Goal: Task Accomplishment & Management: Complete application form

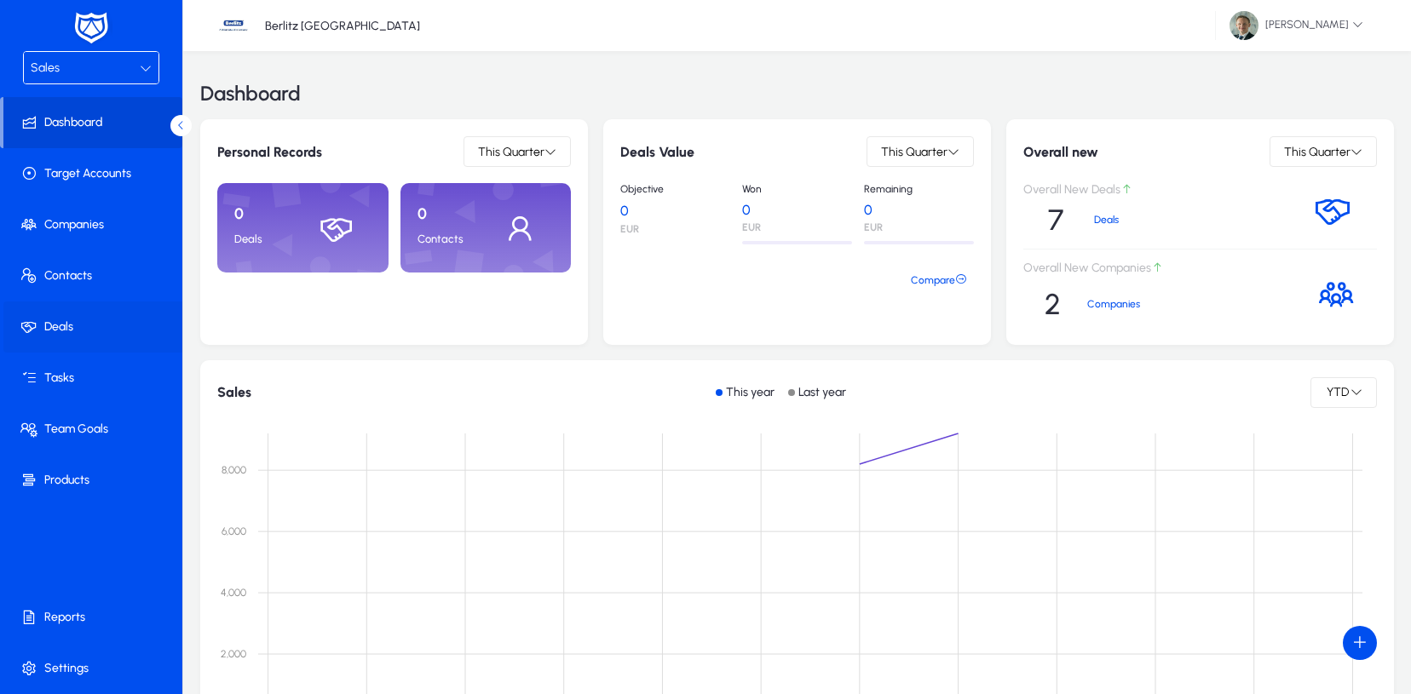
click at [60, 324] on span at bounding box center [94, 327] width 182 height 41
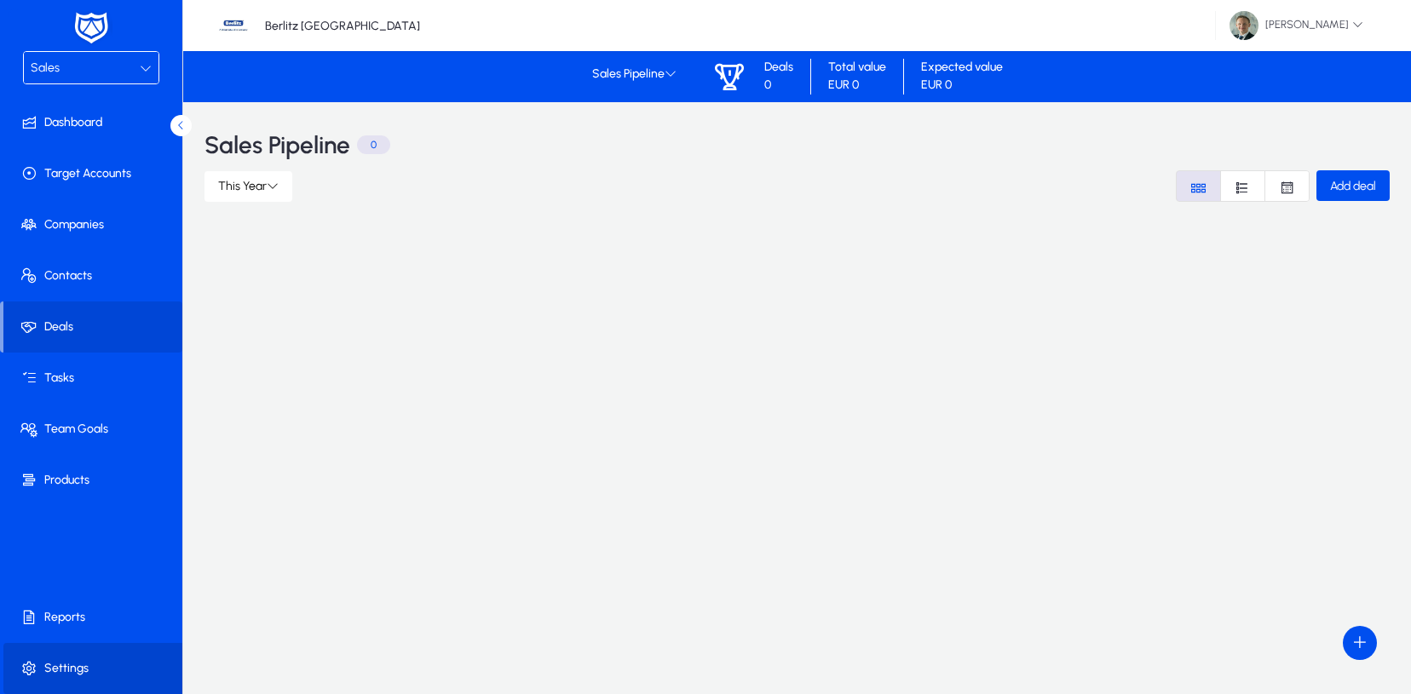
click at [60, 658] on span at bounding box center [94, 668] width 182 height 41
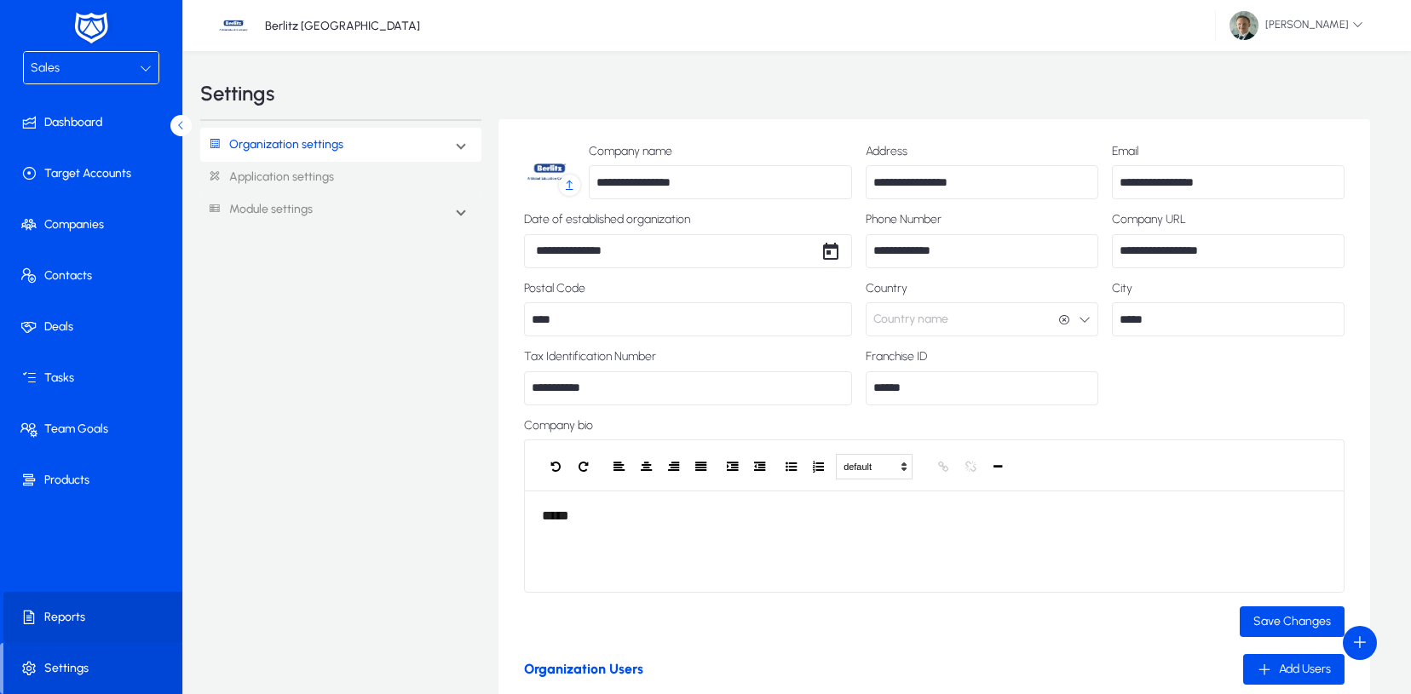
click at [60, 624] on span at bounding box center [94, 617] width 182 height 41
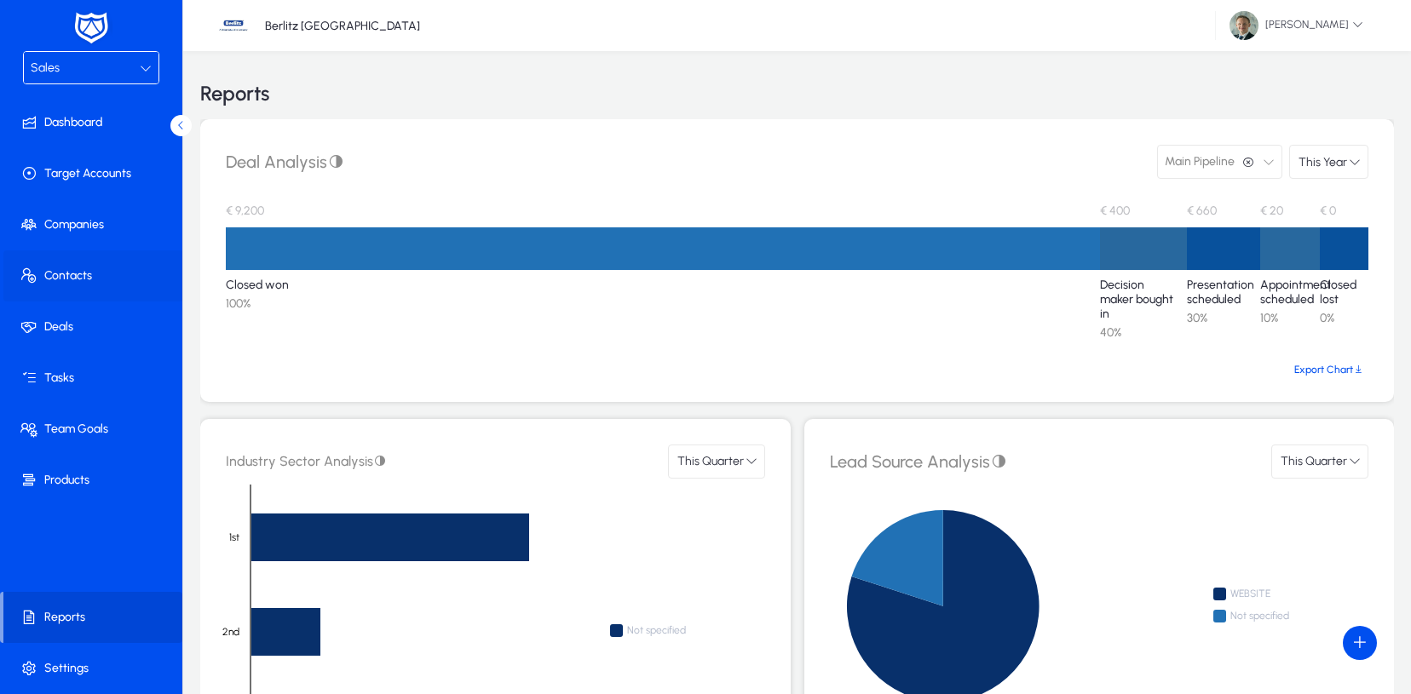
click at [72, 267] on span at bounding box center [94, 276] width 182 height 41
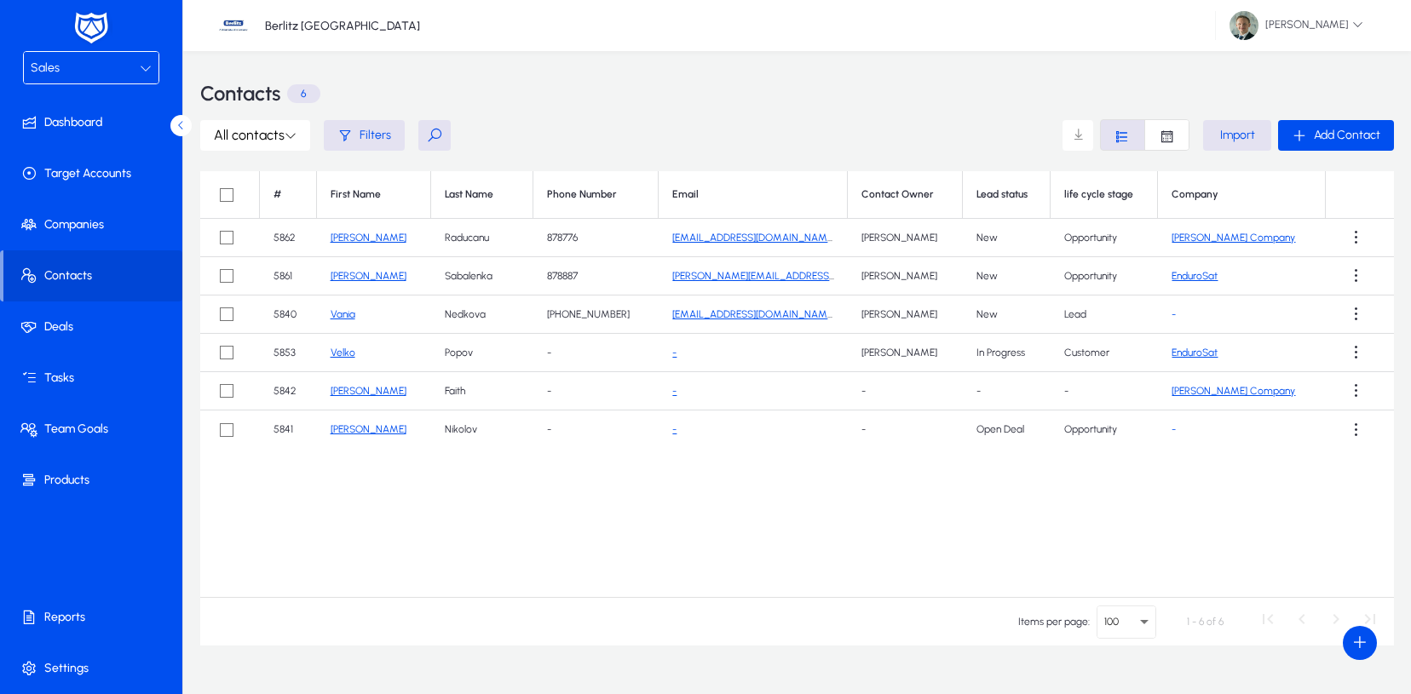
click at [73, 70] on div "Sales" at bounding box center [85, 68] width 109 height 22
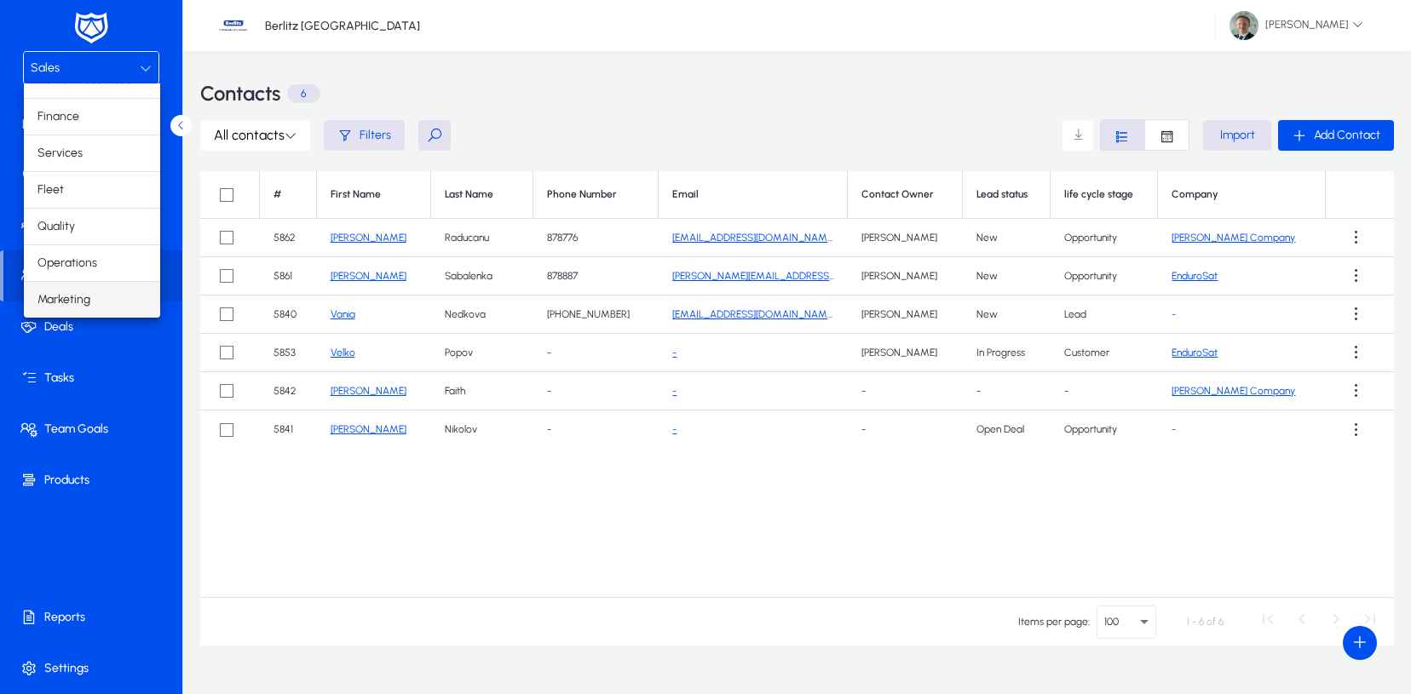
scroll to position [58, 0]
click at [62, 305] on span "Marketing" at bounding box center [63, 300] width 53 height 20
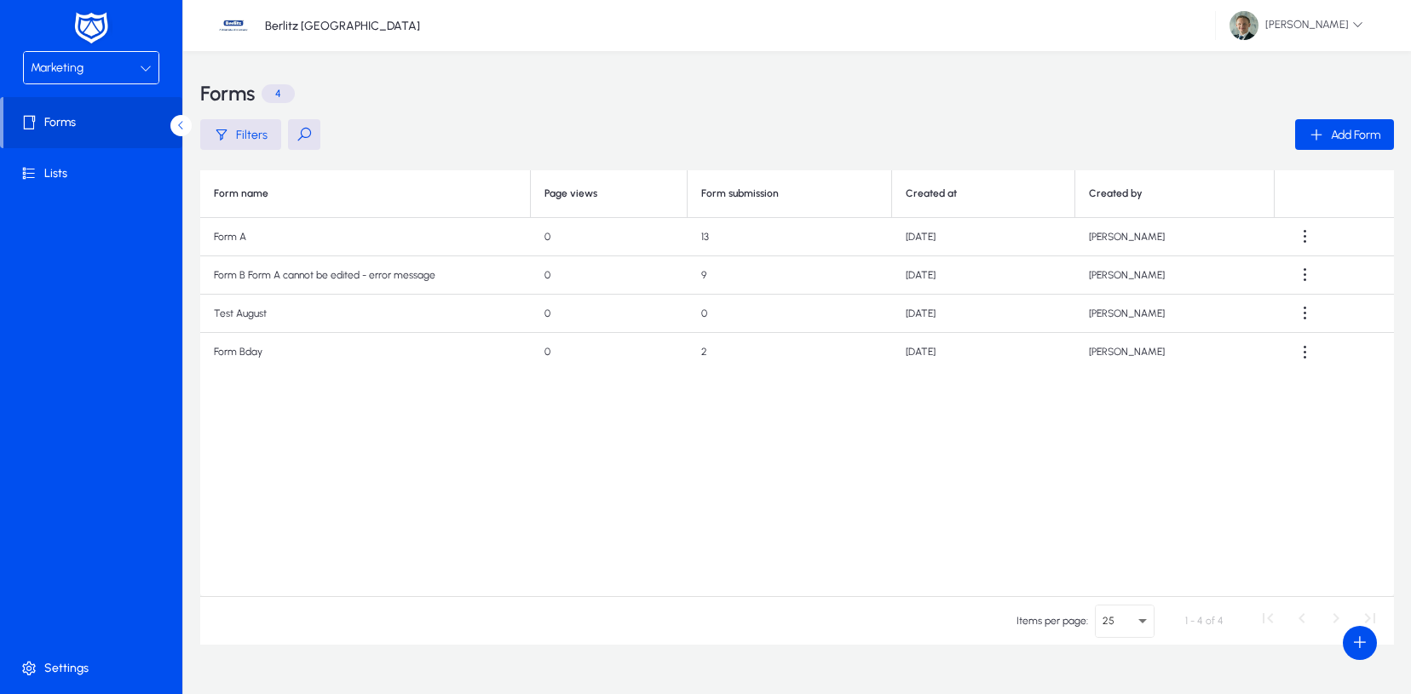
click at [87, 66] on div "Marketing" at bounding box center [85, 68] width 109 height 22
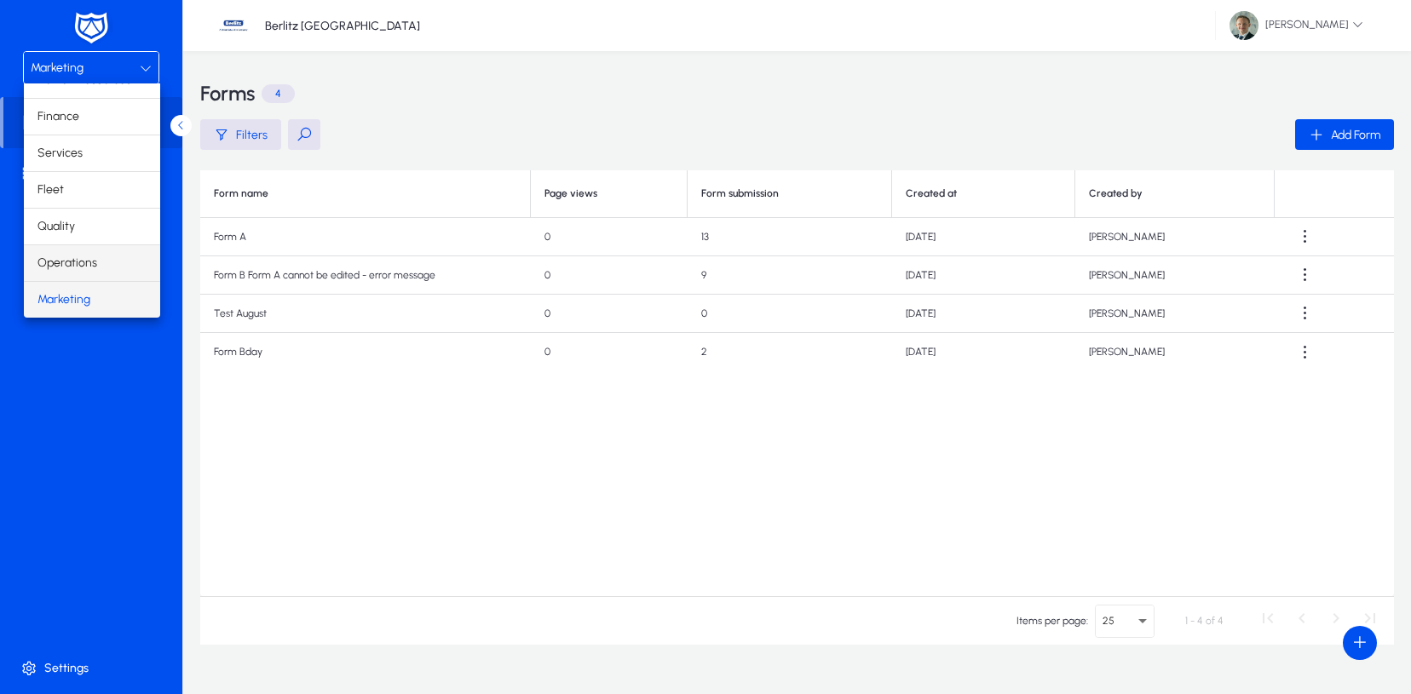
scroll to position [58, 0]
click at [89, 260] on span "Operations" at bounding box center [67, 263] width 60 height 20
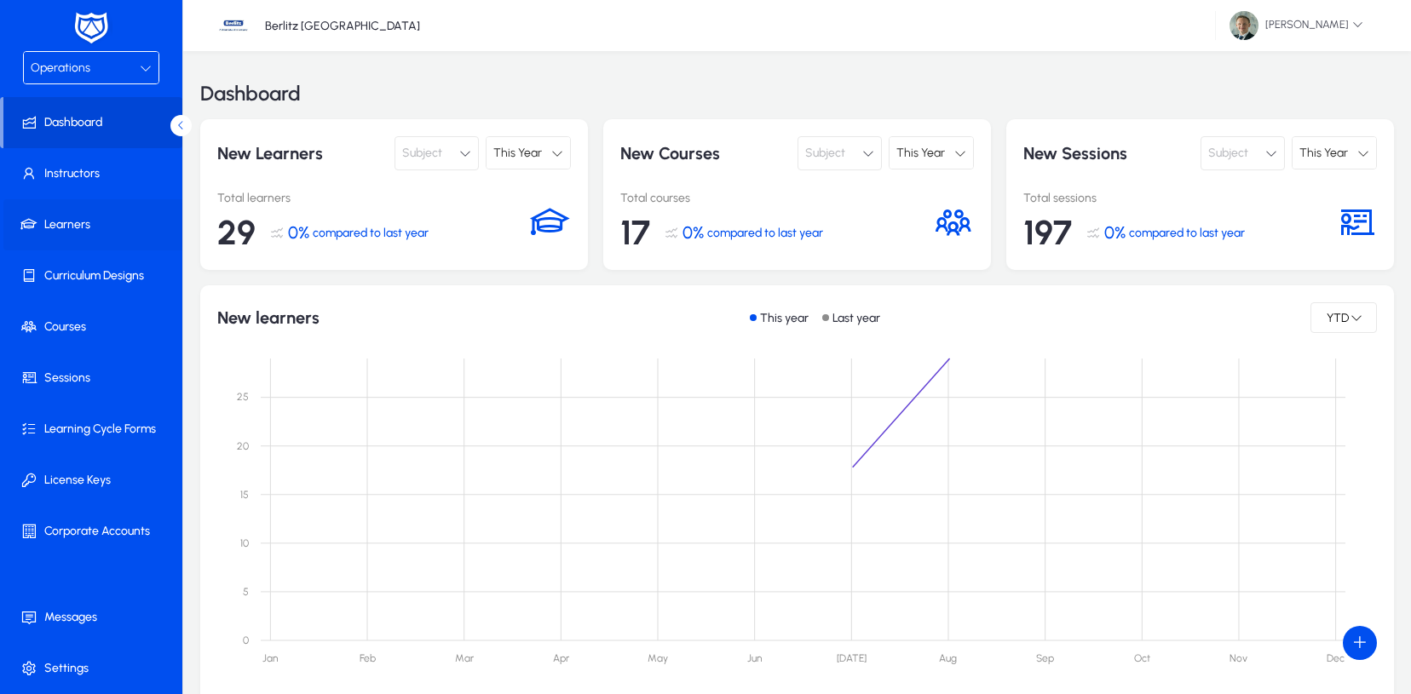
click at [92, 227] on span at bounding box center [94, 224] width 182 height 41
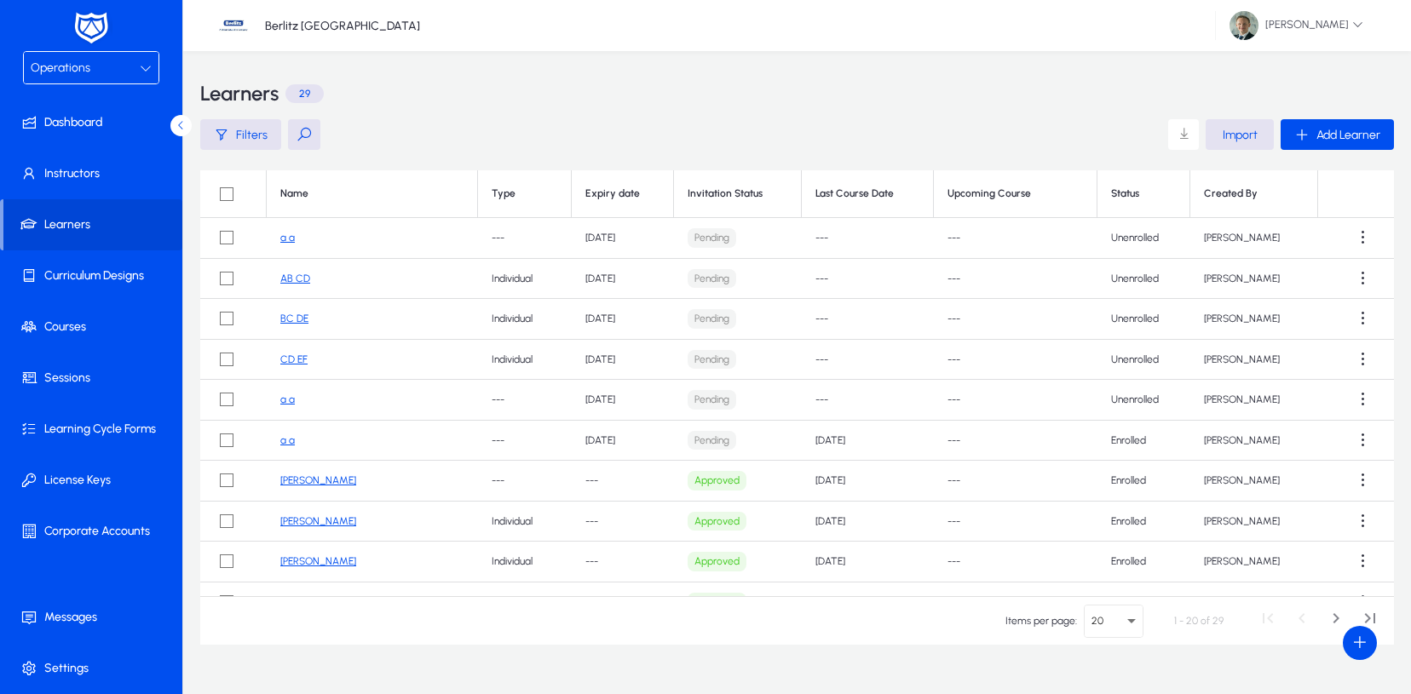
click at [289, 239] on link "a a" at bounding box center [287, 238] width 14 height 12
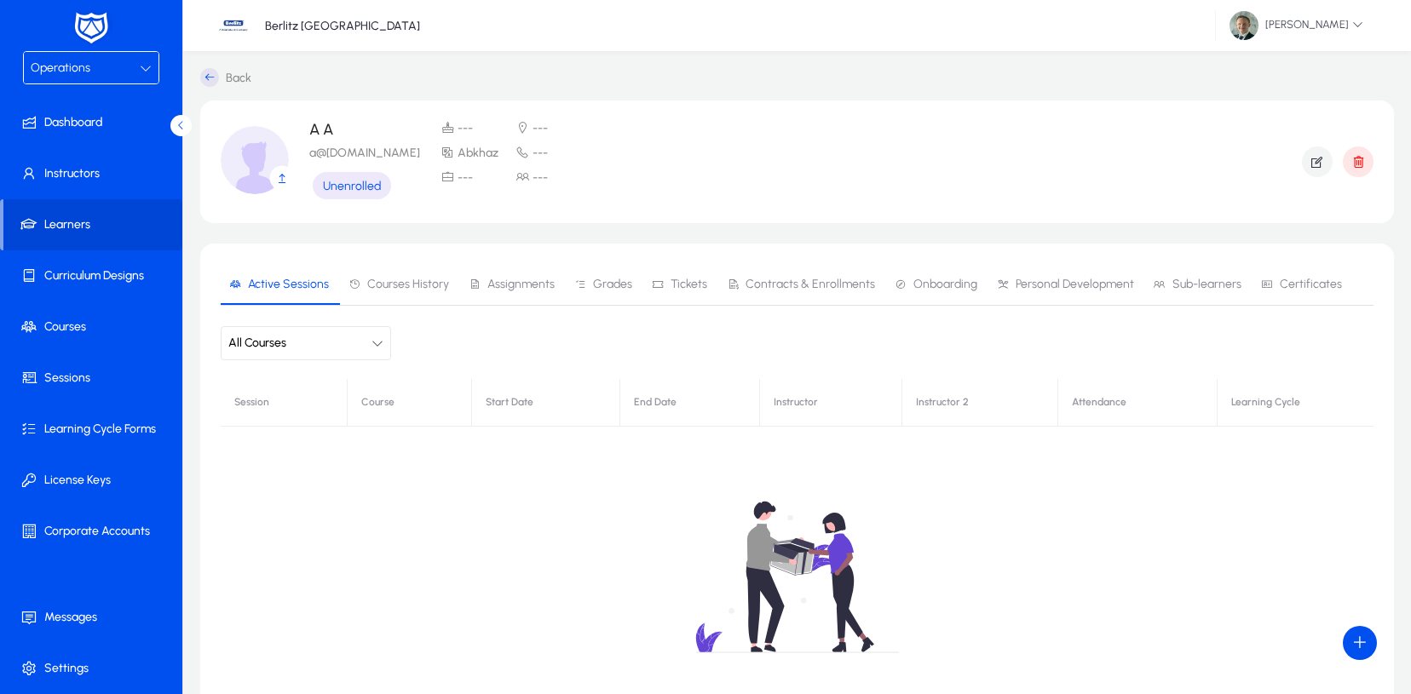
click at [819, 279] on span "Contracts & Enrollments" at bounding box center [809, 285] width 129 height 12
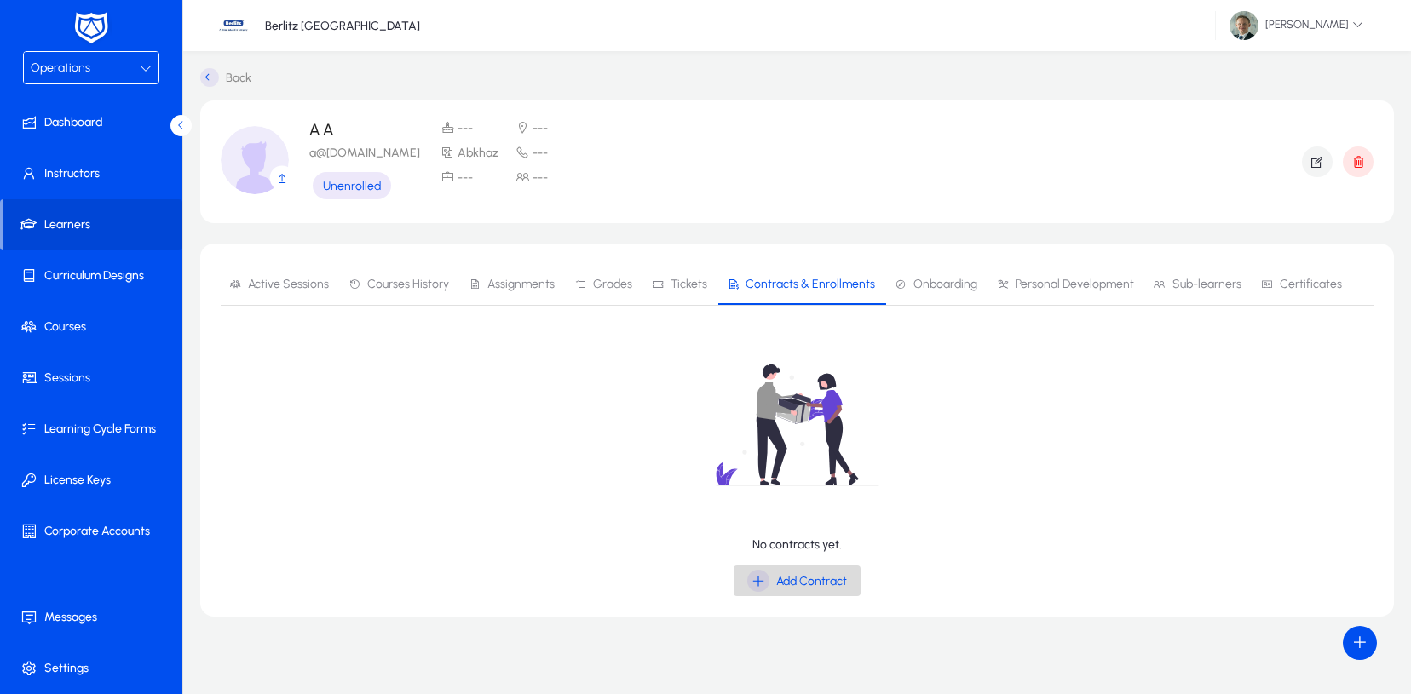
click at [819, 579] on span "Add Contract" at bounding box center [811, 581] width 71 height 14
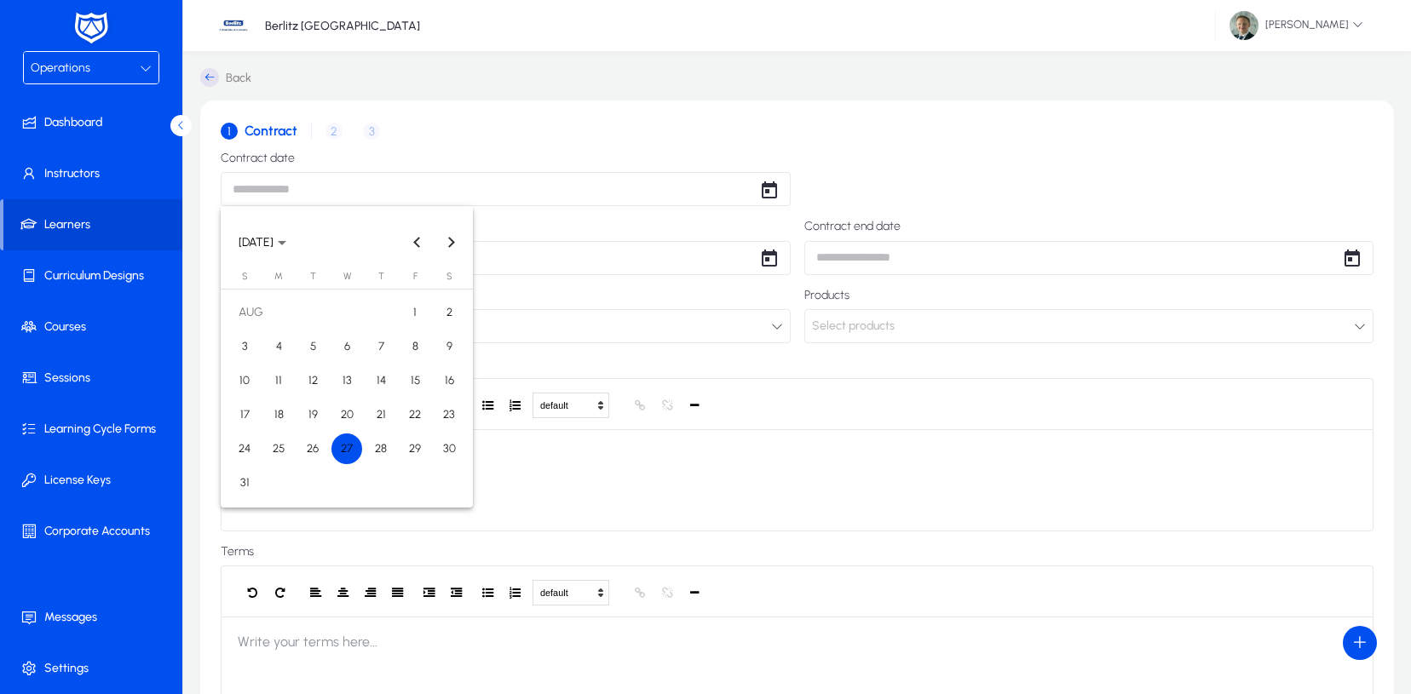
click at [354, 182] on body "Operations Dashboard Instructors Learners Curriculum Designs Courses Sessions L…" at bounding box center [705, 347] width 1411 height 694
click at [347, 450] on span "27" at bounding box center [346, 449] width 31 height 31
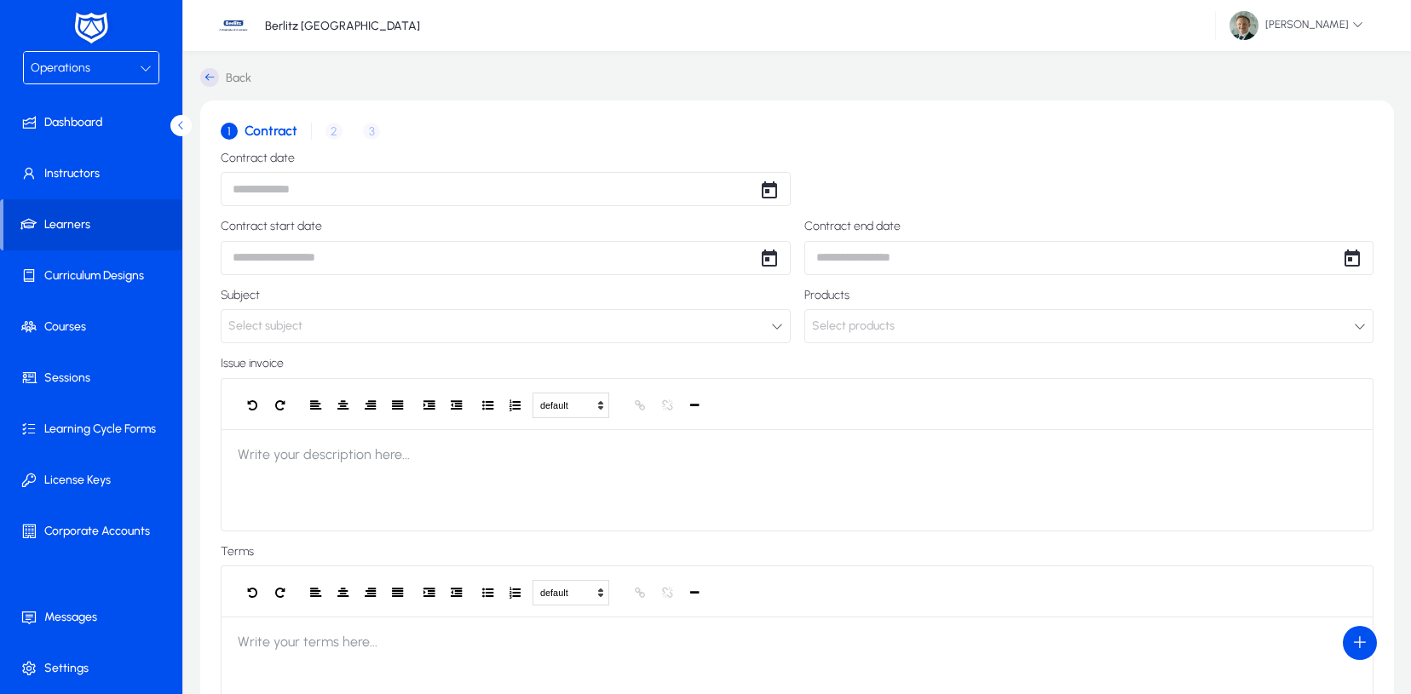
type input "**********"
click at [321, 255] on body "**********" at bounding box center [705, 347] width 1411 height 694
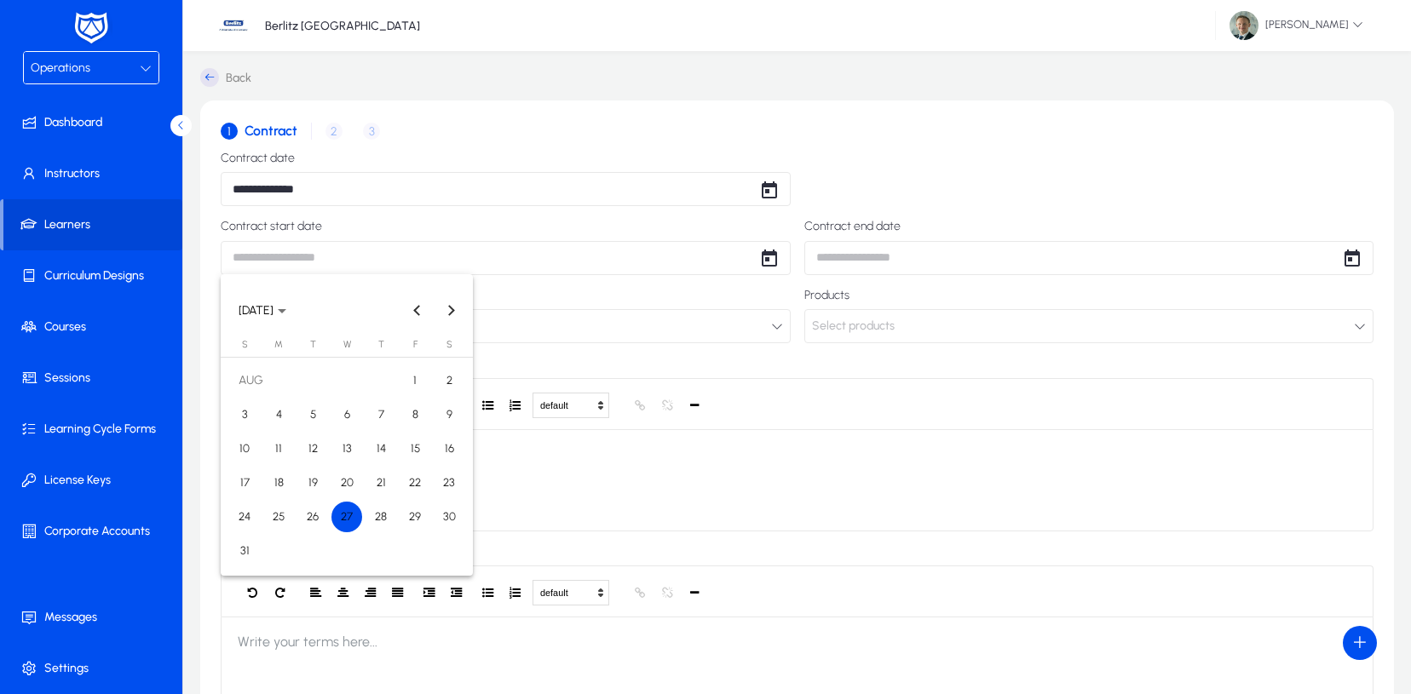
click at [355, 522] on span "27" at bounding box center [346, 517] width 31 height 31
type input "**********"
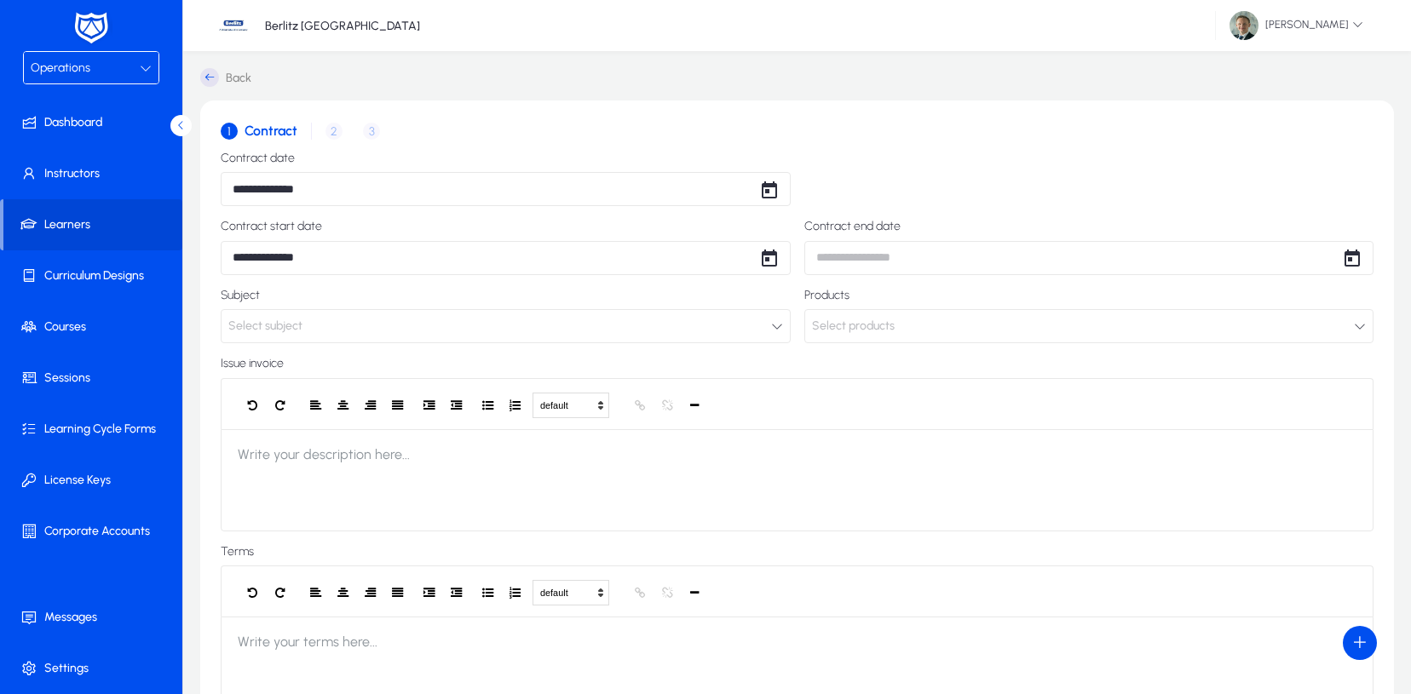
click at [283, 331] on span "Select subject" at bounding box center [265, 326] width 74 height 34
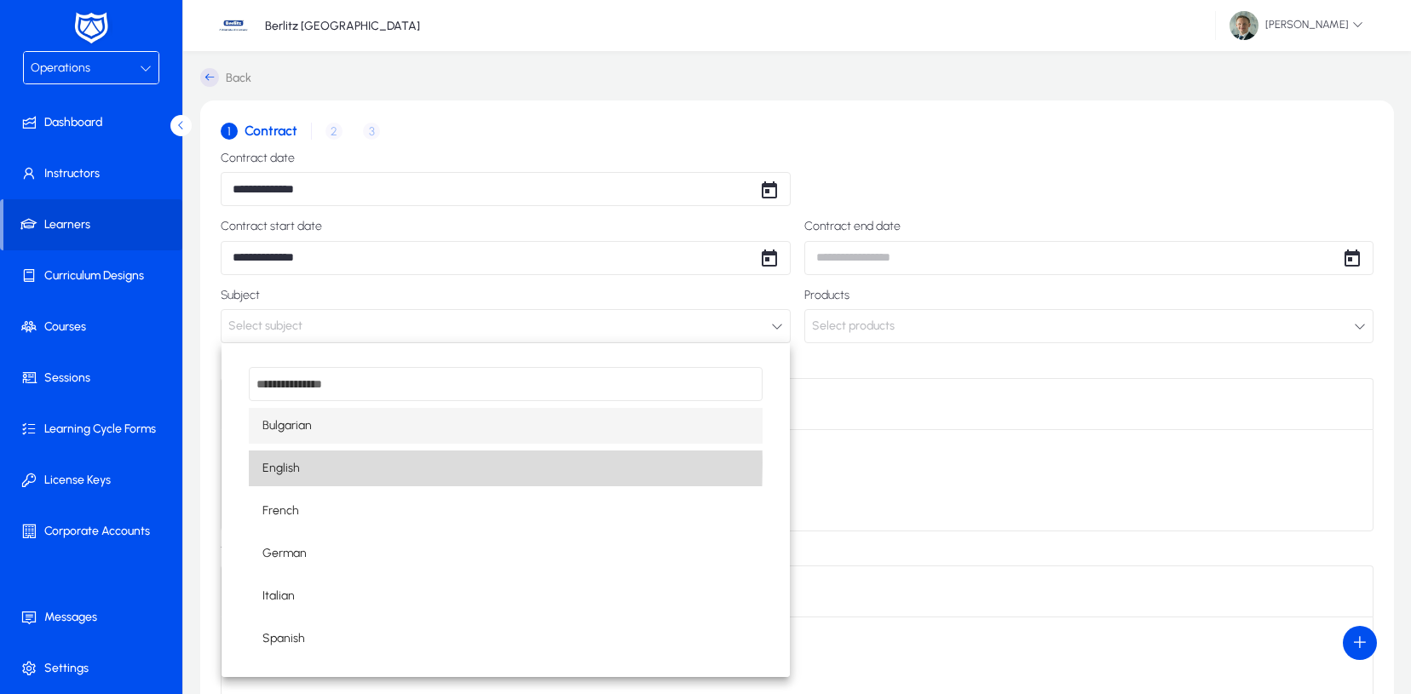
click at [268, 463] on span "English" at bounding box center [280, 468] width 37 height 20
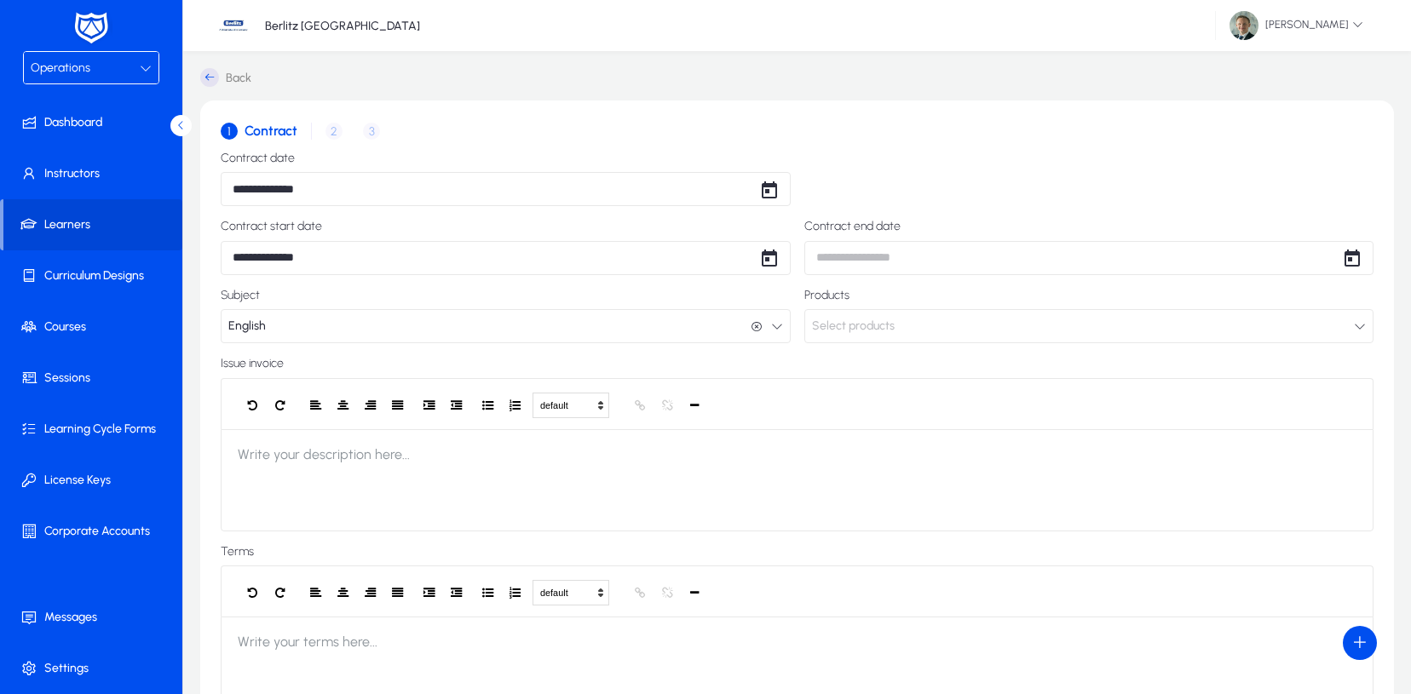
click at [845, 320] on span "Select products" at bounding box center [853, 326] width 83 height 34
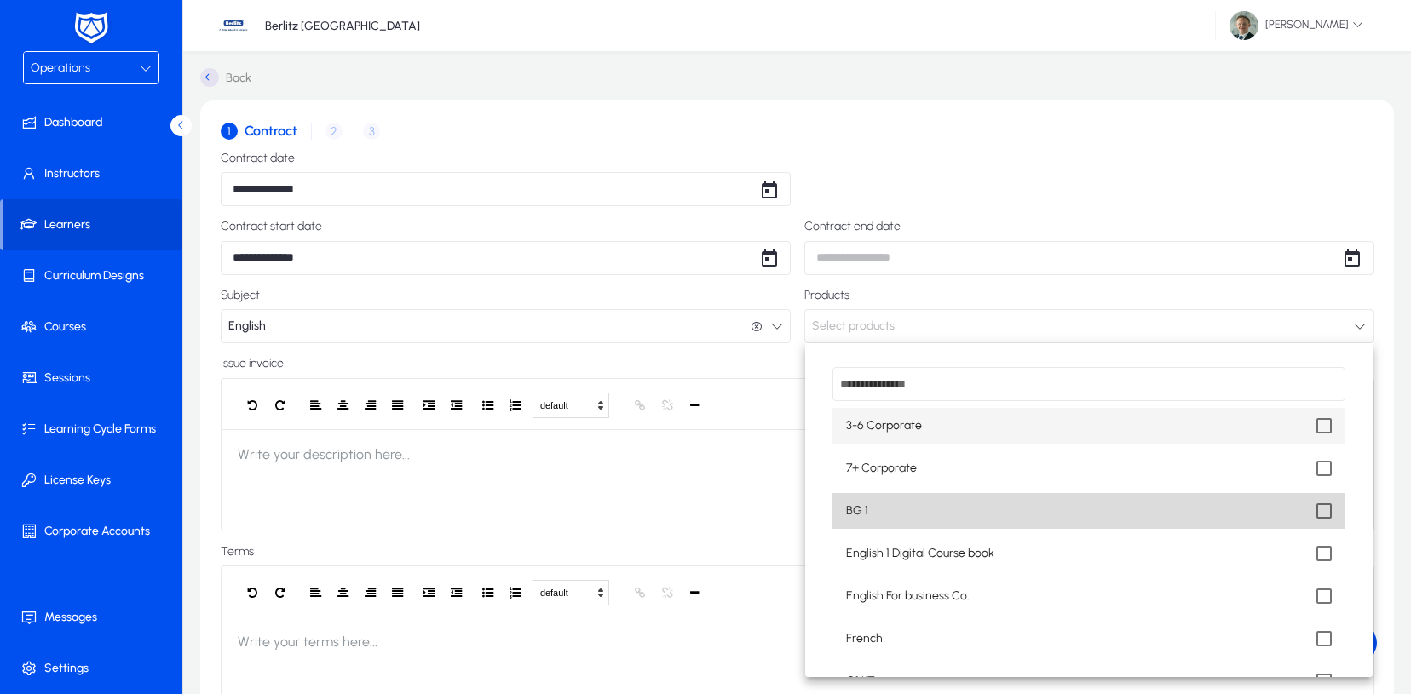
click at [877, 509] on mat-option "BG 1" at bounding box center [1089, 511] width 514 height 36
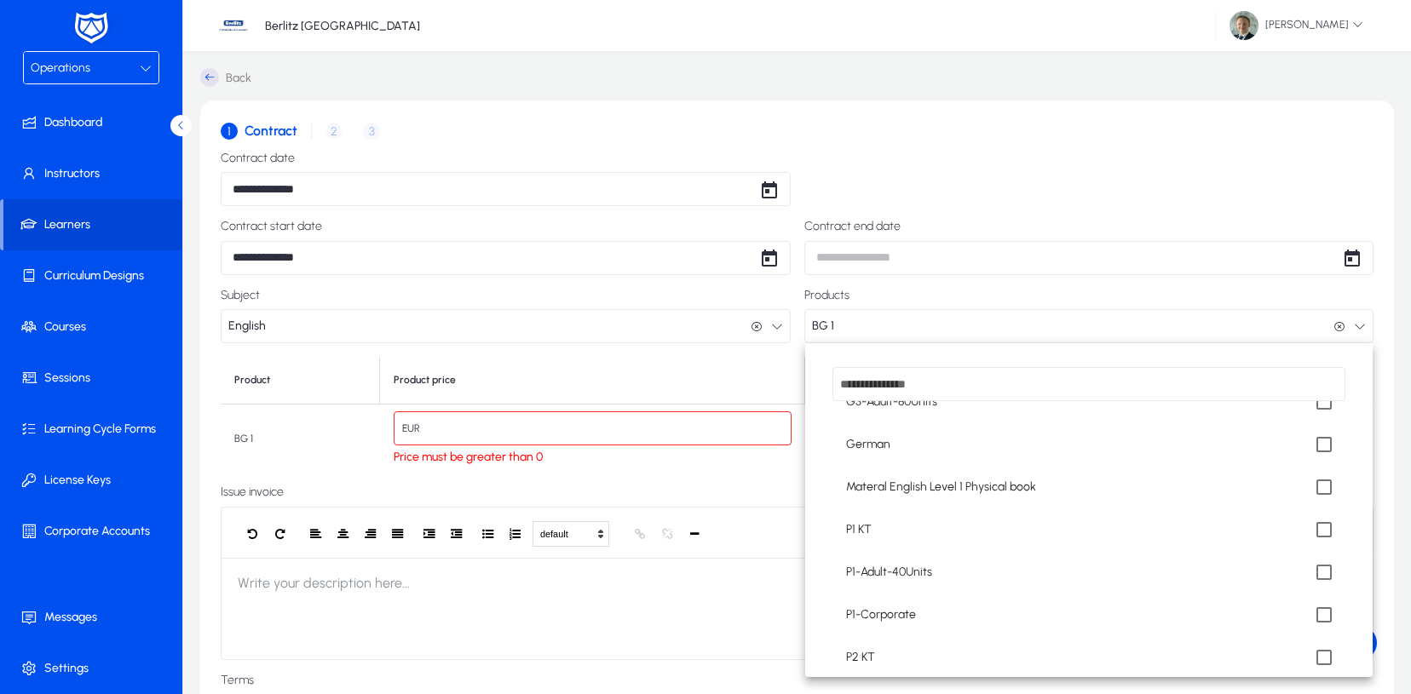
scroll to position [451, 0]
click at [887, 624] on mat-option "P1-Corporate" at bounding box center [1089, 614] width 514 height 36
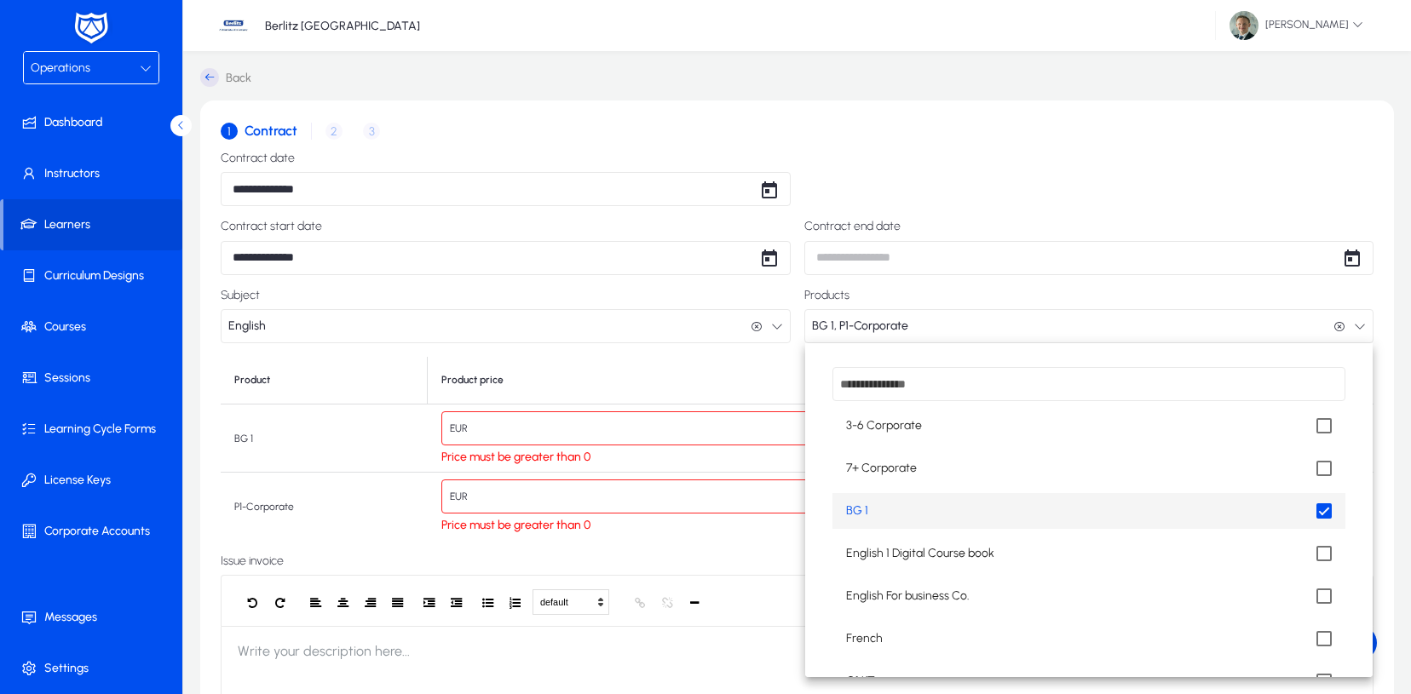
scroll to position [0, 0]
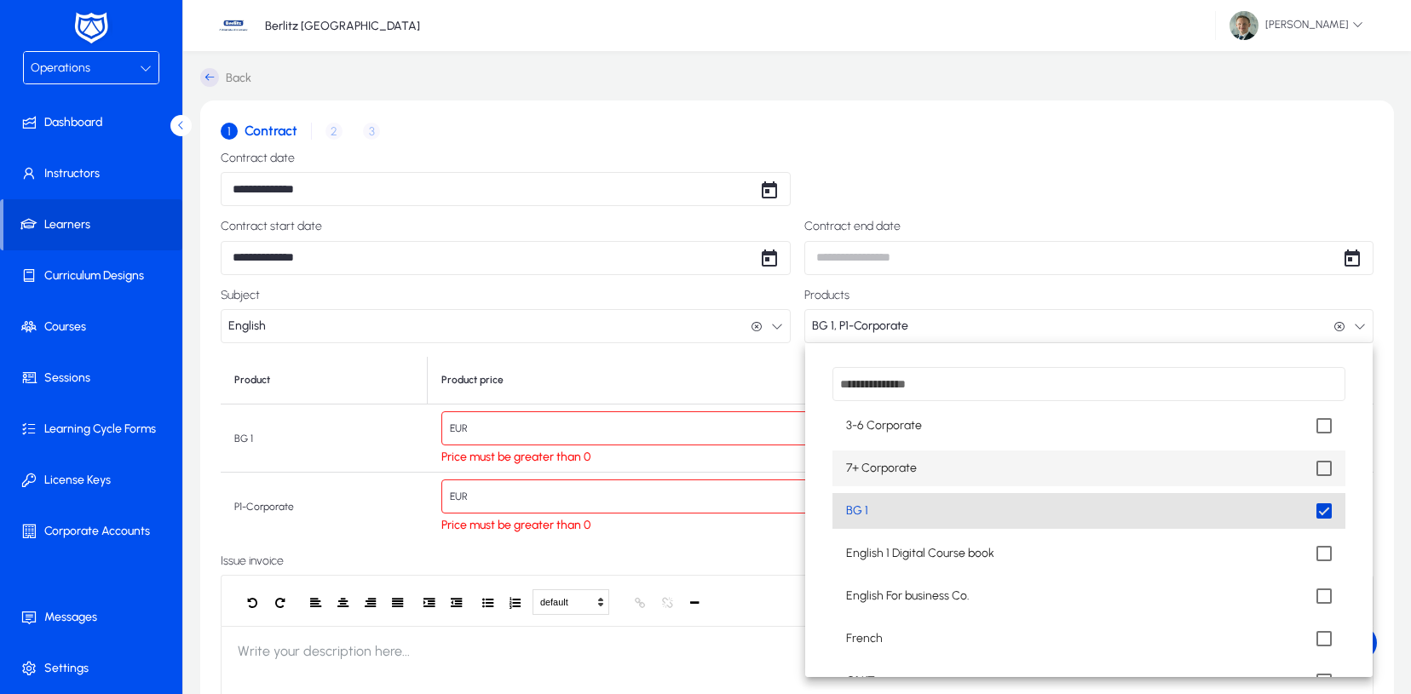
drag, startPoint x: 1332, startPoint y: 509, endPoint x: 1155, endPoint y: 455, distance: 185.1
click at [1328, 507] on mat-option "BG 1" at bounding box center [1089, 511] width 514 height 36
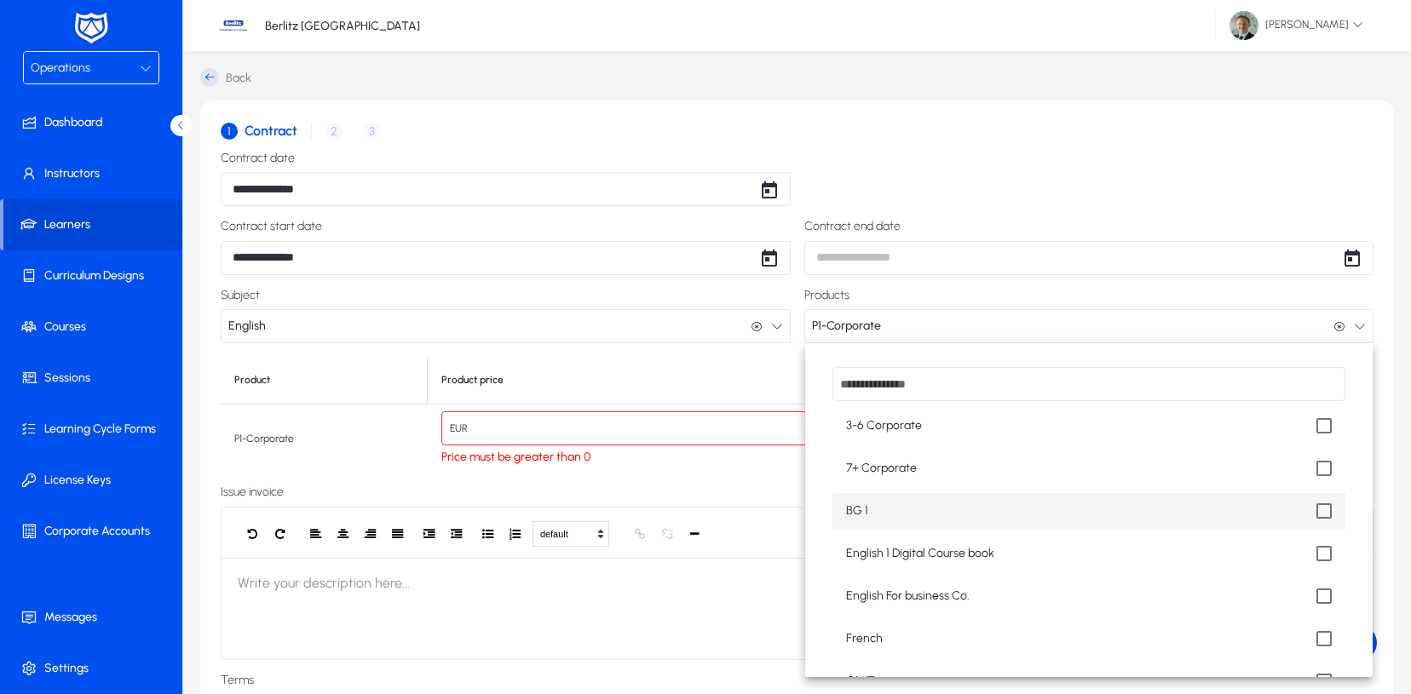
click at [1030, 393] on input "dropdown search" at bounding box center [1089, 384] width 514 height 34
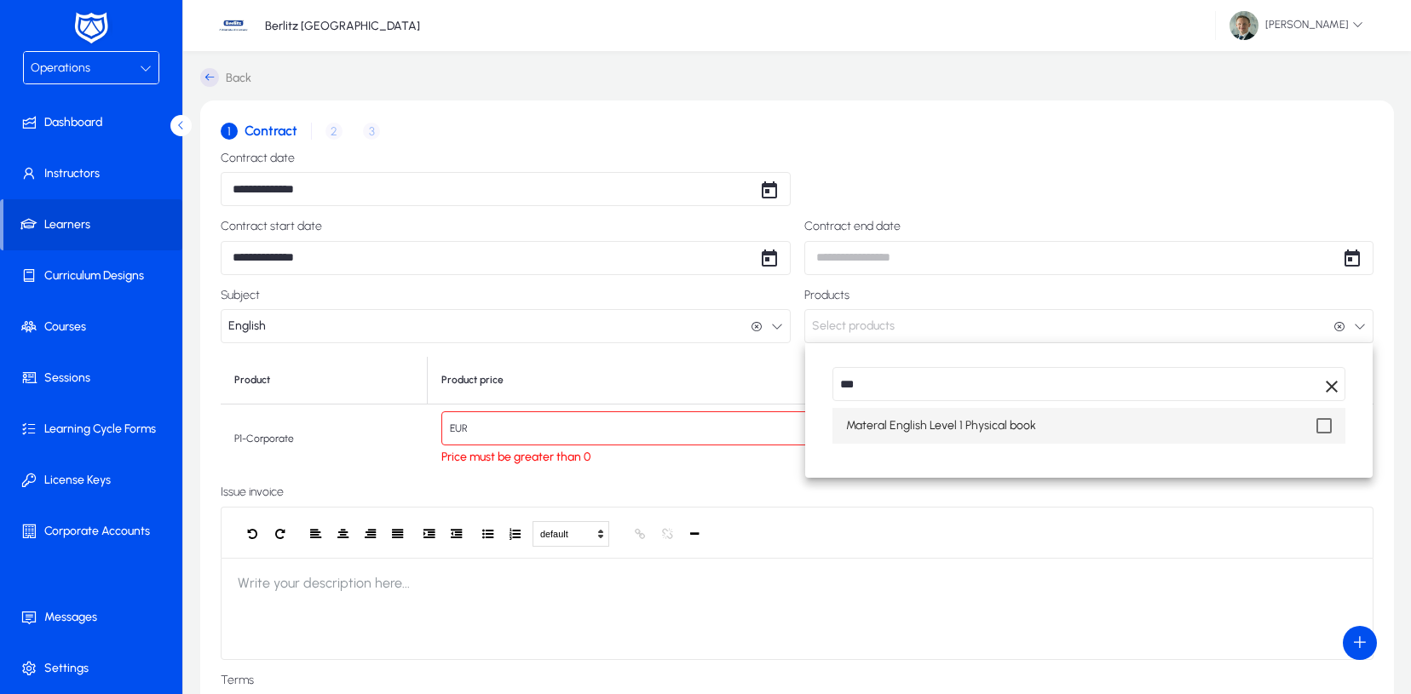
type input "***"
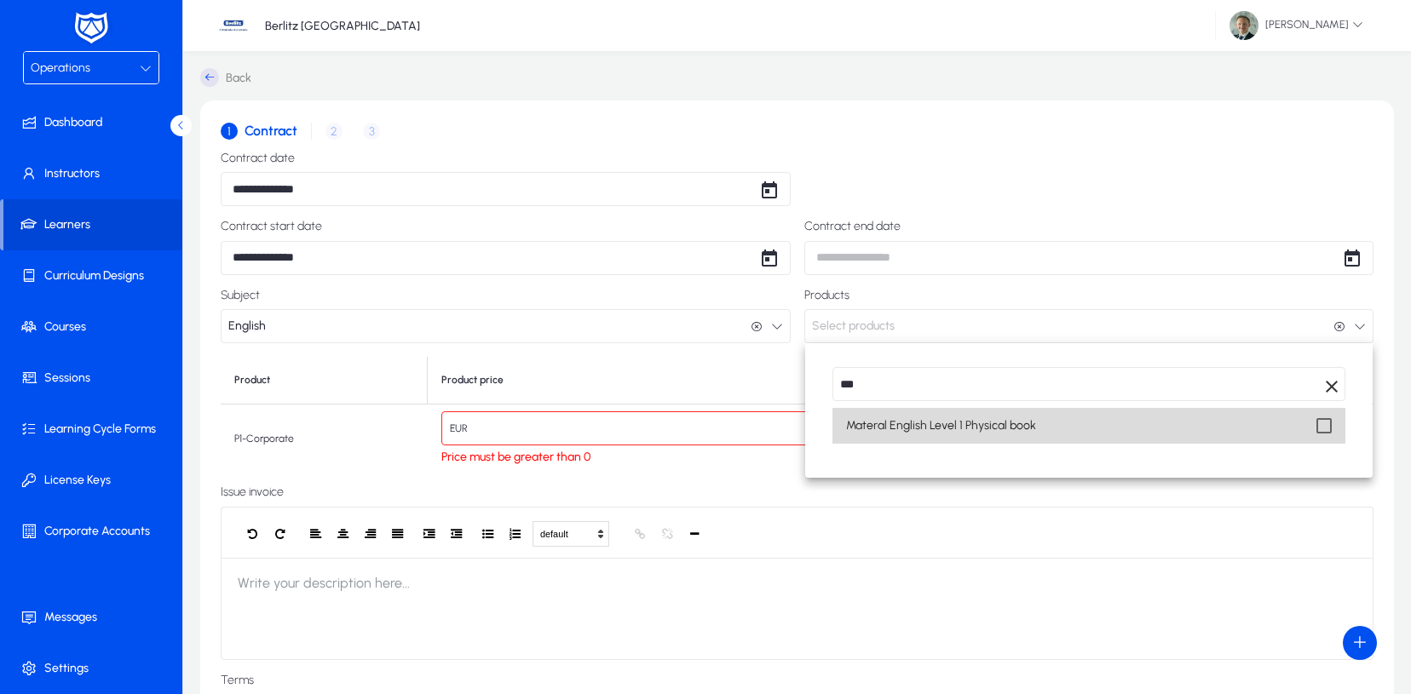
click at [940, 423] on span "Materal English Level 1 Physical book" at bounding box center [941, 426] width 190 height 20
type input "***"
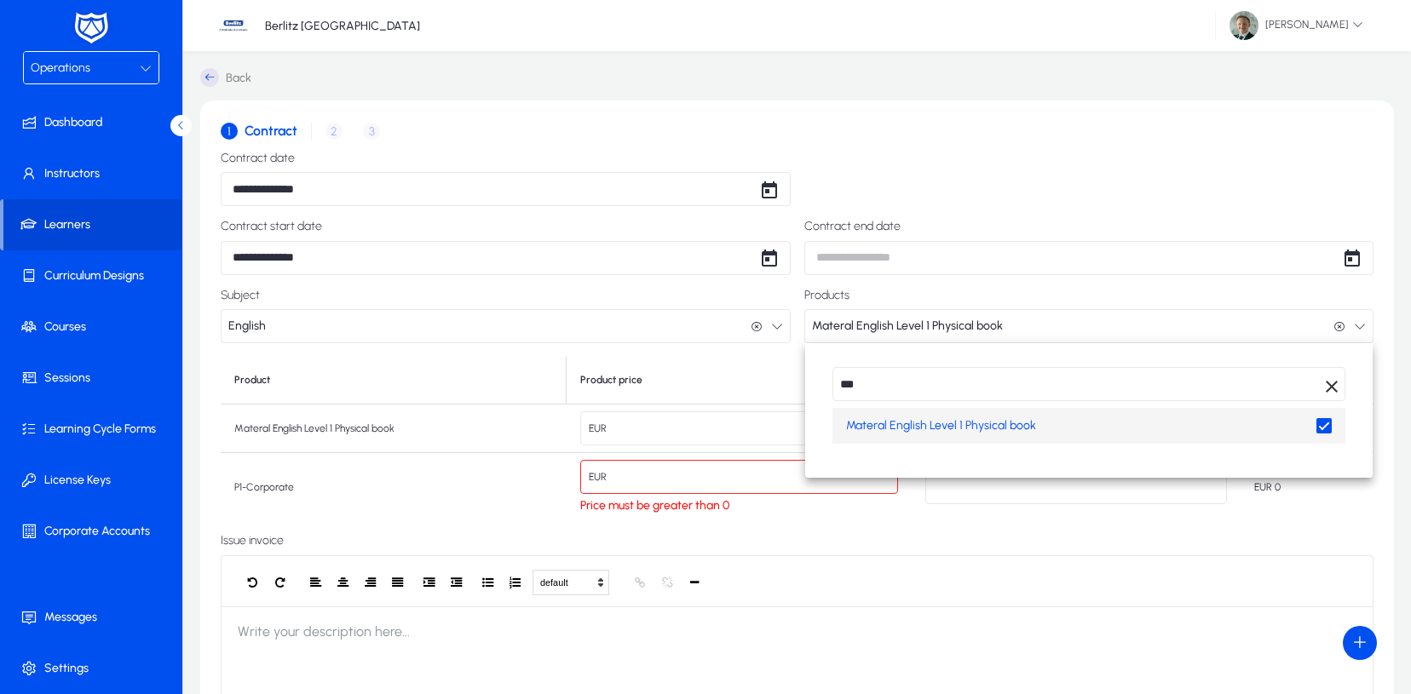
click at [946, 391] on input "***" at bounding box center [1089, 384] width 514 height 34
click at [946, 391] on input "*" at bounding box center [1089, 384] width 514 height 34
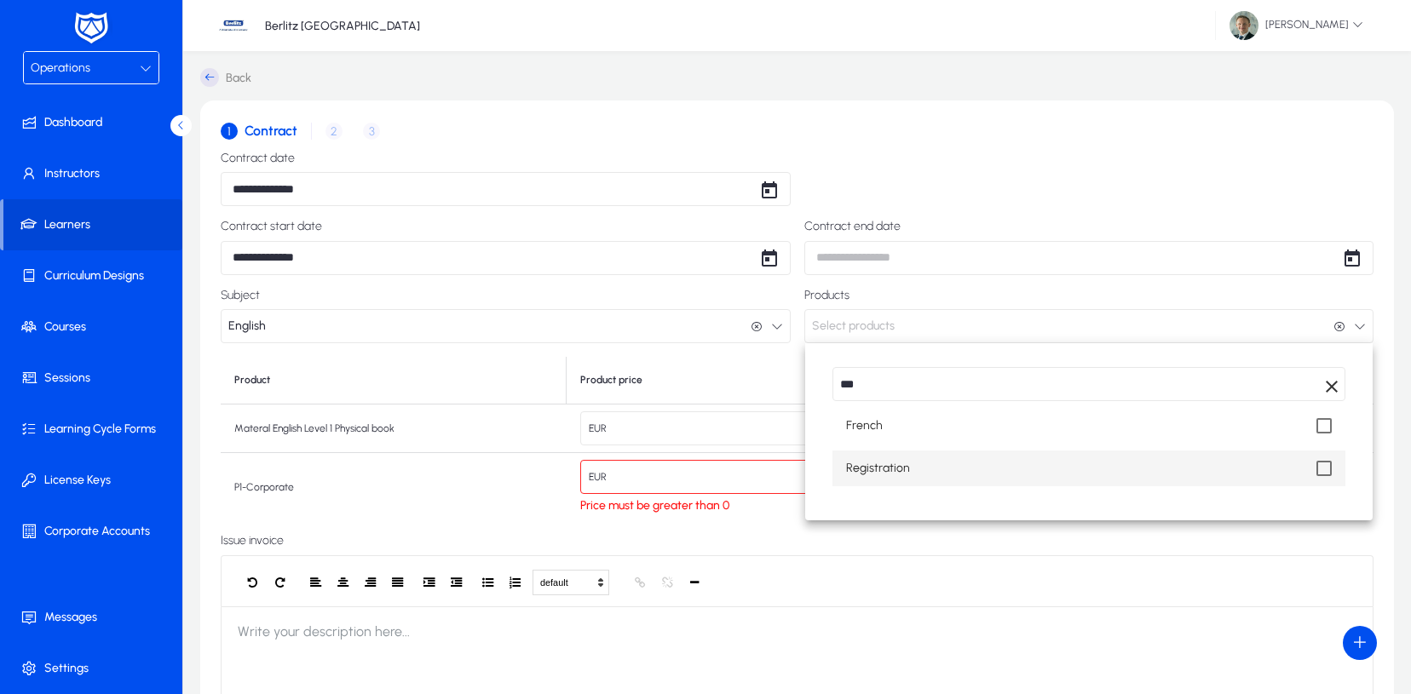
type input "***"
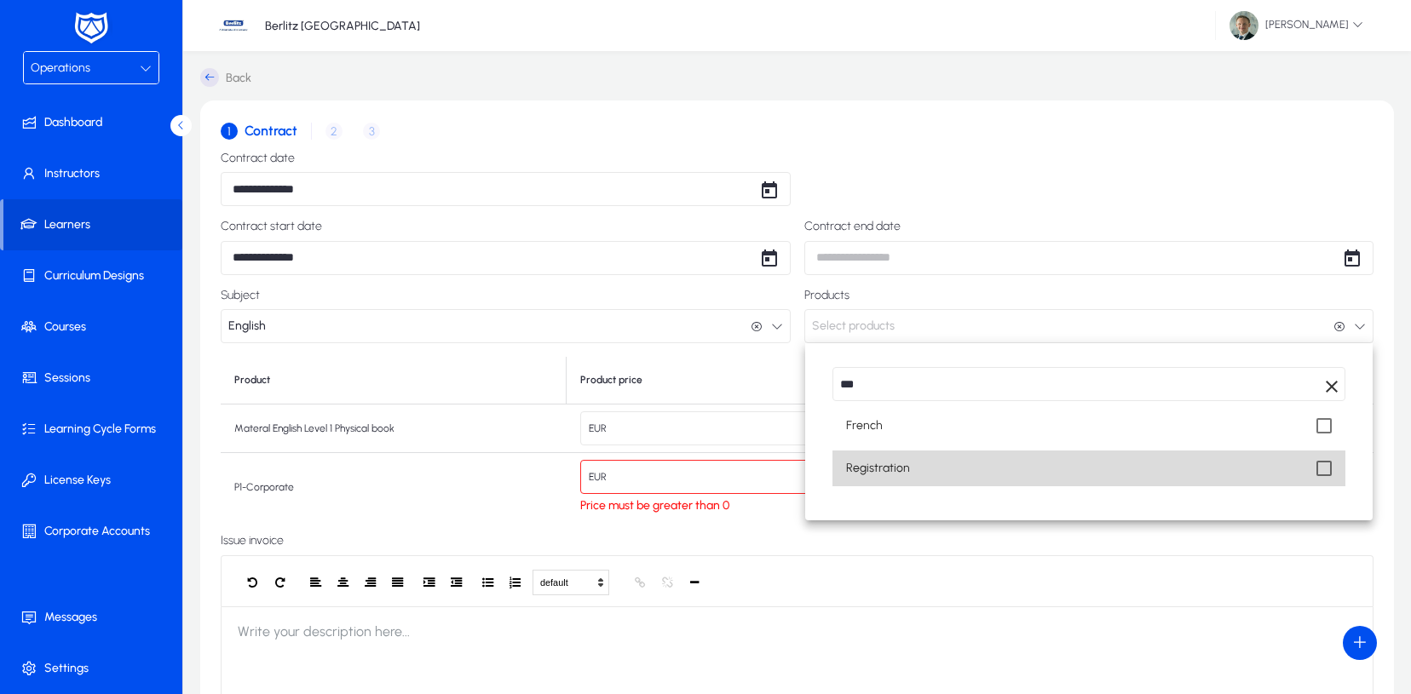
click at [892, 465] on span "Registration" at bounding box center [878, 468] width 64 height 20
type input "**"
type input "***"
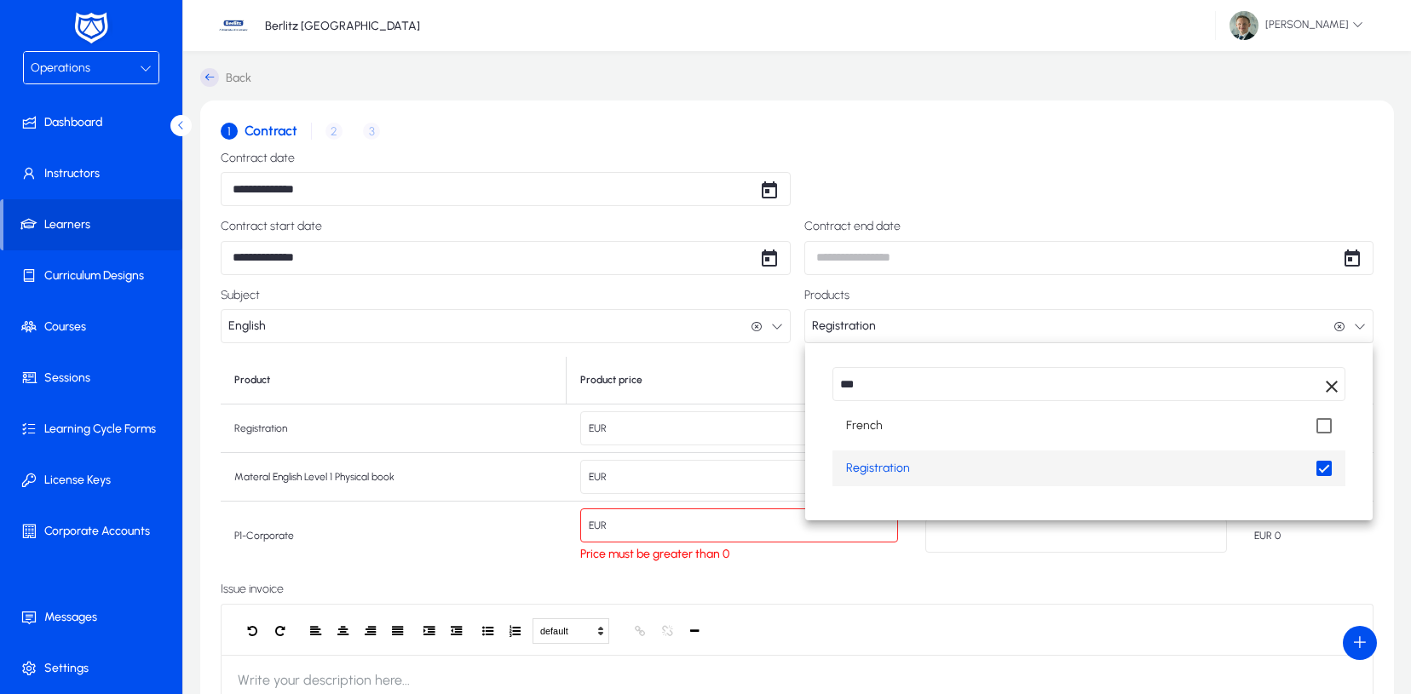
click at [920, 278] on div at bounding box center [705, 347] width 1411 height 694
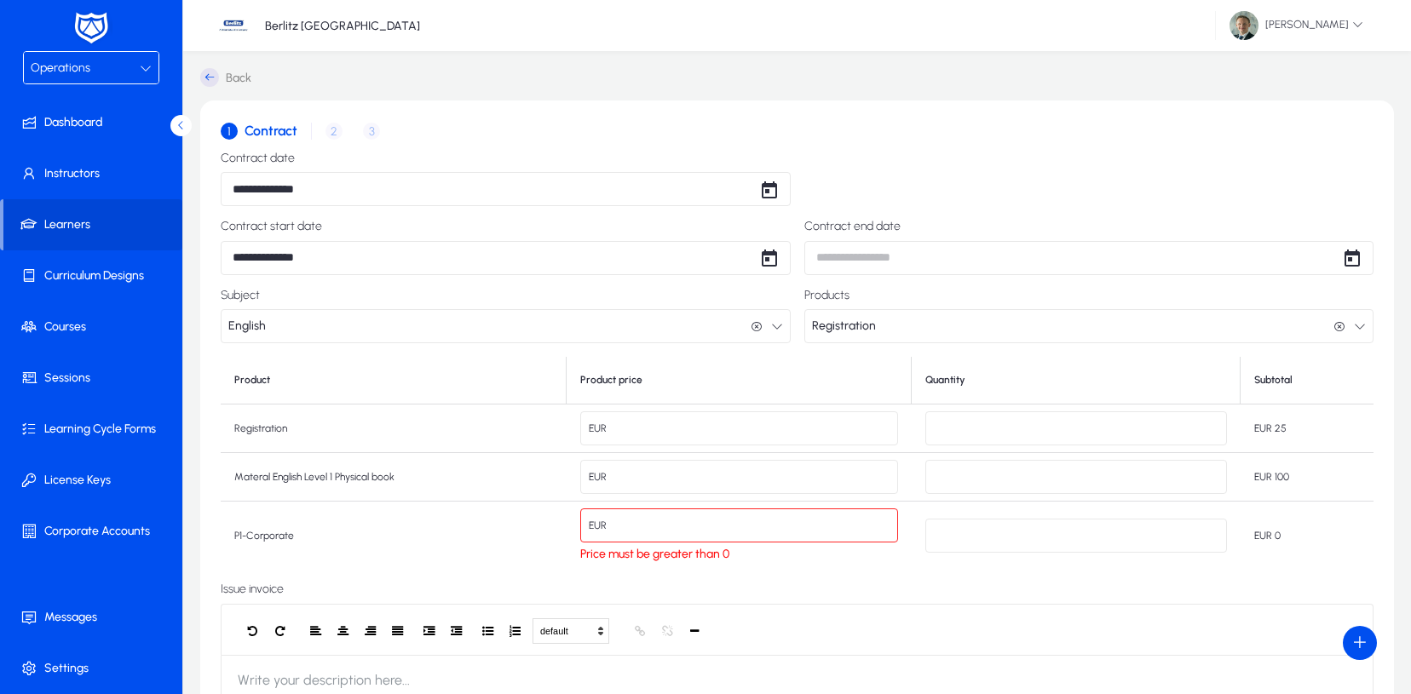
click at [704, 522] on input "*" at bounding box center [739, 526] width 319 height 34
type input "**"
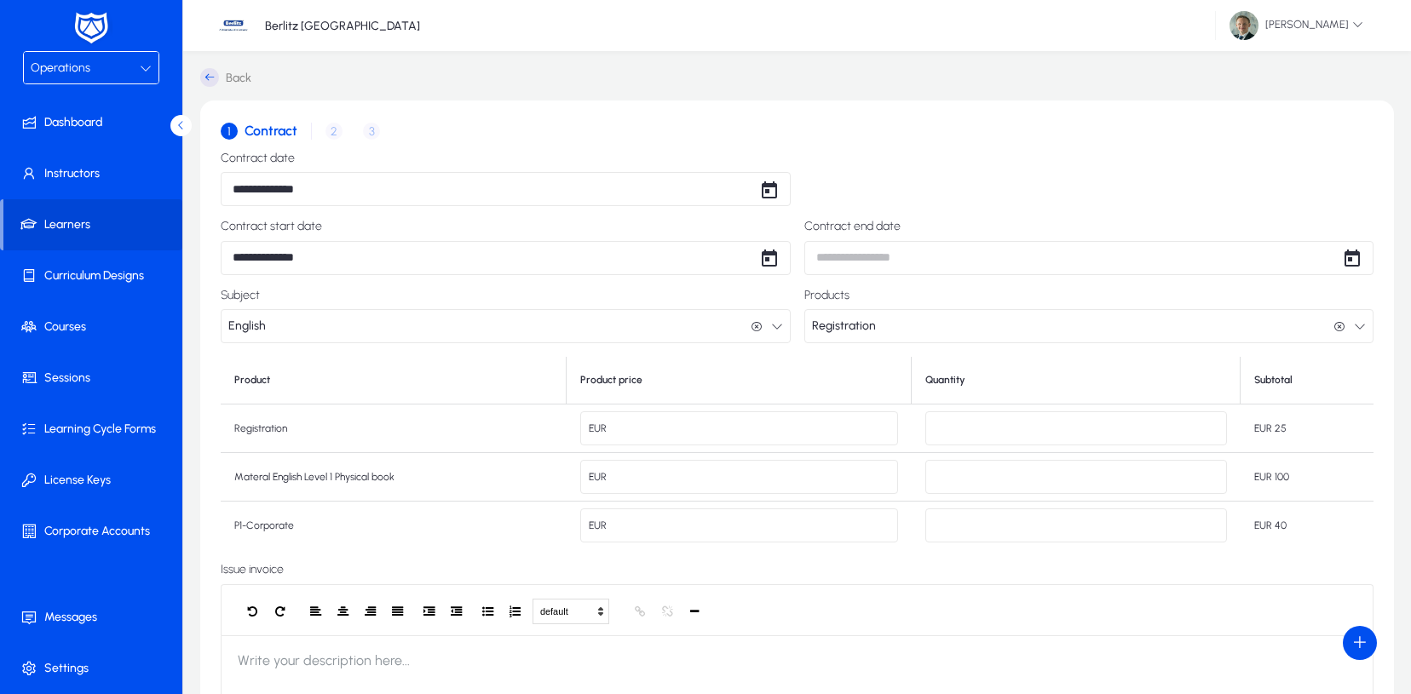
click at [1007, 537] on input "*" at bounding box center [1075, 526] width 301 height 34
click at [1007, 534] on input "*" at bounding box center [1075, 526] width 301 height 34
type input "**"
click at [963, 569] on label "Issue invoice" at bounding box center [797, 570] width 1153 height 14
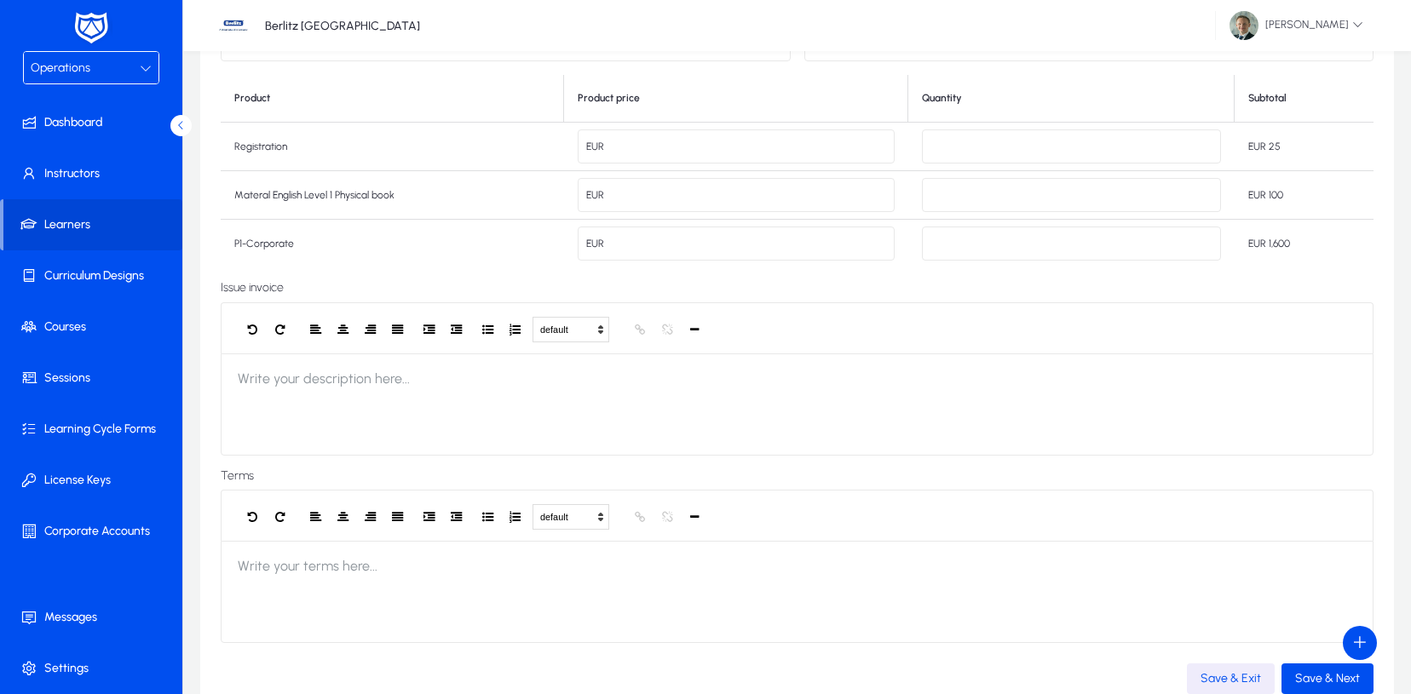
scroll to position [316, 0]
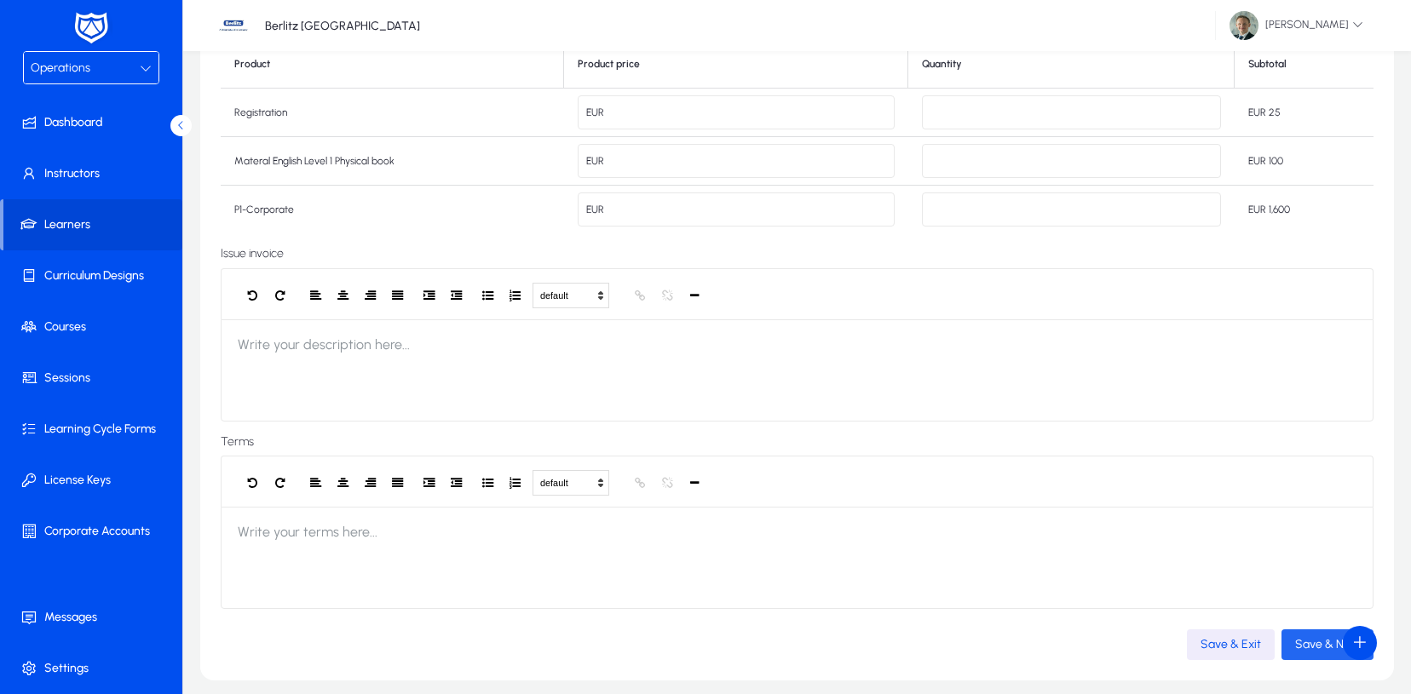
click at [1317, 648] on span "Save & Next" at bounding box center [1327, 644] width 65 height 14
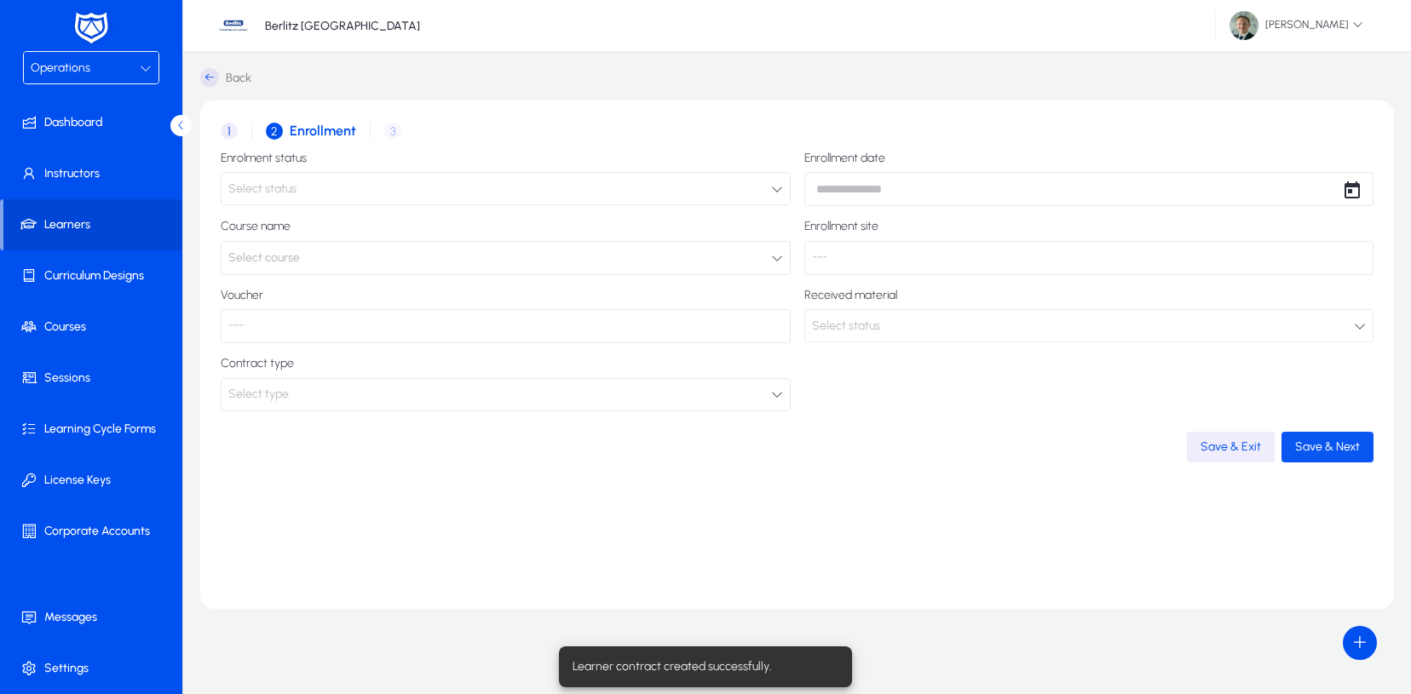
click at [1339, 440] on span "Save & Next" at bounding box center [1327, 447] width 65 height 14
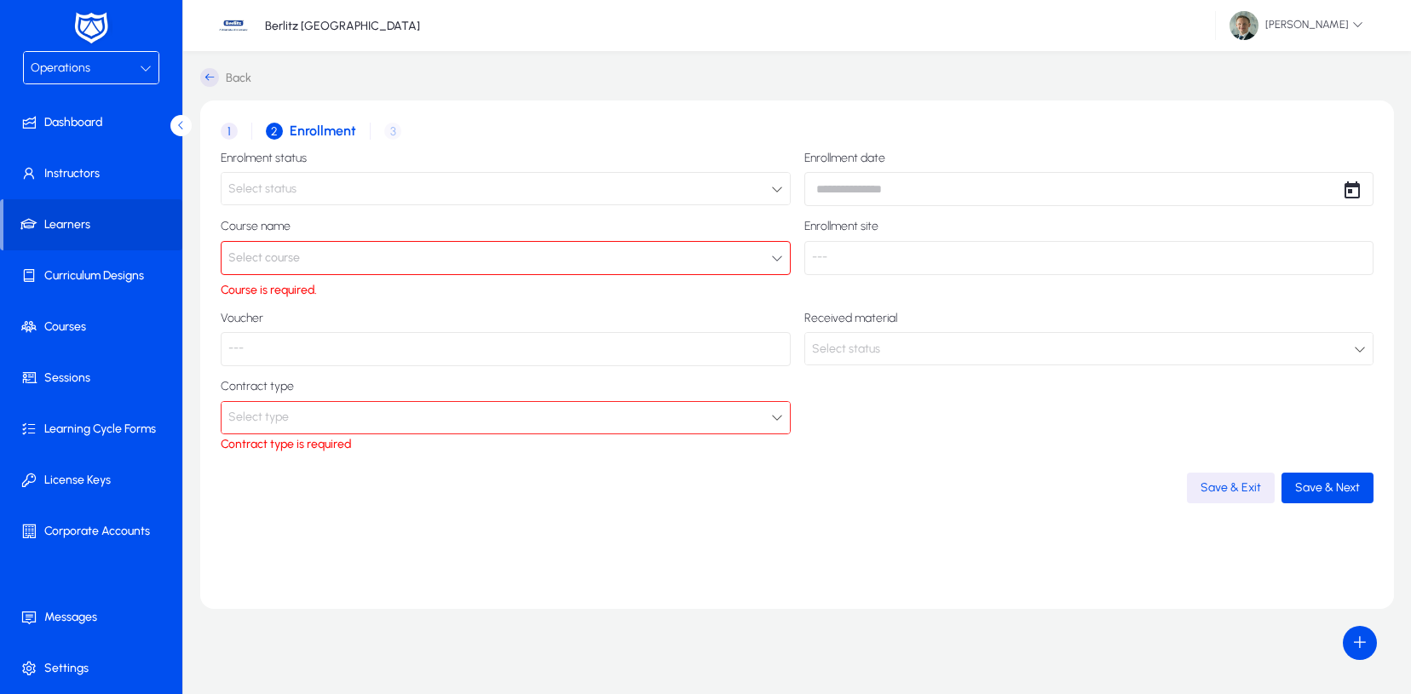
click at [257, 256] on span "Select course" at bounding box center [264, 258] width 72 height 34
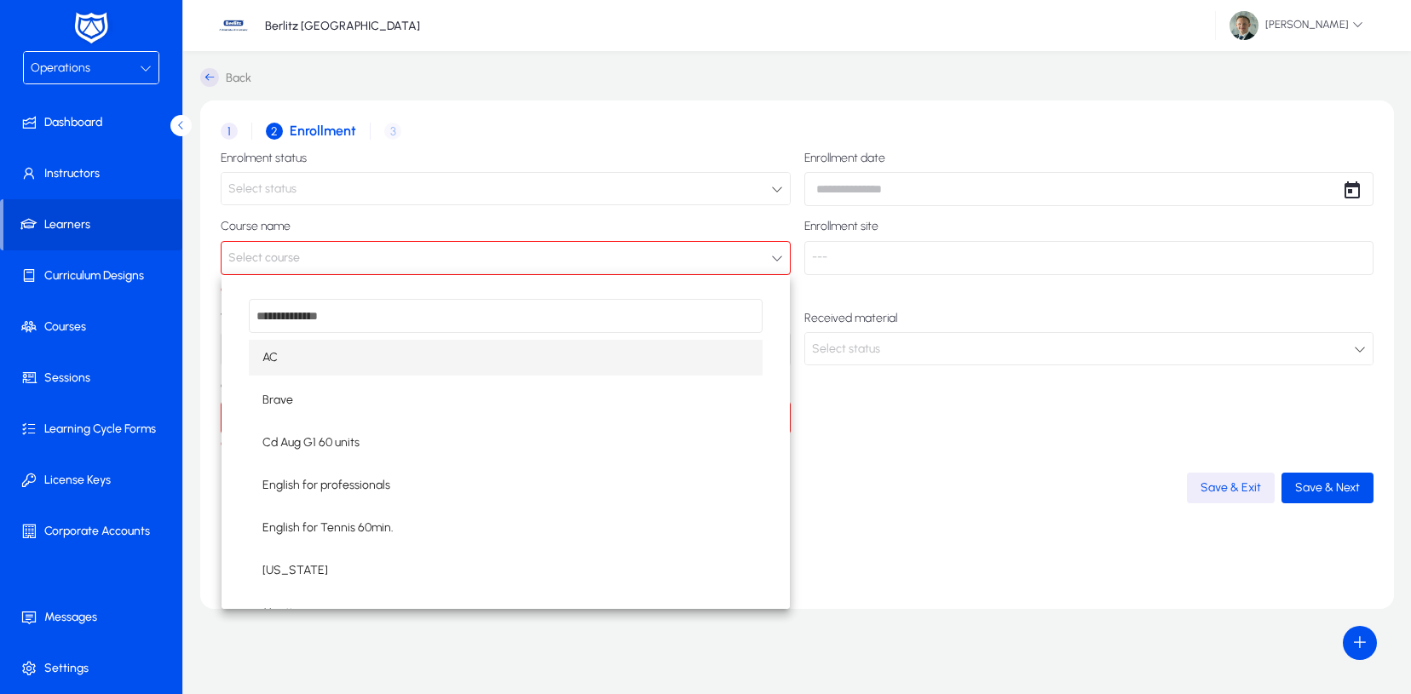
click at [883, 563] on div at bounding box center [705, 347] width 1411 height 694
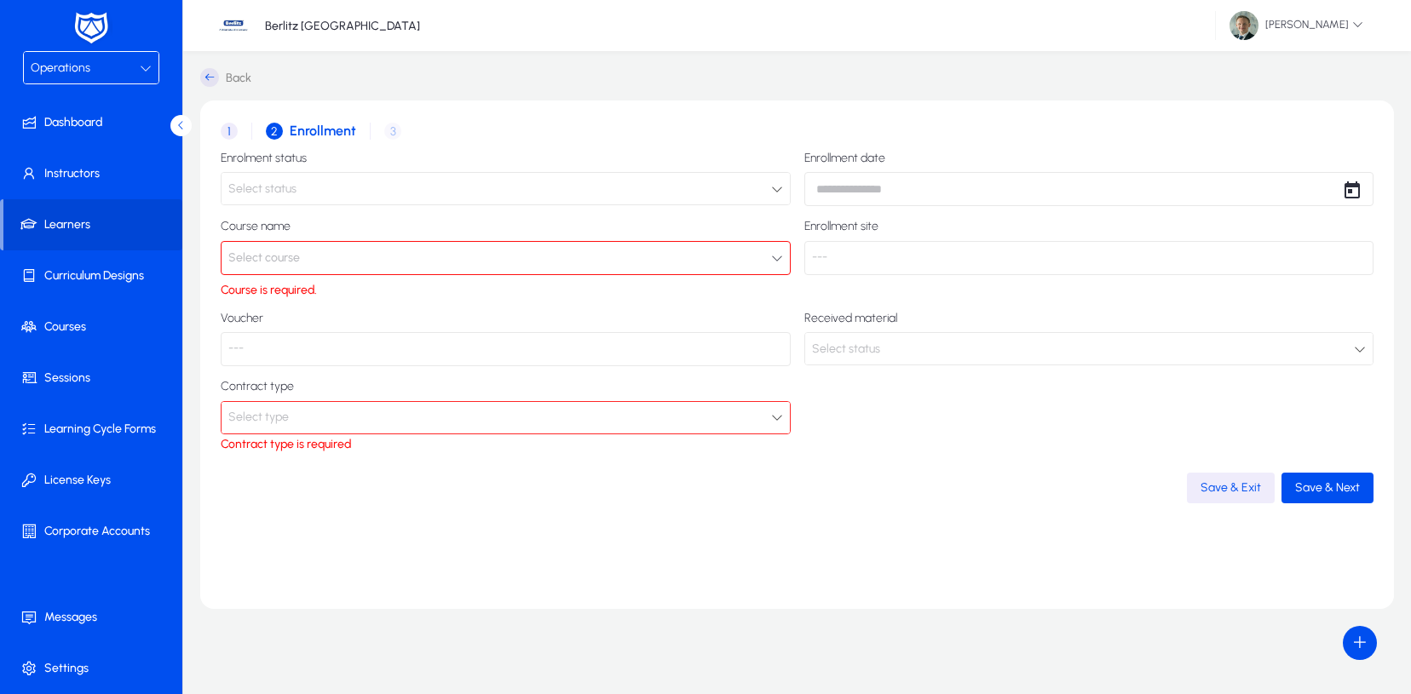
click at [385, 260] on button "Select course" at bounding box center [506, 258] width 570 height 34
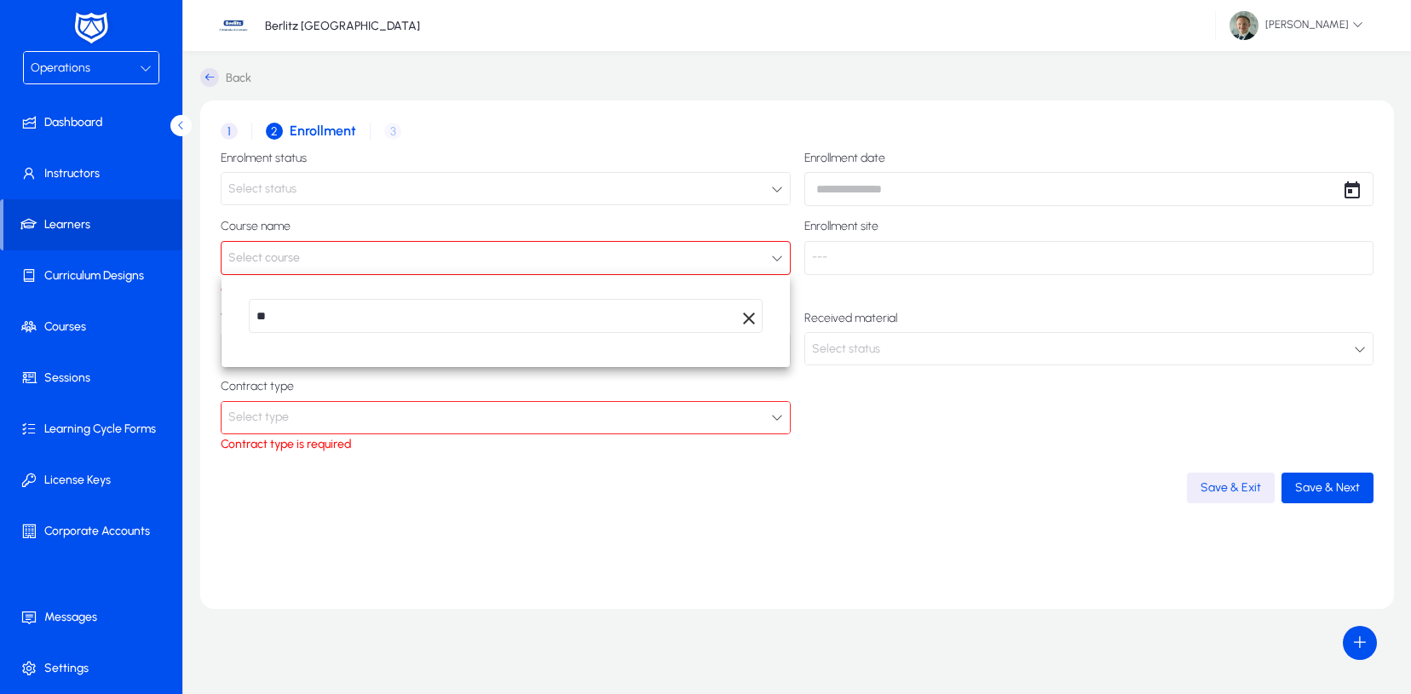
type input "*"
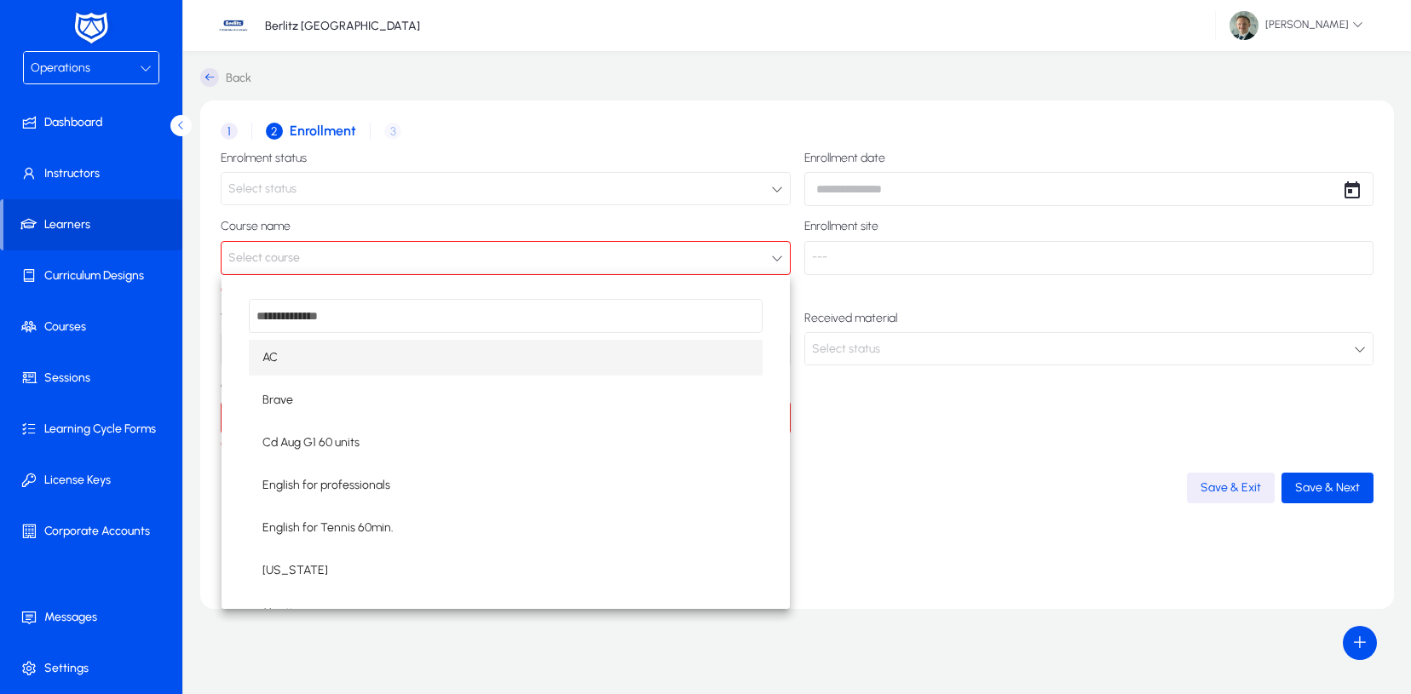
click at [480, 181] on div at bounding box center [705, 347] width 1411 height 694
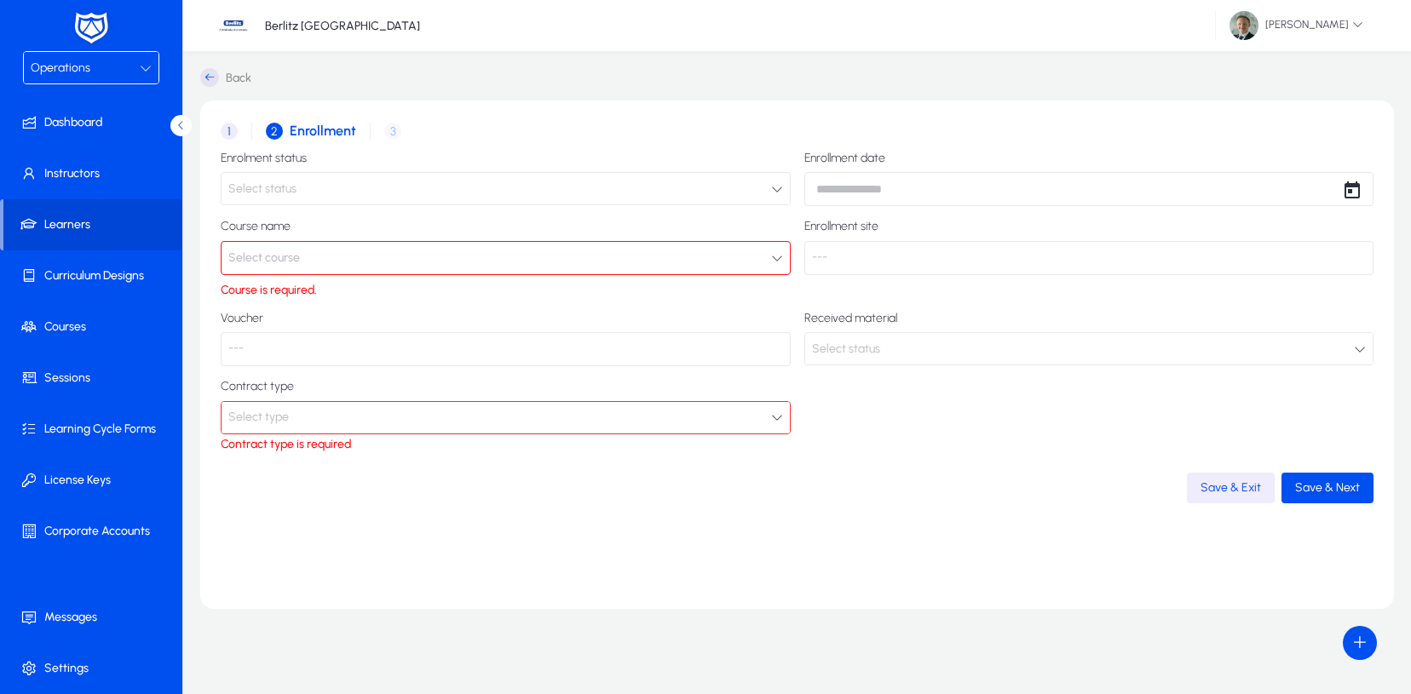
click at [357, 419] on div "Select type" at bounding box center [499, 417] width 543 height 22
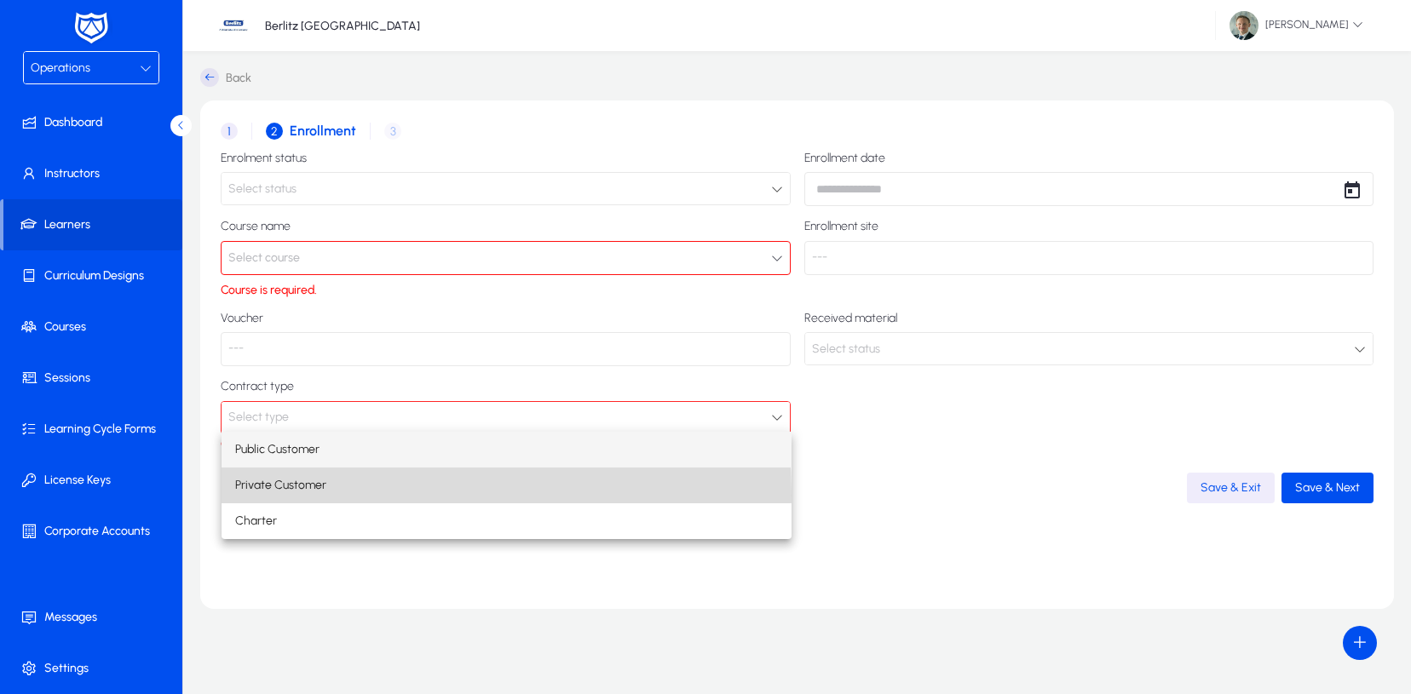
click at [284, 496] on mat-option "Private Customer" at bounding box center [506, 486] width 570 height 36
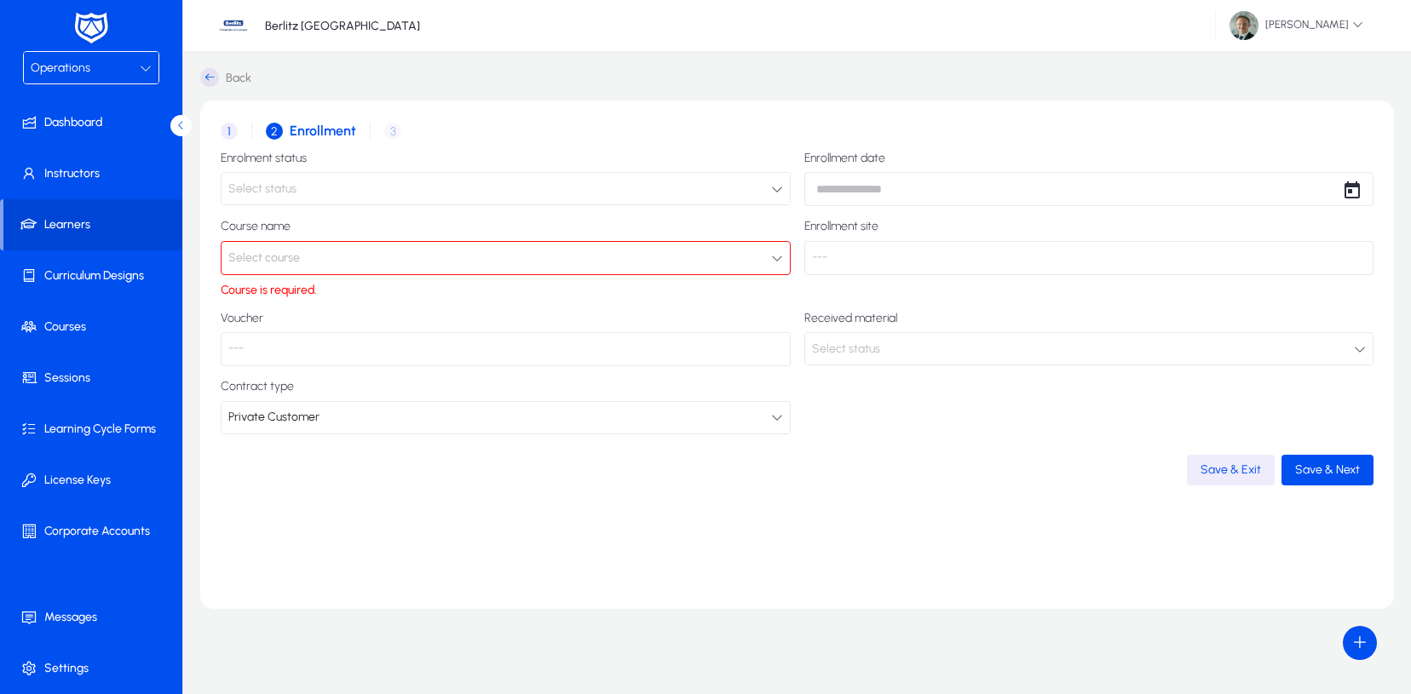
click at [235, 135] on span "1" at bounding box center [229, 131] width 17 height 17
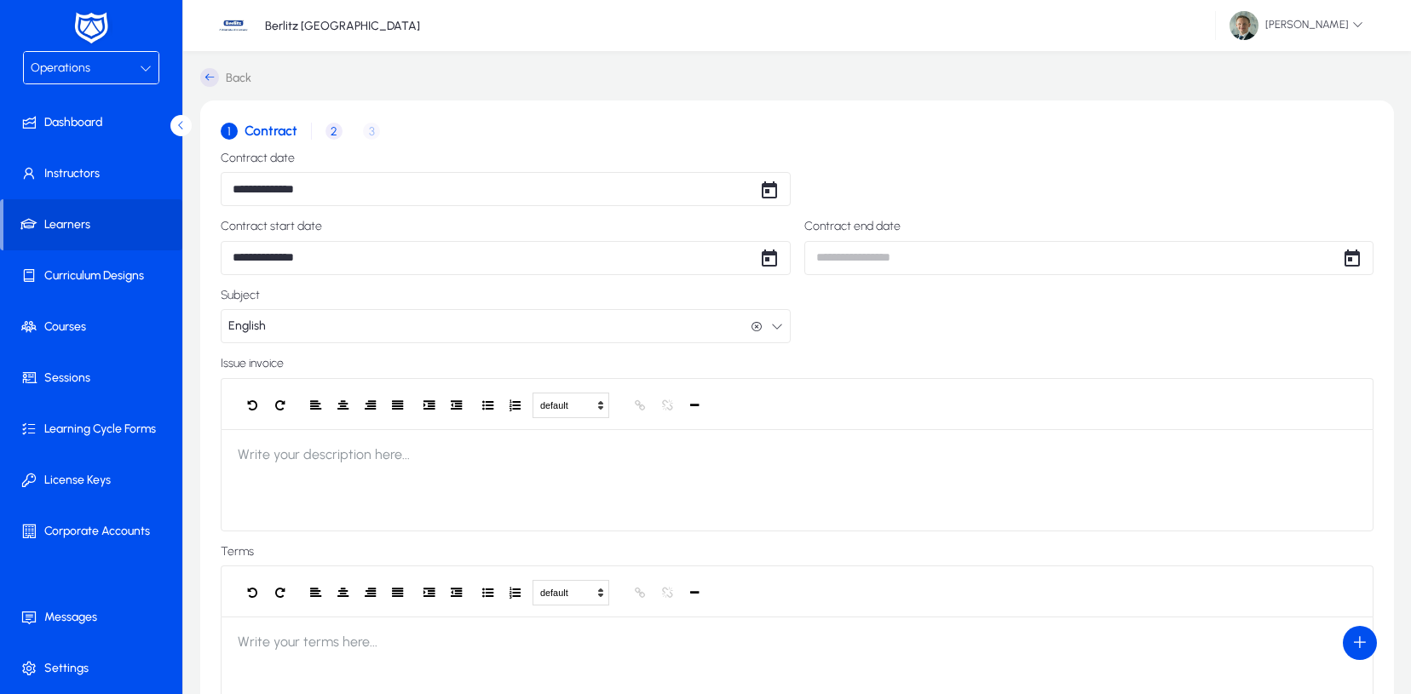
click at [561, 323] on button "English English" at bounding box center [506, 326] width 570 height 34
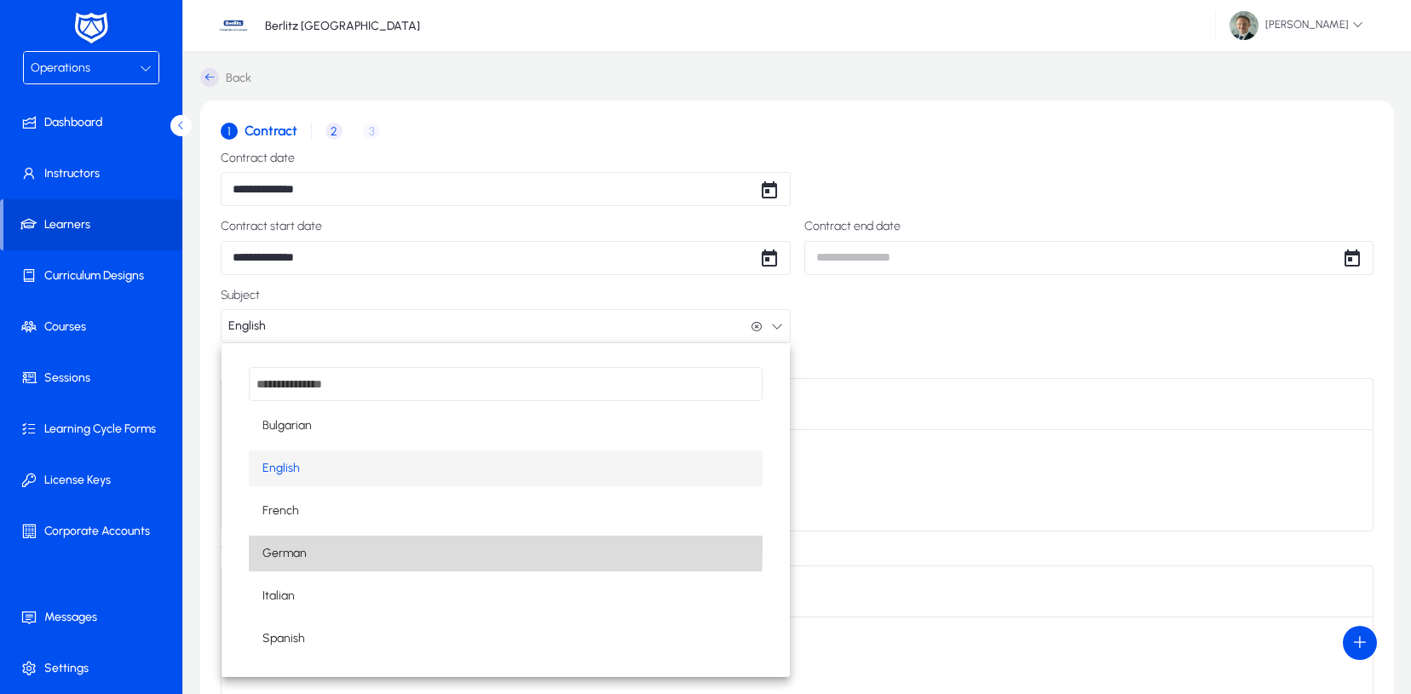
click at [303, 548] on span "German" at bounding box center [284, 553] width 44 height 20
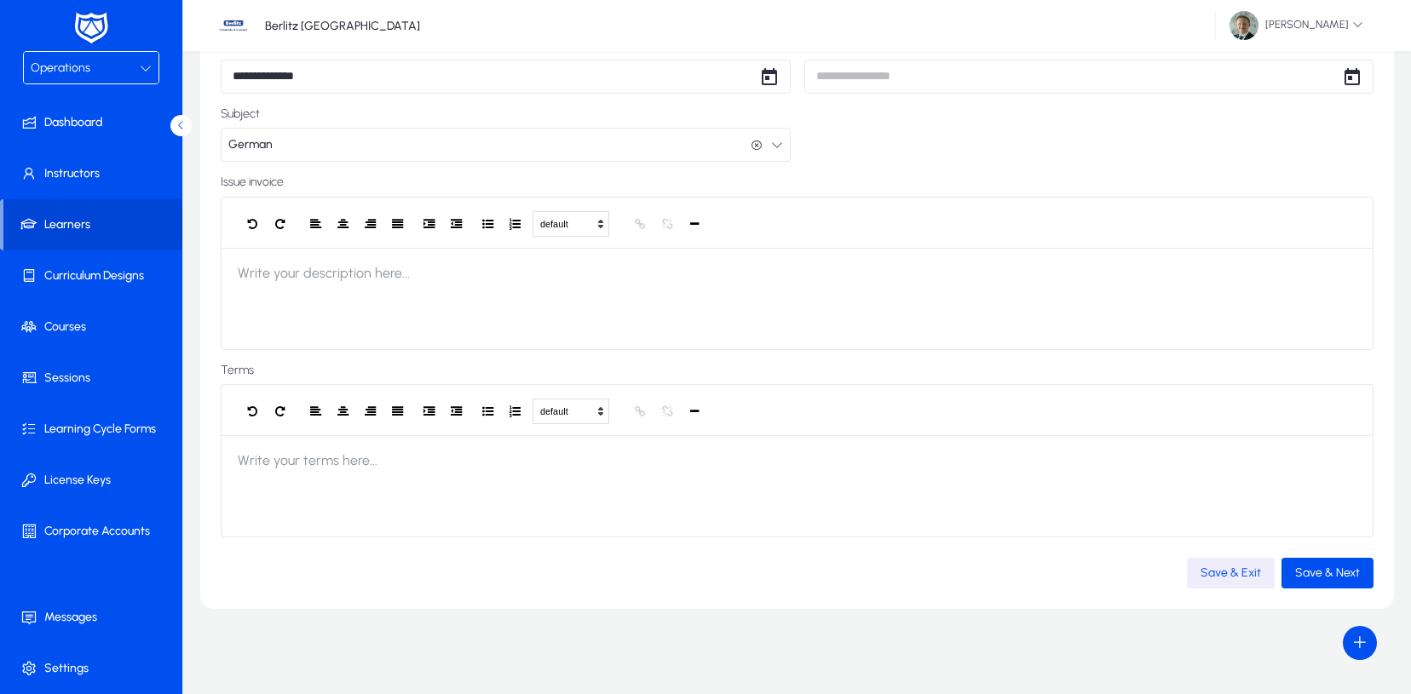
scroll to position [185, 0]
click at [1319, 571] on span "Save & Next" at bounding box center [1327, 573] width 65 height 14
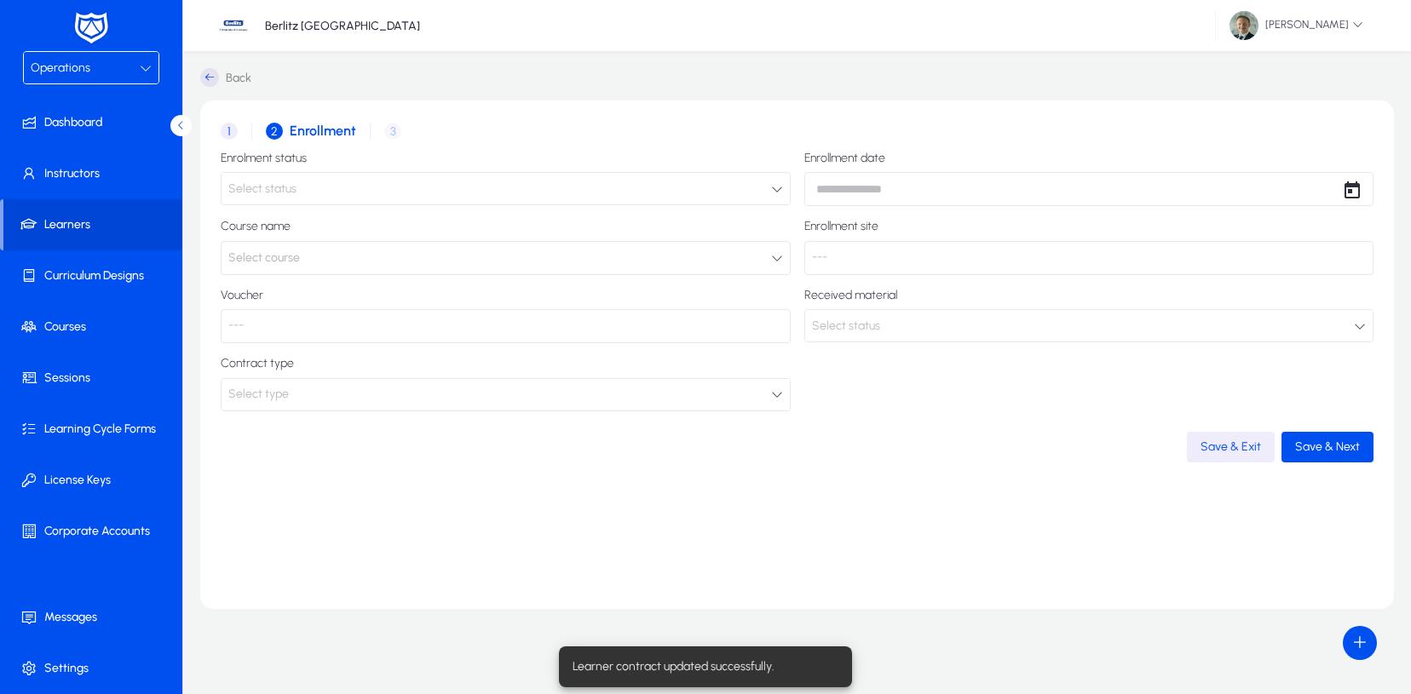
click at [291, 262] on span "Select course" at bounding box center [264, 258] width 72 height 34
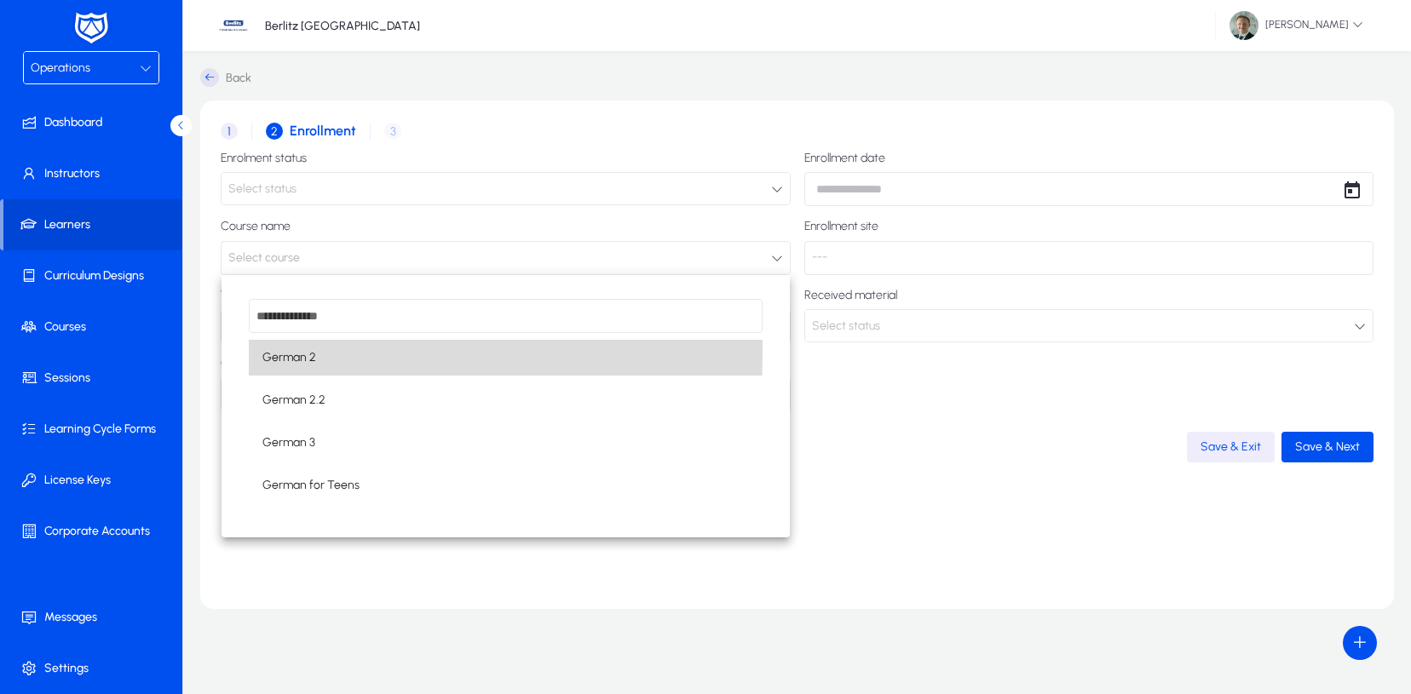
click at [304, 352] on span "German 2" at bounding box center [289, 358] width 54 height 20
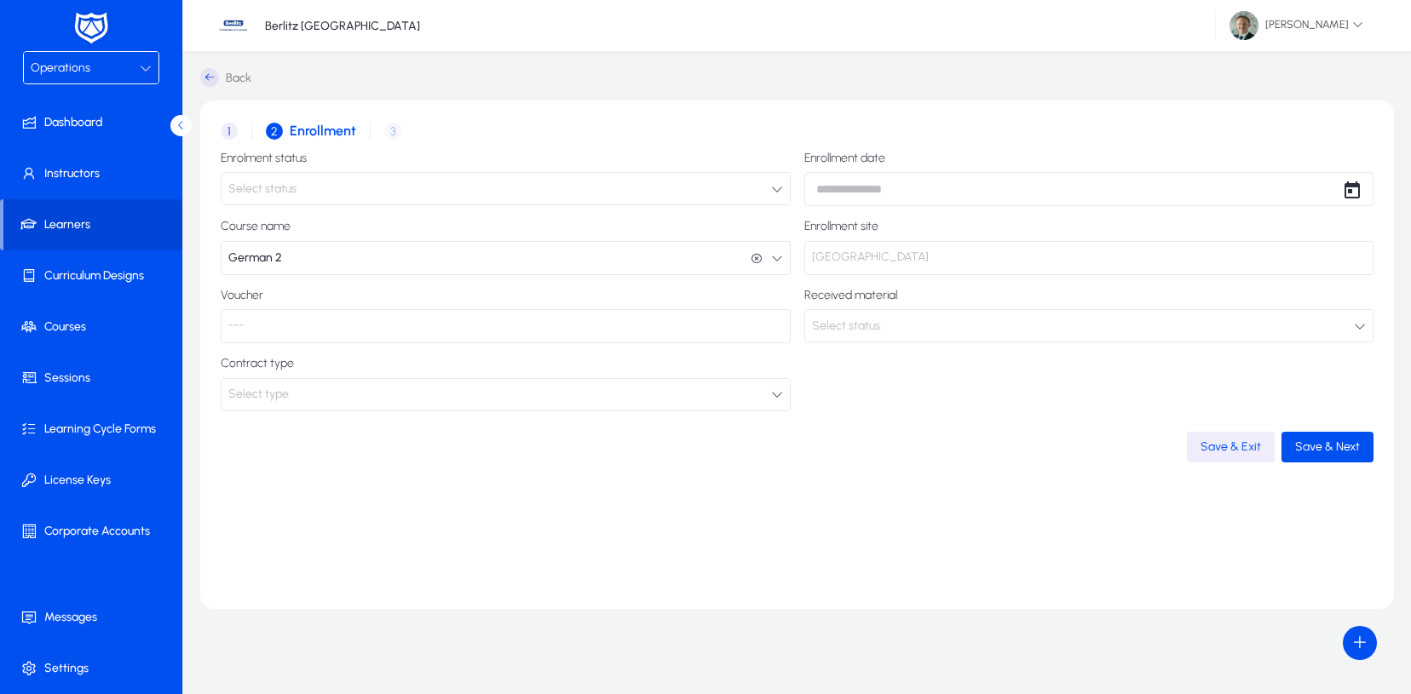
click at [431, 328] on p "---" at bounding box center [506, 326] width 570 height 34
click at [360, 405] on div "Select type" at bounding box center [505, 395] width 568 height 32
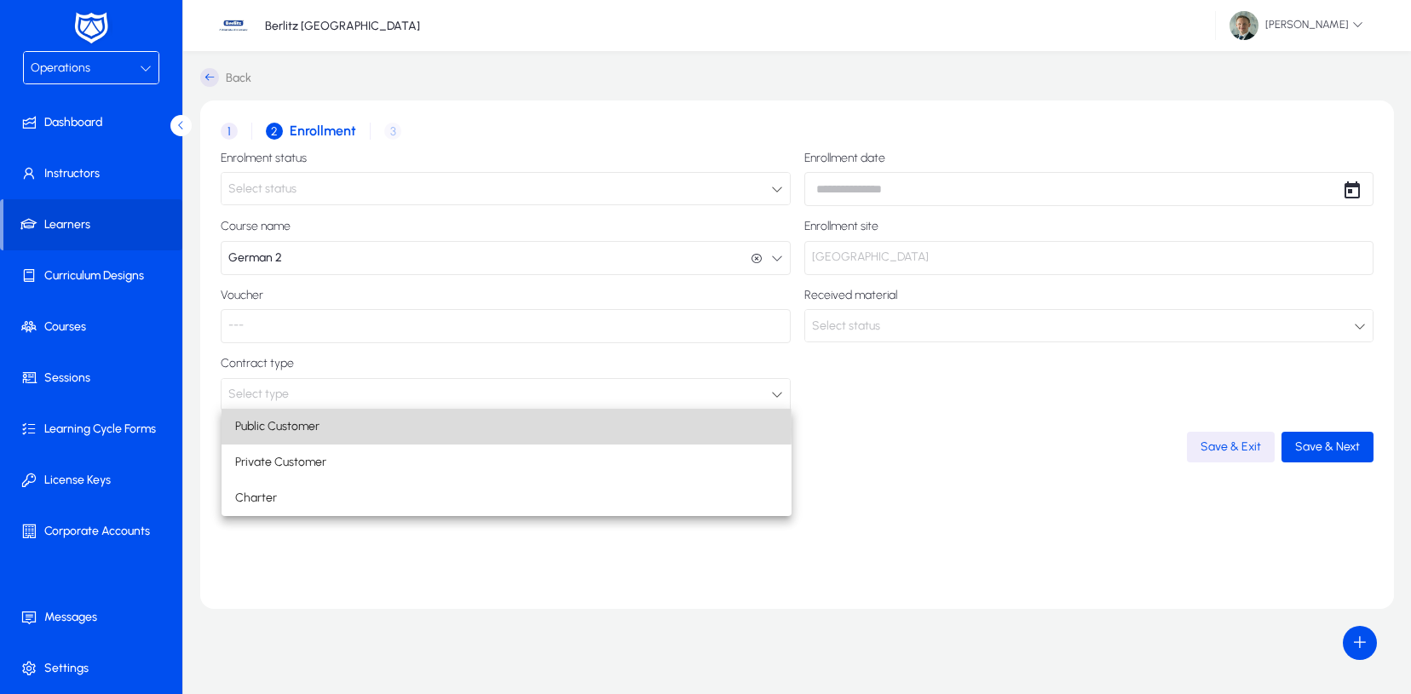
click at [338, 429] on mat-option "Public Customer" at bounding box center [506, 427] width 570 height 36
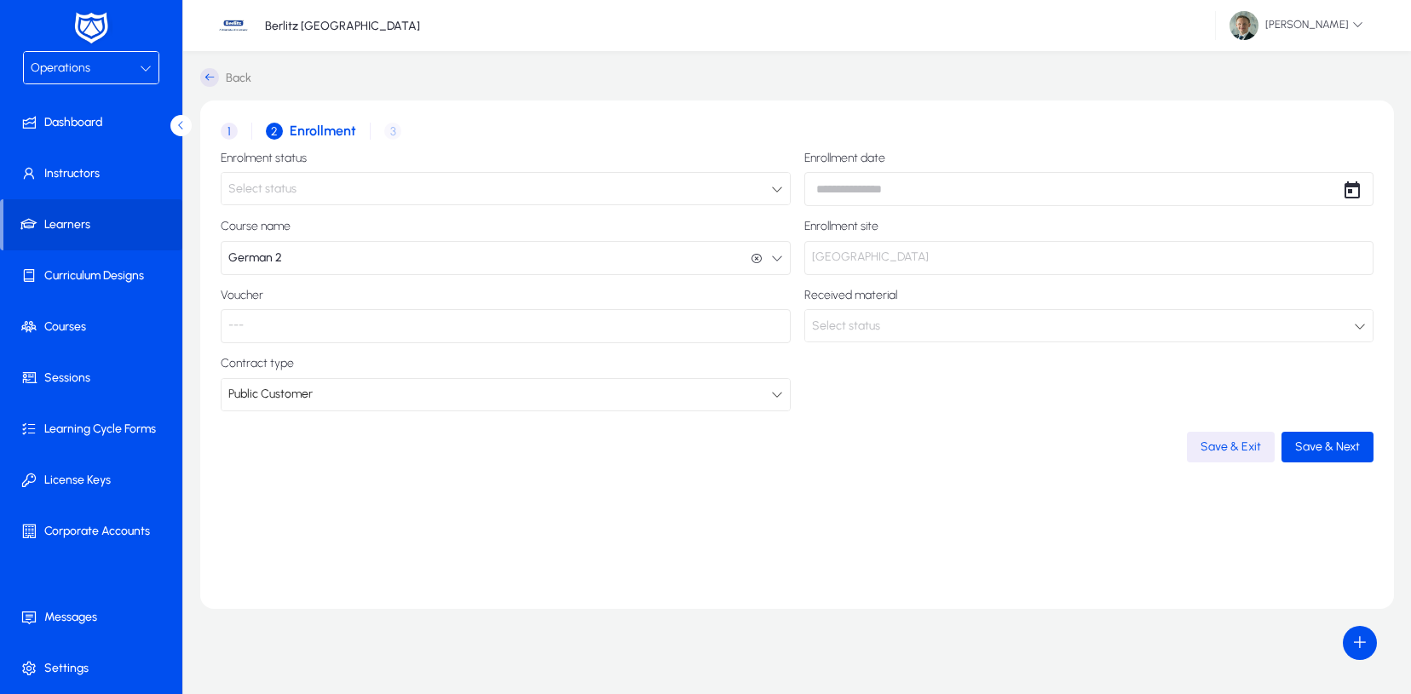
click at [425, 371] on div "Contract type Public Customer" at bounding box center [506, 384] width 570 height 54
click at [408, 397] on div "Public Customer" at bounding box center [499, 394] width 543 height 22
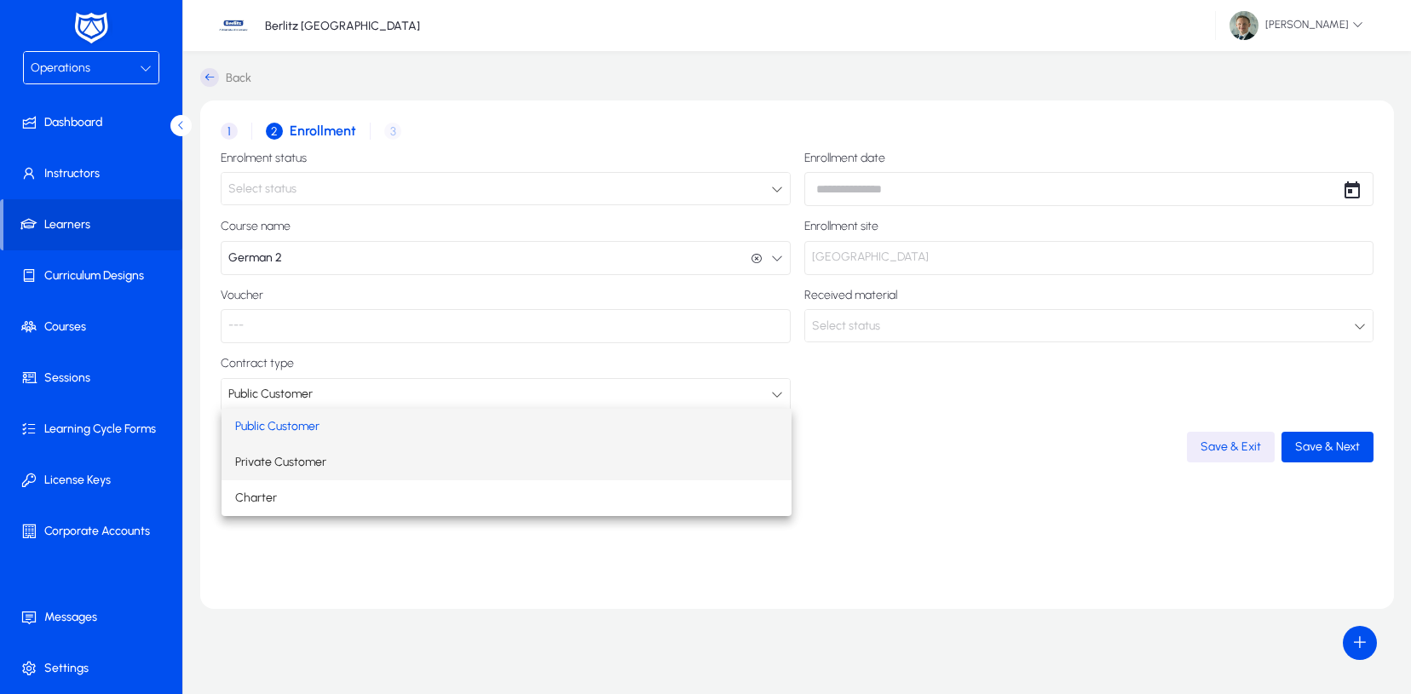
click at [315, 455] on span "Private Customer" at bounding box center [280, 462] width 91 height 20
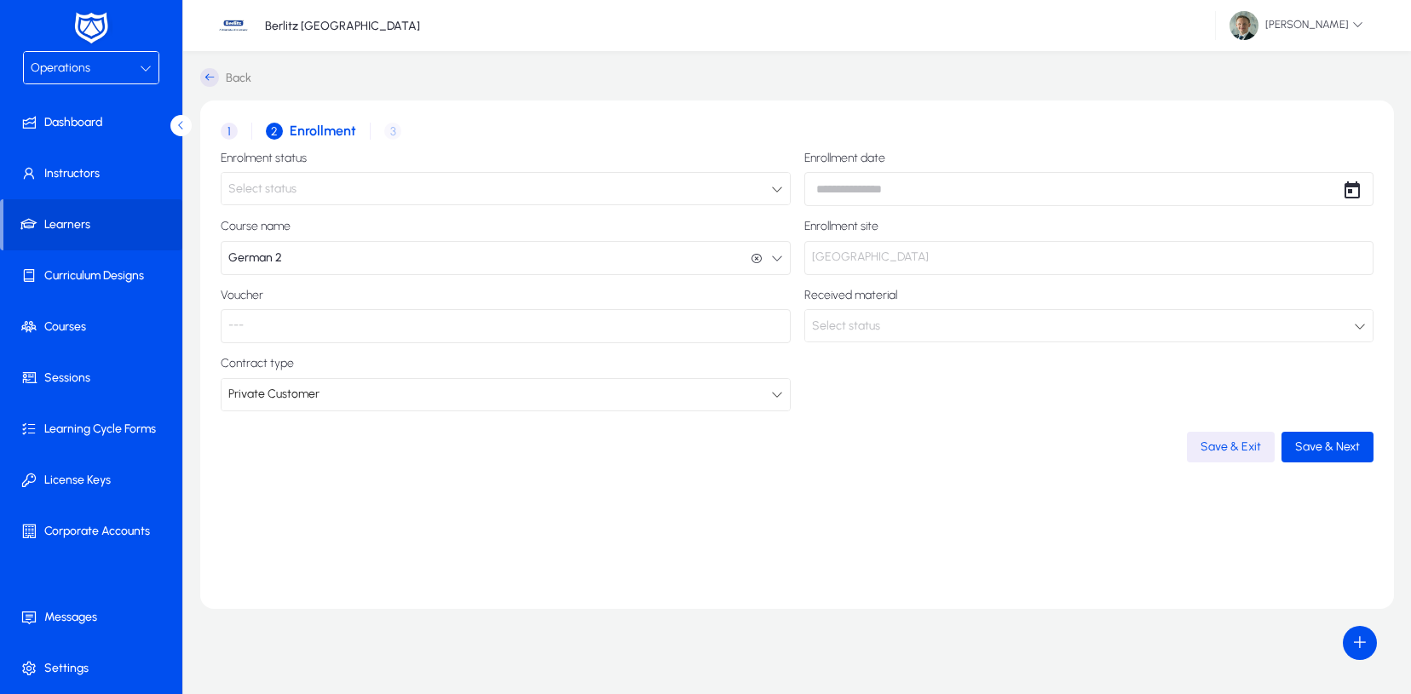
click at [1019, 512] on div "1 Contract 2 Enrollment 3 Invoice details Enrolment status Select status Enroll…" at bounding box center [796, 355] width 1193 height 509
click at [1311, 445] on span "Save & Next" at bounding box center [1327, 447] width 65 height 14
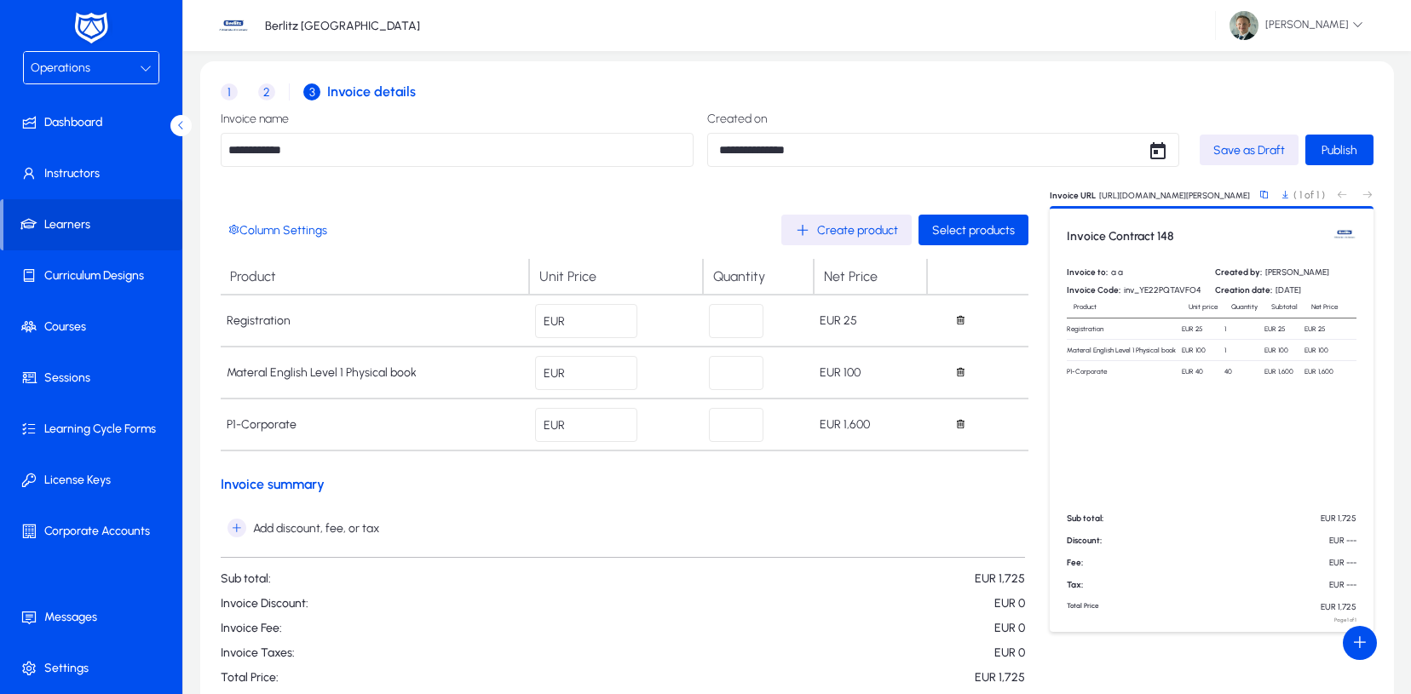
scroll to position [79, 0]
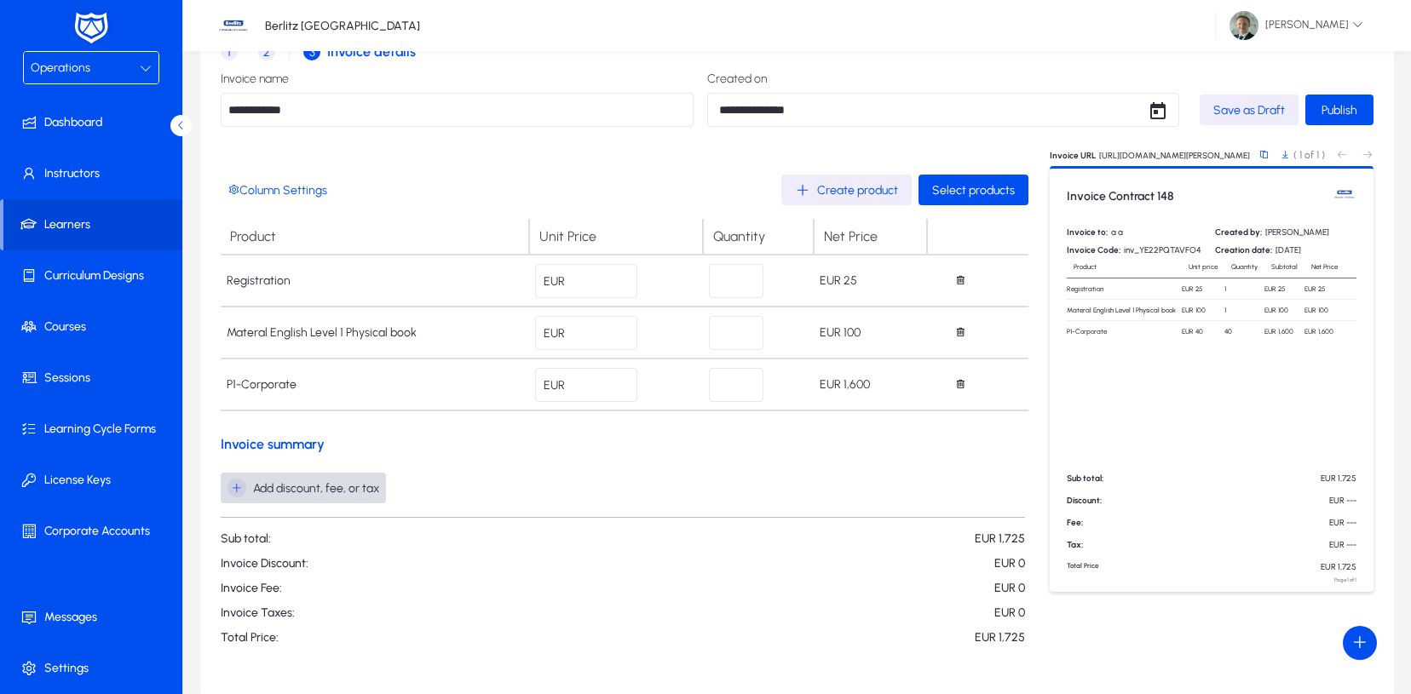
click at [239, 488] on icon "button" at bounding box center [236, 488] width 19 height 19
click at [286, 607] on span "Add one-time tax" at bounding box center [284, 601] width 101 height 15
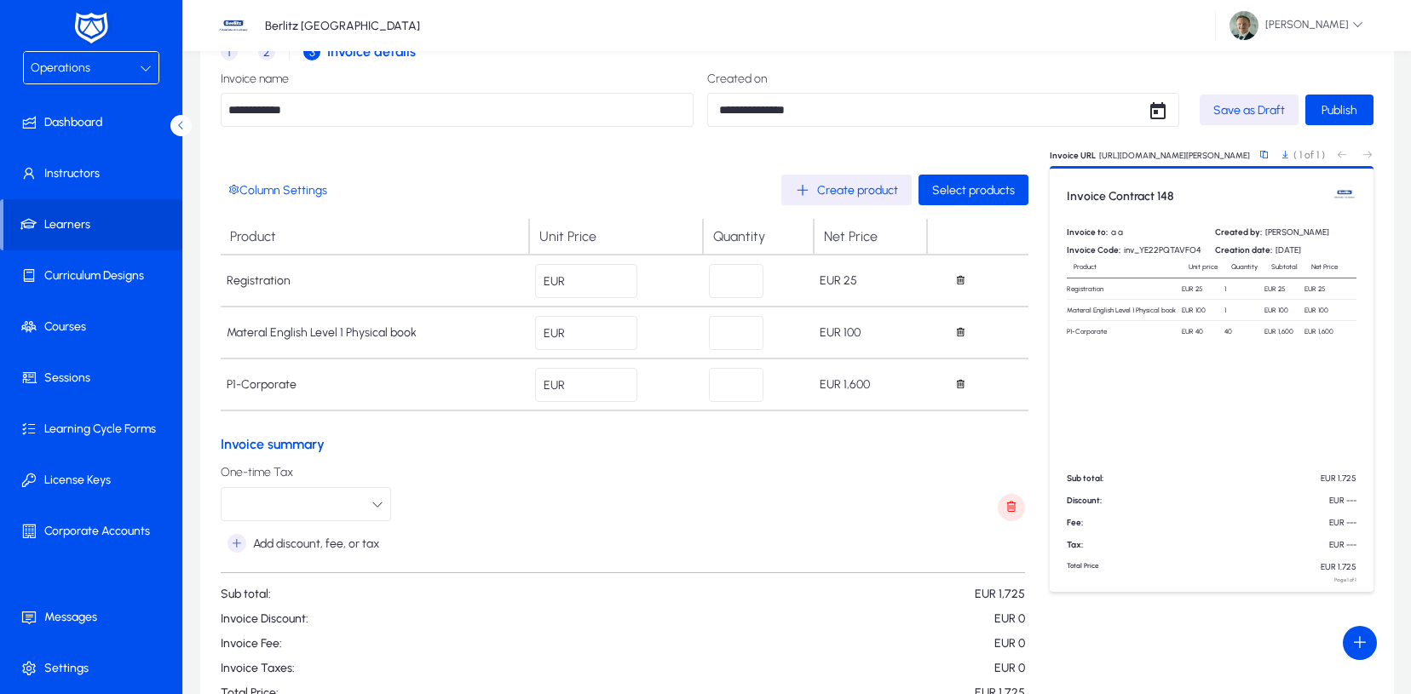
click at [368, 509] on button "button" at bounding box center [306, 504] width 170 height 34
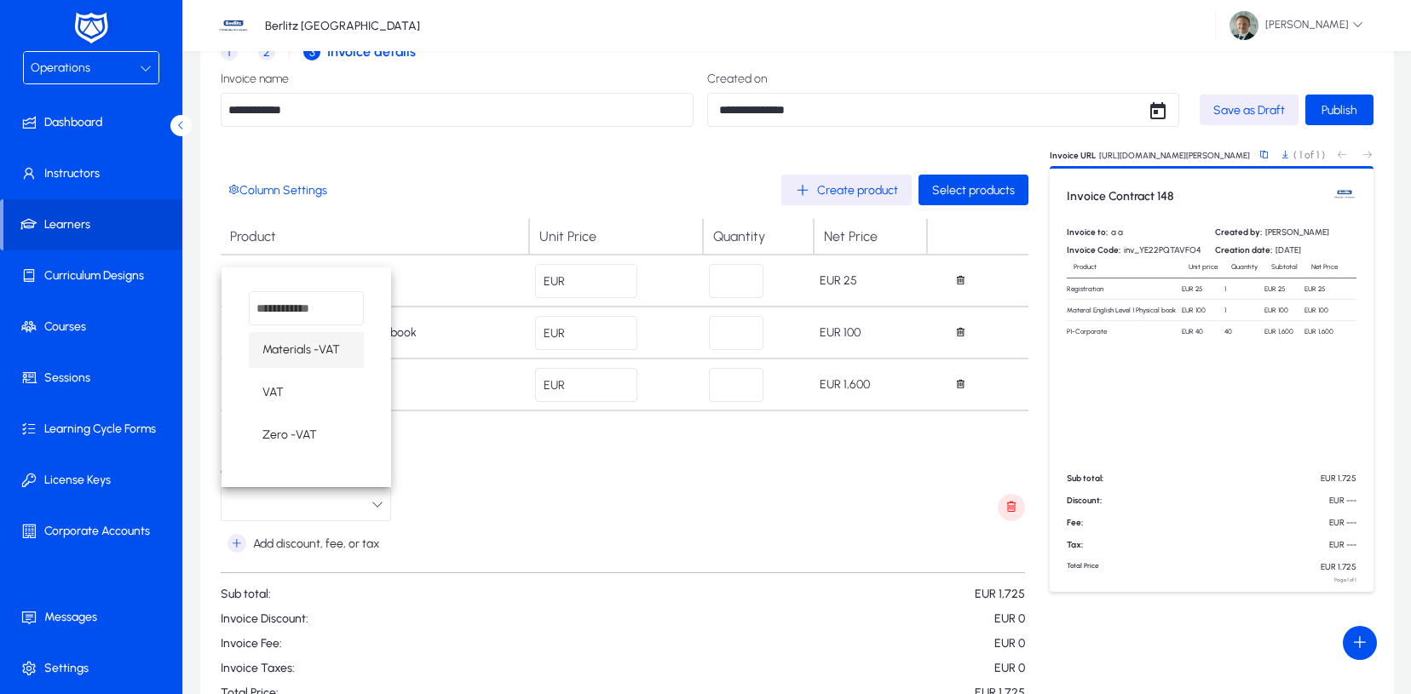
click at [368, 509] on div at bounding box center [705, 347] width 1411 height 694
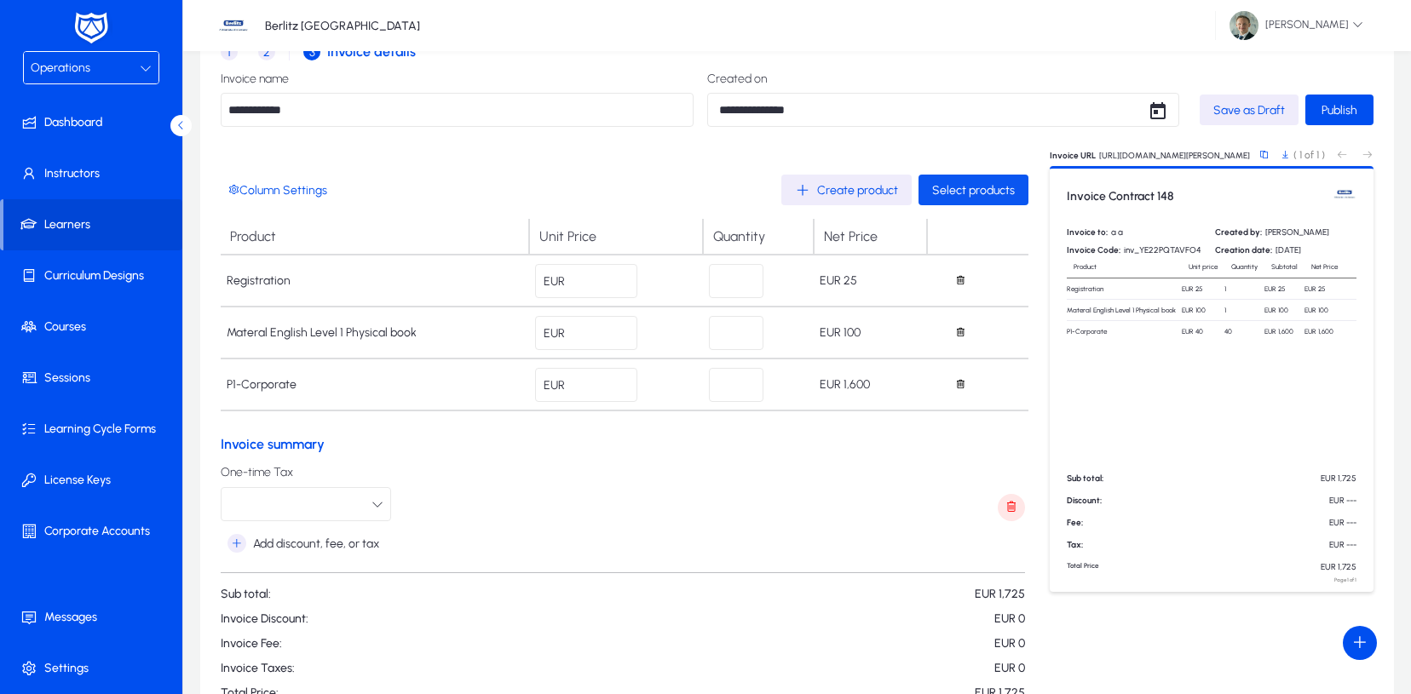
click at [981, 192] on span "Select products" at bounding box center [973, 190] width 83 height 14
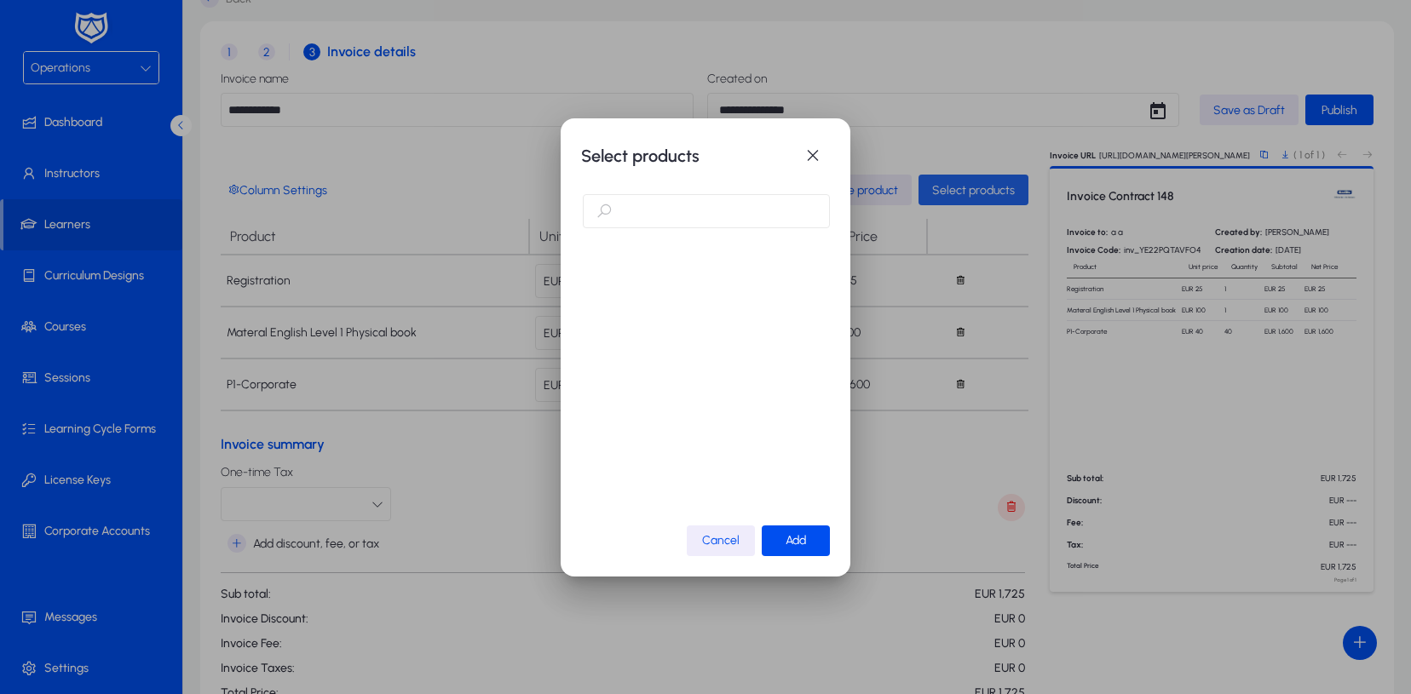
scroll to position [0, 0]
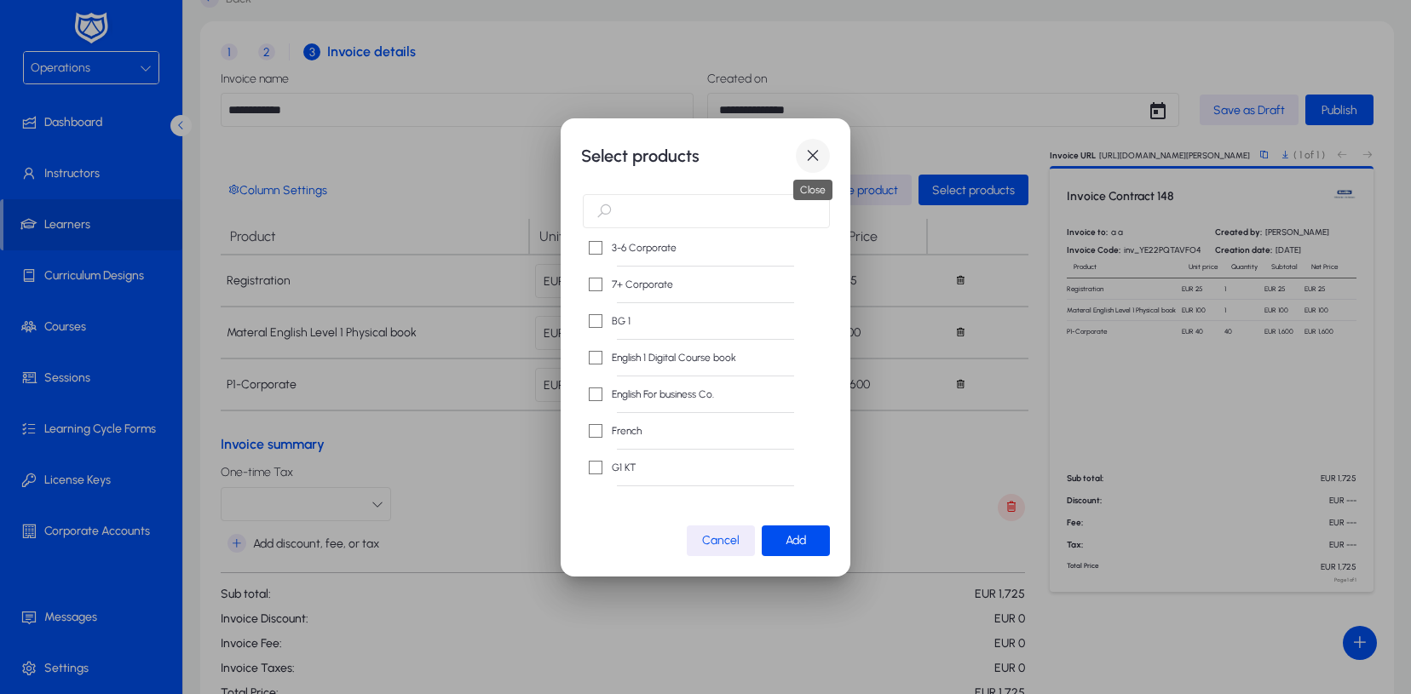
click at [804, 152] on span "button" at bounding box center [813, 156] width 34 height 34
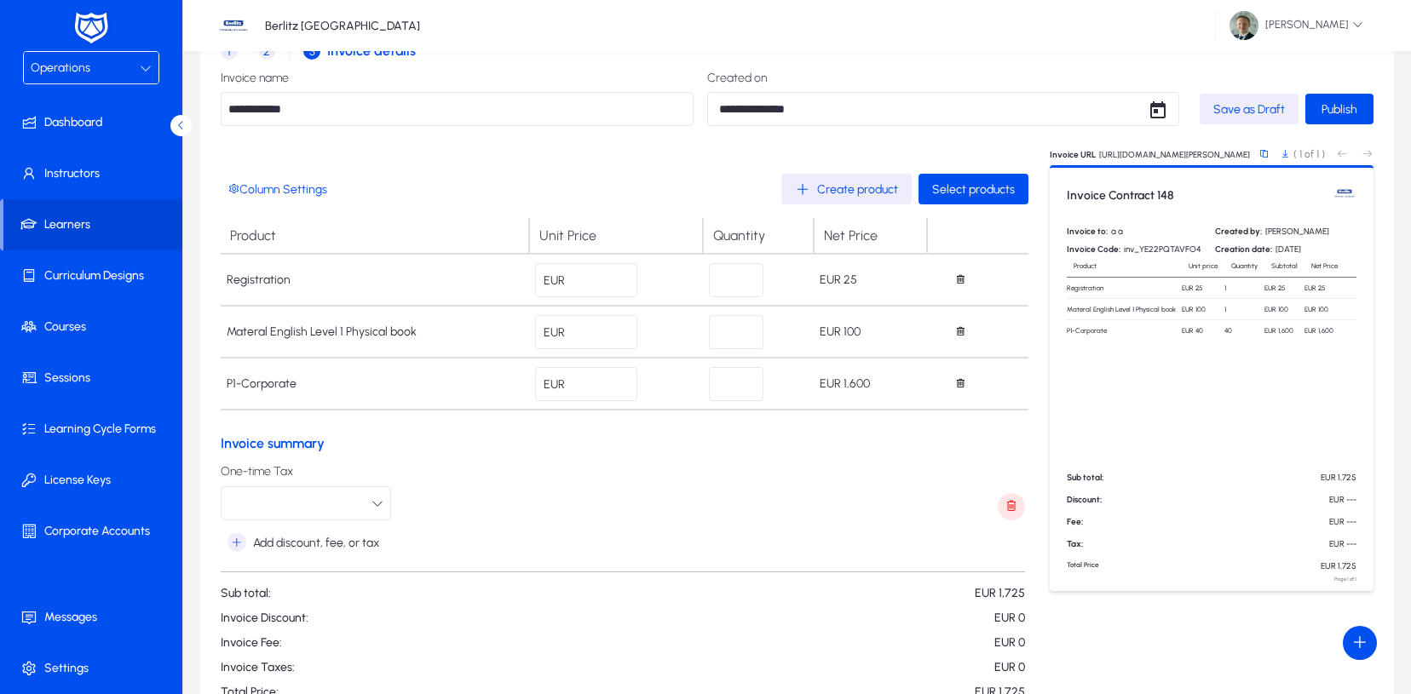
scroll to position [80, 0]
click at [94, 73] on div "Operations" at bounding box center [85, 68] width 109 height 22
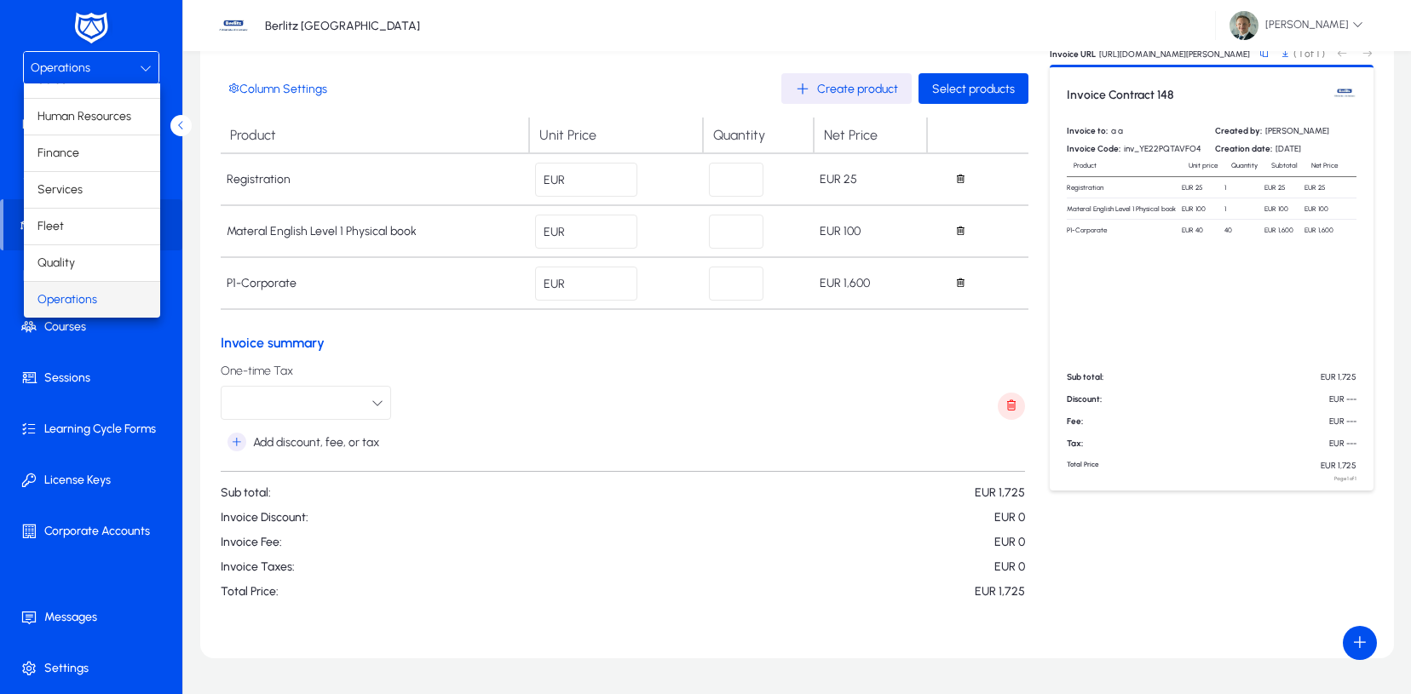
scroll to position [179, 0]
click at [373, 405] on div at bounding box center [705, 347] width 1411 height 694
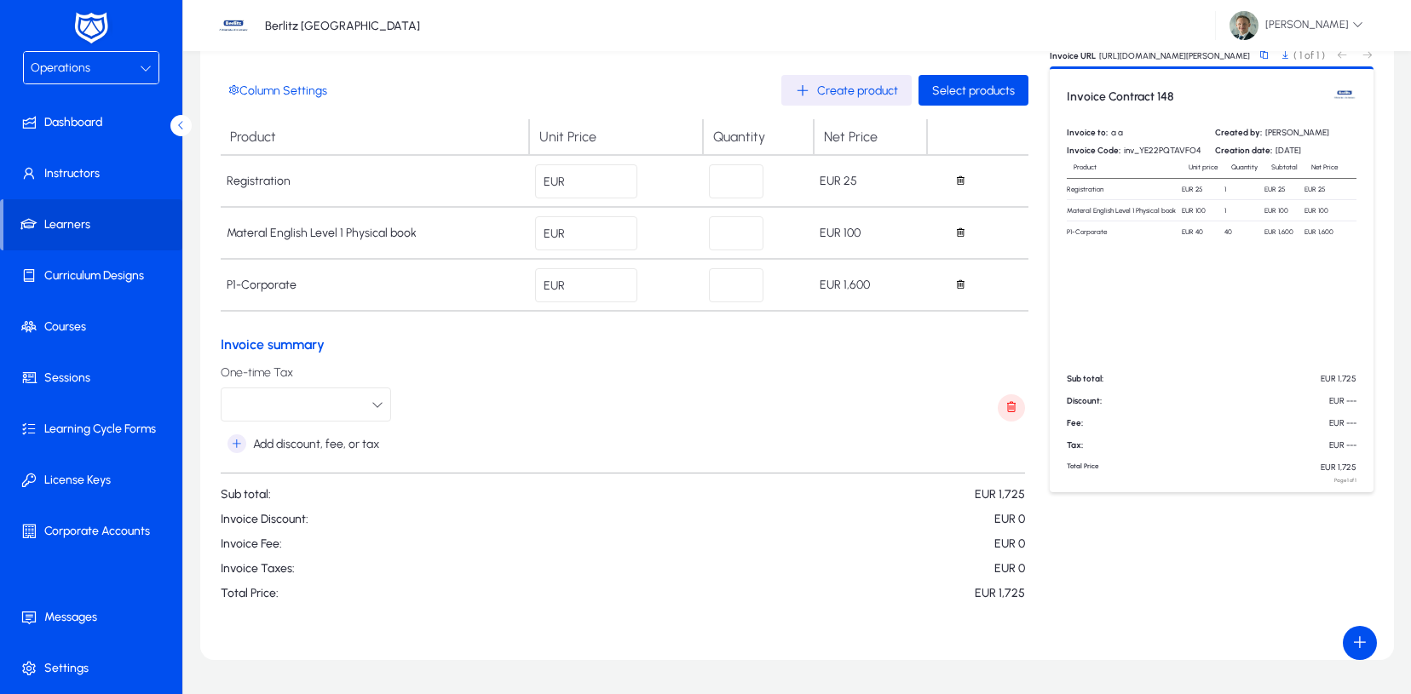
click at [373, 405] on icon "button" at bounding box center [377, 405] width 12 height 12
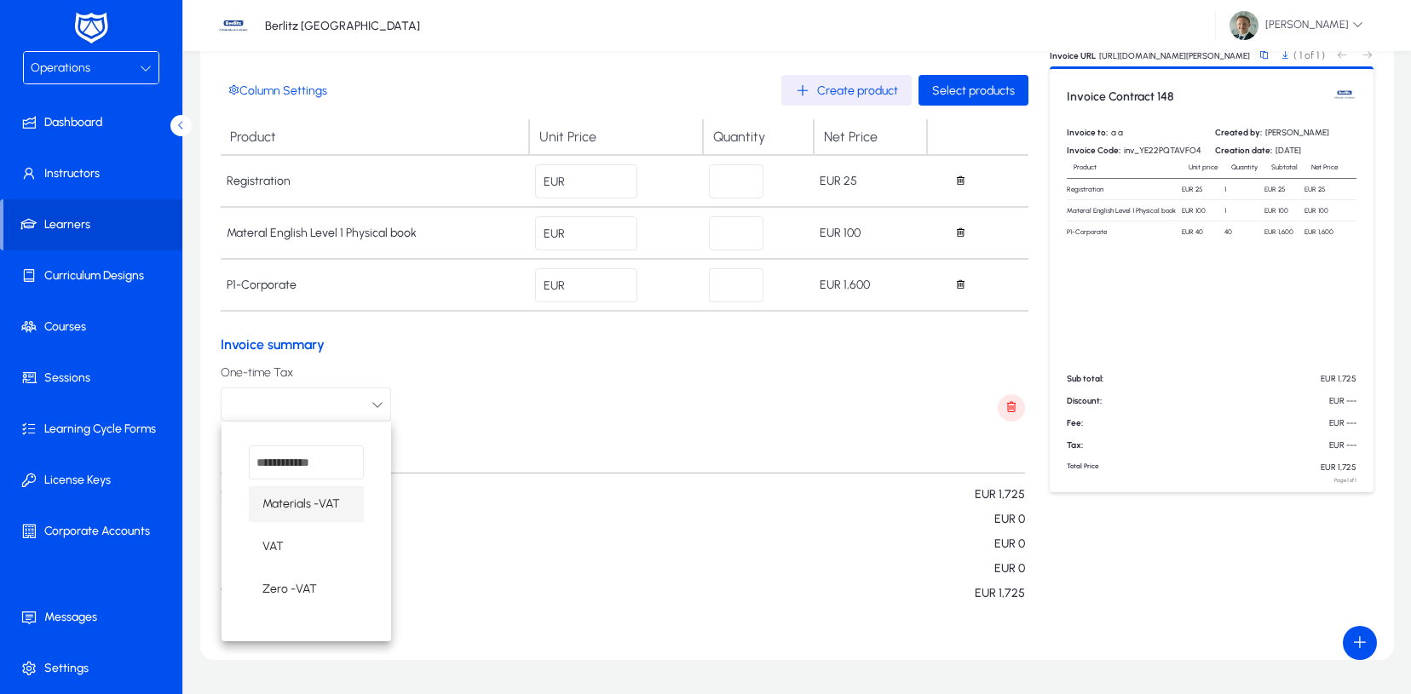
click at [373, 405] on div at bounding box center [705, 347] width 1411 height 694
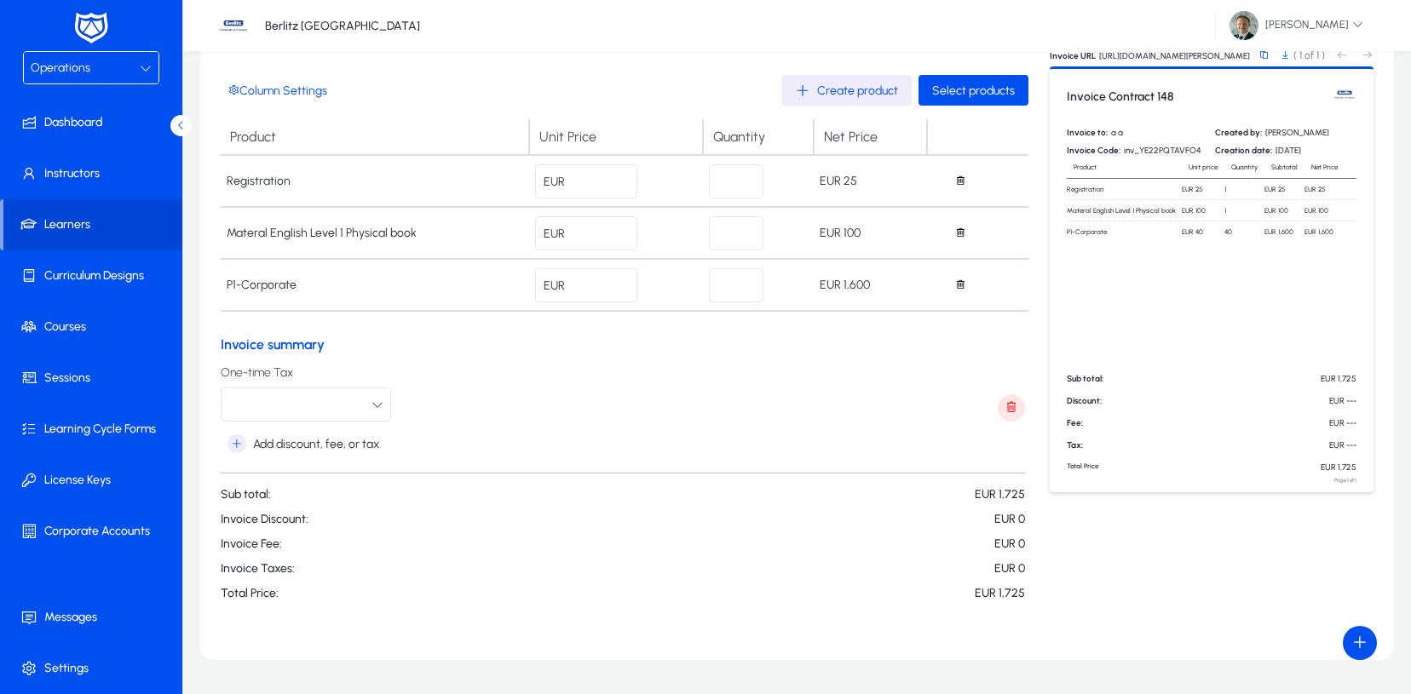
click at [497, 386] on div "One-time Tax" at bounding box center [623, 393] width 804 height 55
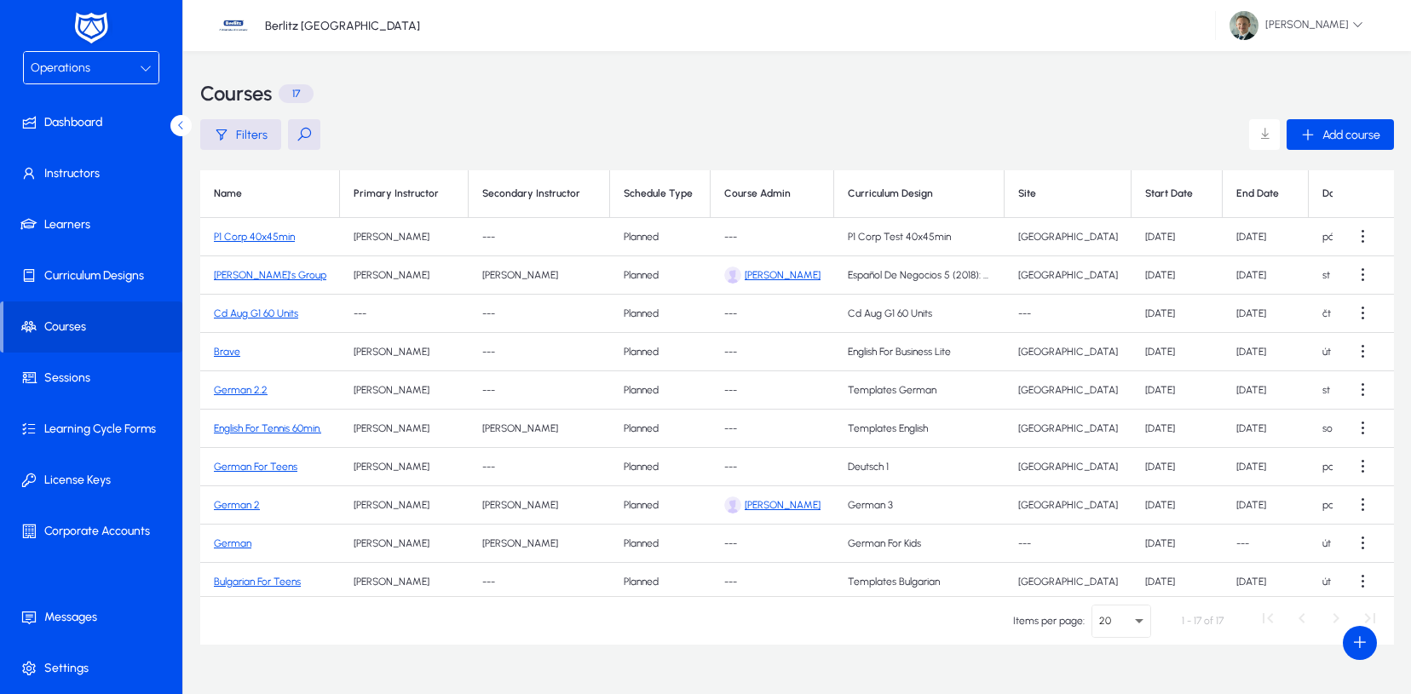
click at [269, 239] on link "P1 Corp 40x45min" at bounding box center [254, 237] width 81 height 12
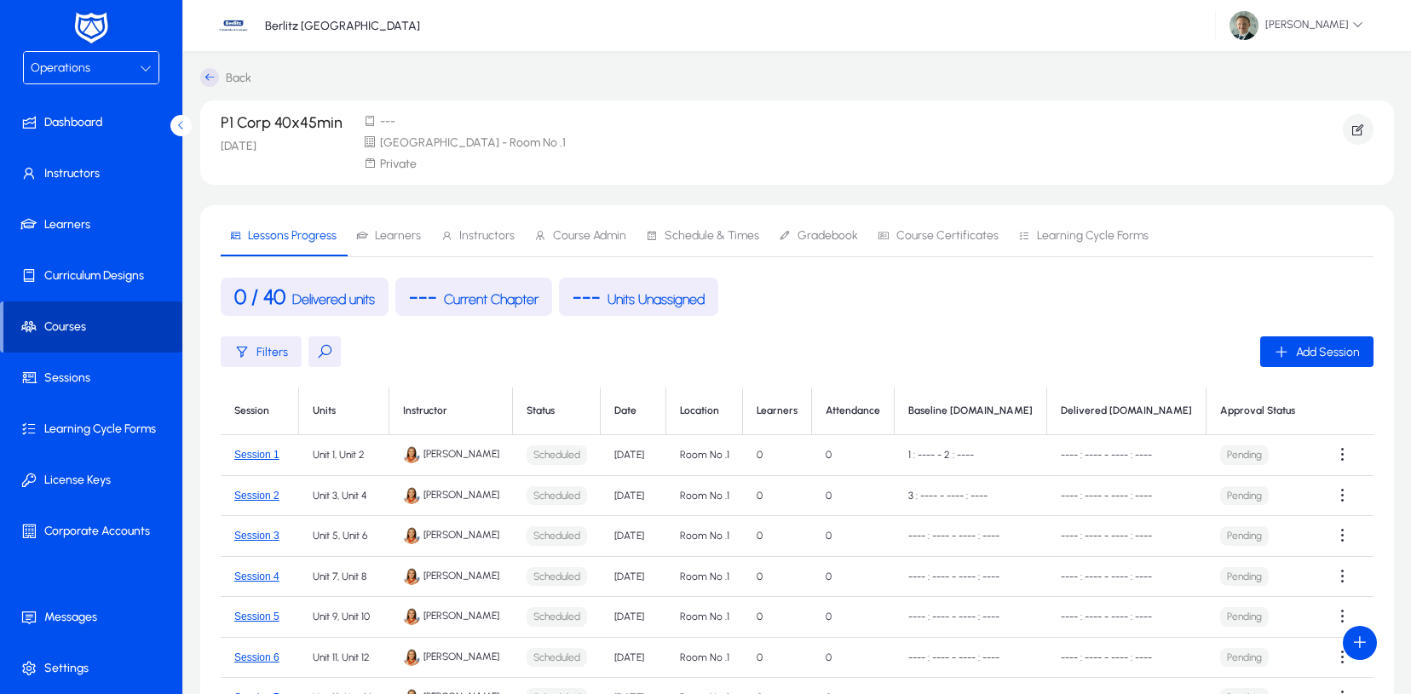
click at [80, 323] on span at bounding box center [92, 327] width 179 height 41
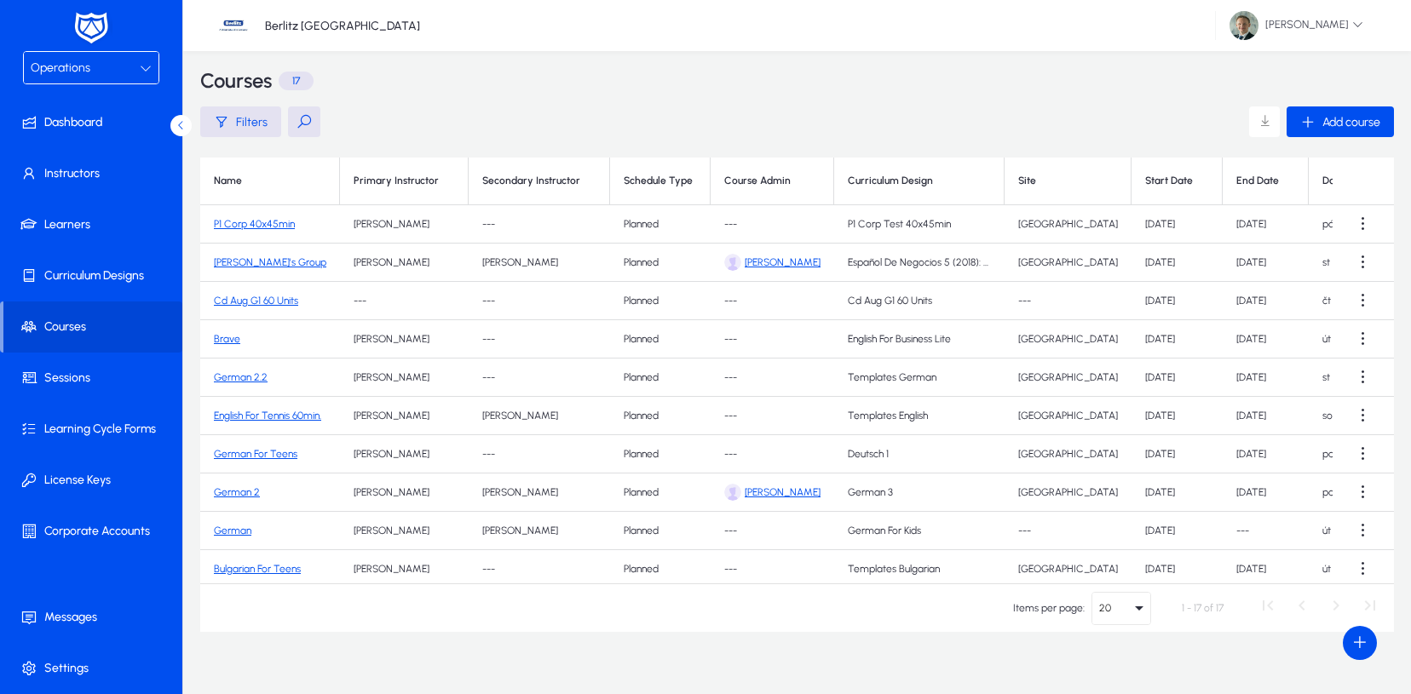
click at [1135, 608] on icon "Select page" at bounding box center [1139, 608] width 20 height 20
drag, startPoint x: 814, startPoint y: 627, endPoint x: 758, endPoint y: 618, distance: 56.0
click at [814, 627] on div at bounding box center [705, 347] width 1411 height 694
click at [78, 61] on span "Operations" at bounding box center [61, 67] width 60 height 14
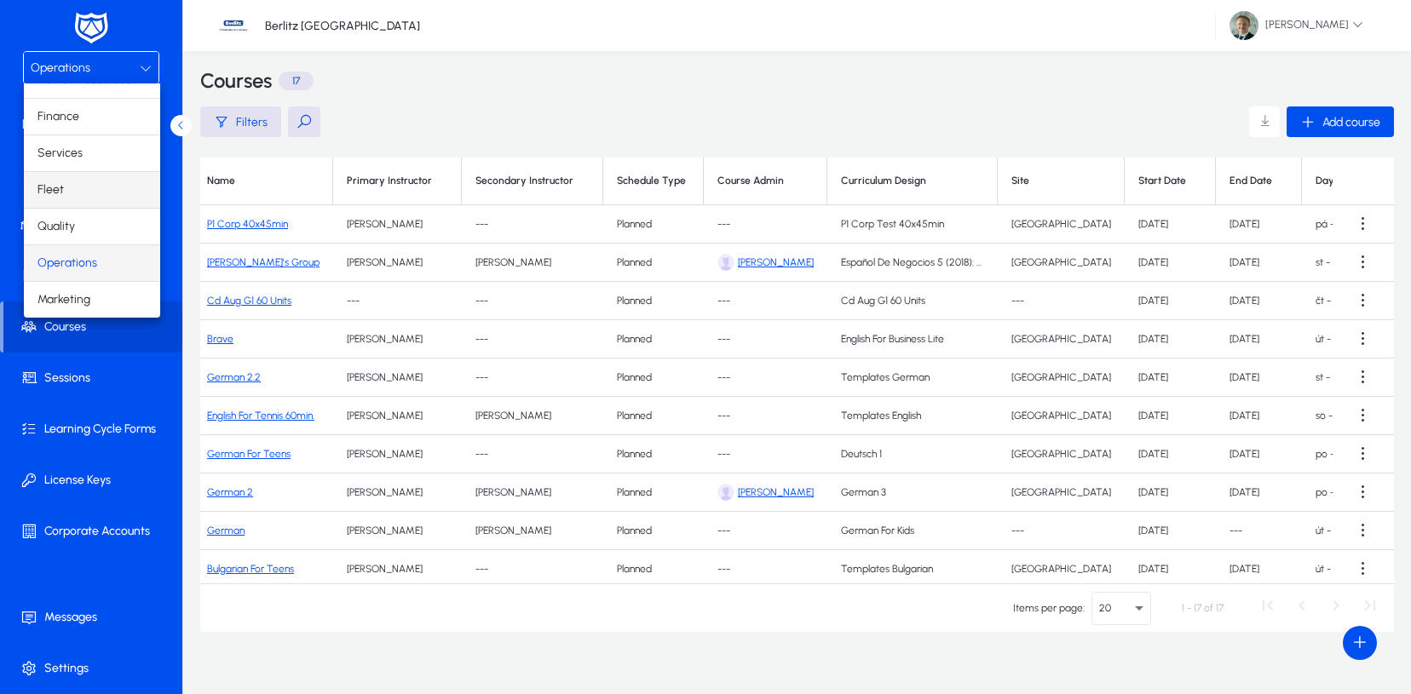
scroll to position [58, 0]
click at [66, 122] on span "Finance" at bounding box center [58, 116] width 42 height 20
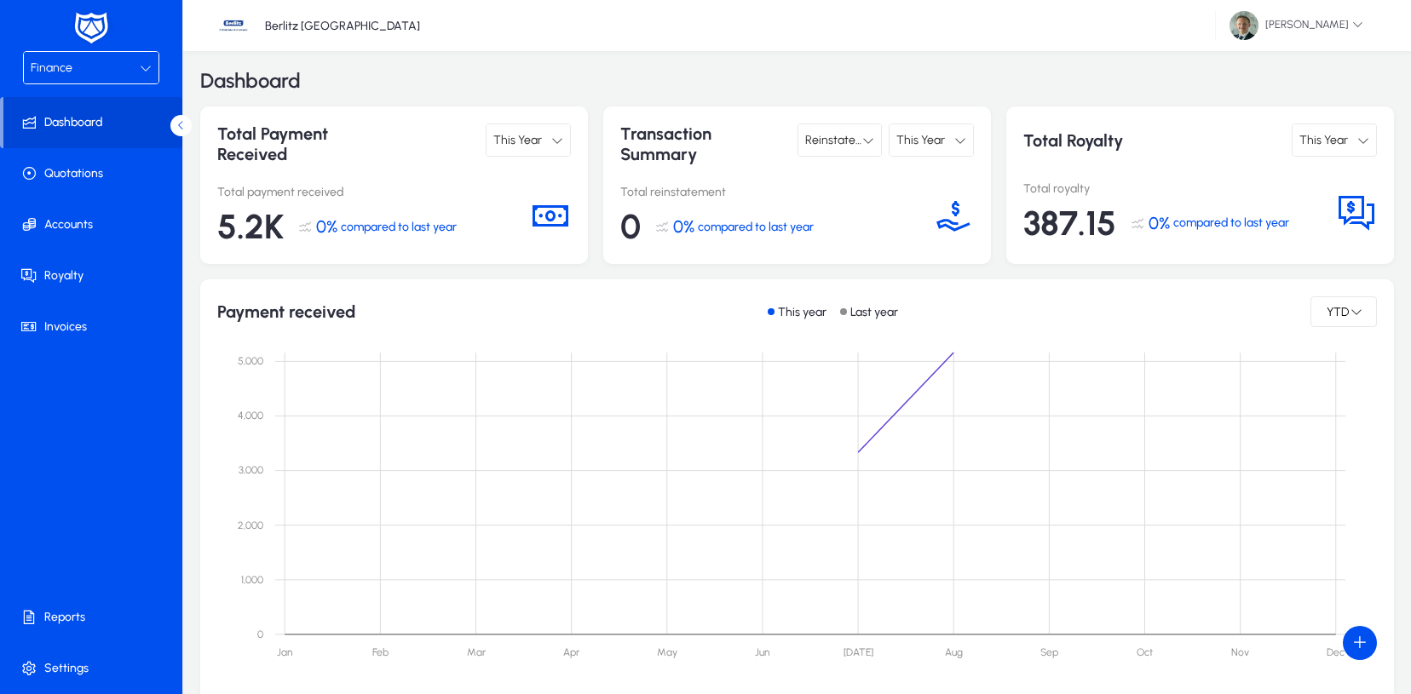
click at [65, 70] on span "Finance" at bounding box center [52, 67] width 42 height 14
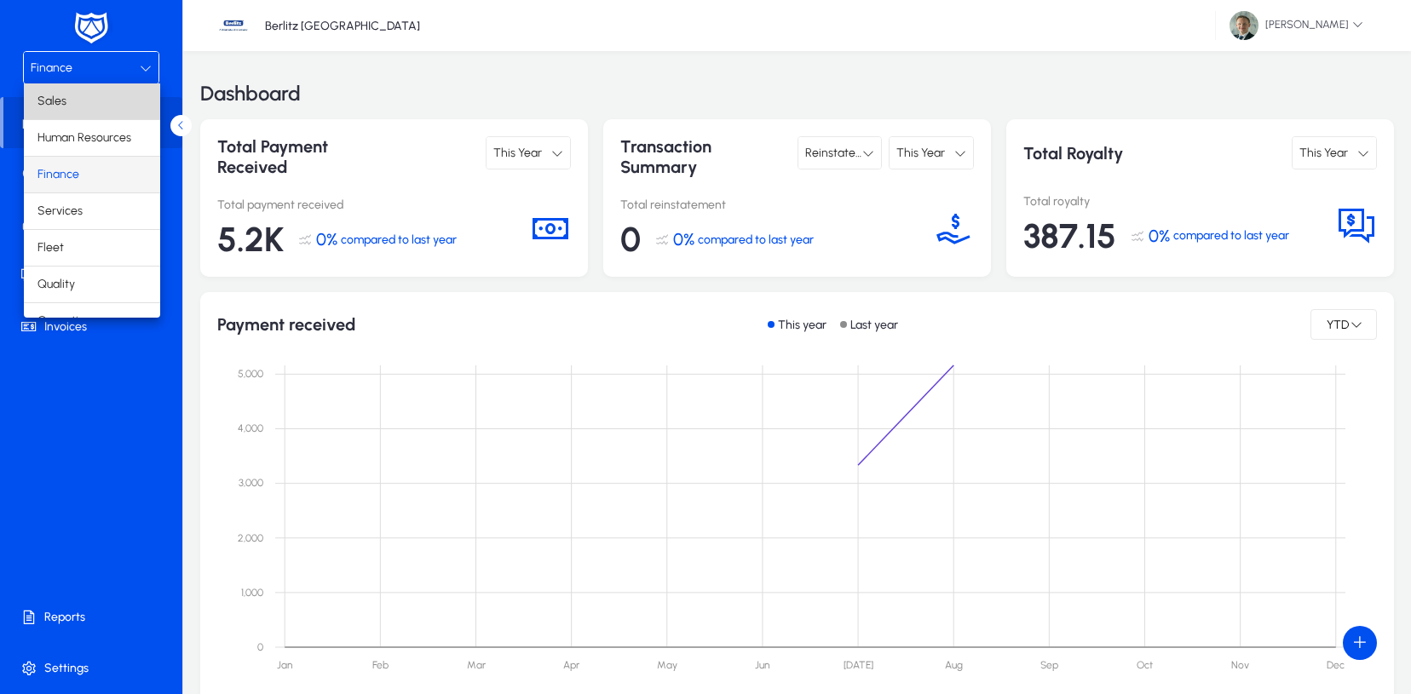
click at [97, 98] on mat-option "Sales" at bounding box center [92, 101] width 136 height 36
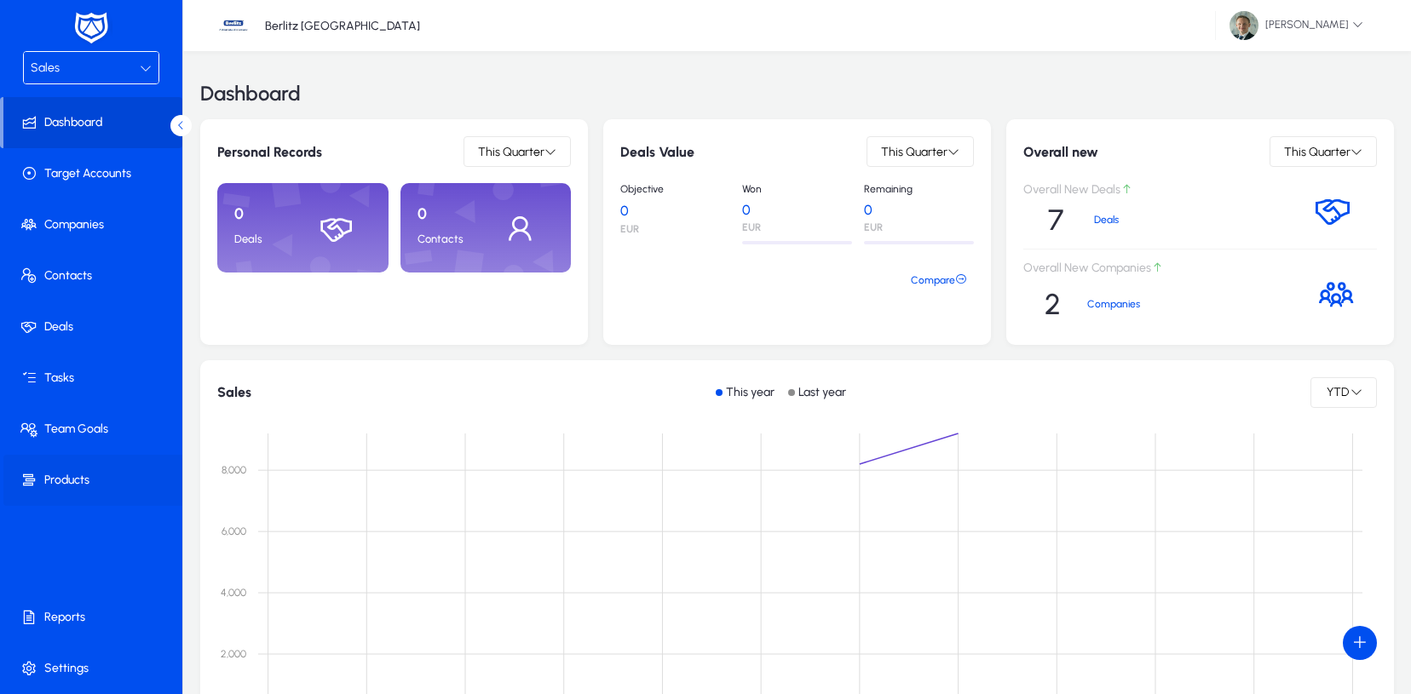
click at [48, 469] on span at bounding box center [94, 480] width 182 height 41
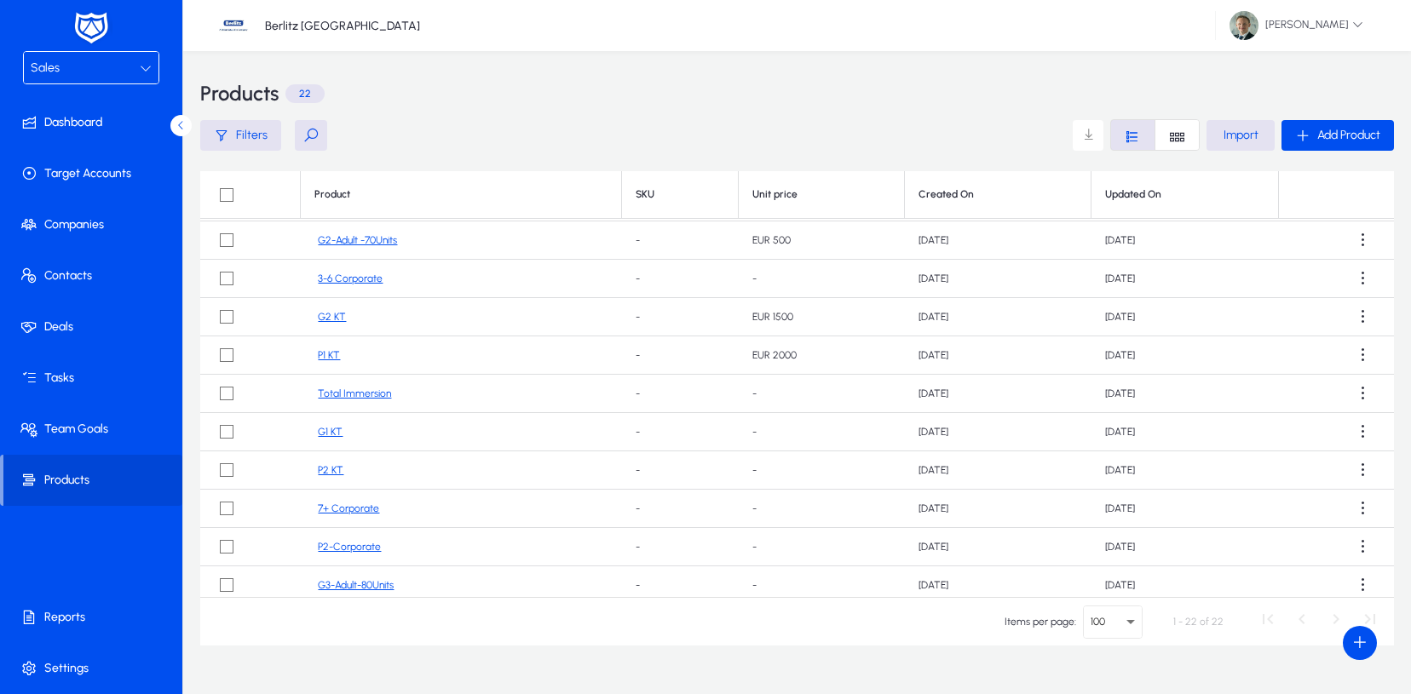
scroll to position [154, 0]
click at [312, 135] on button at bounding box center [311, 135] width 32 height 31
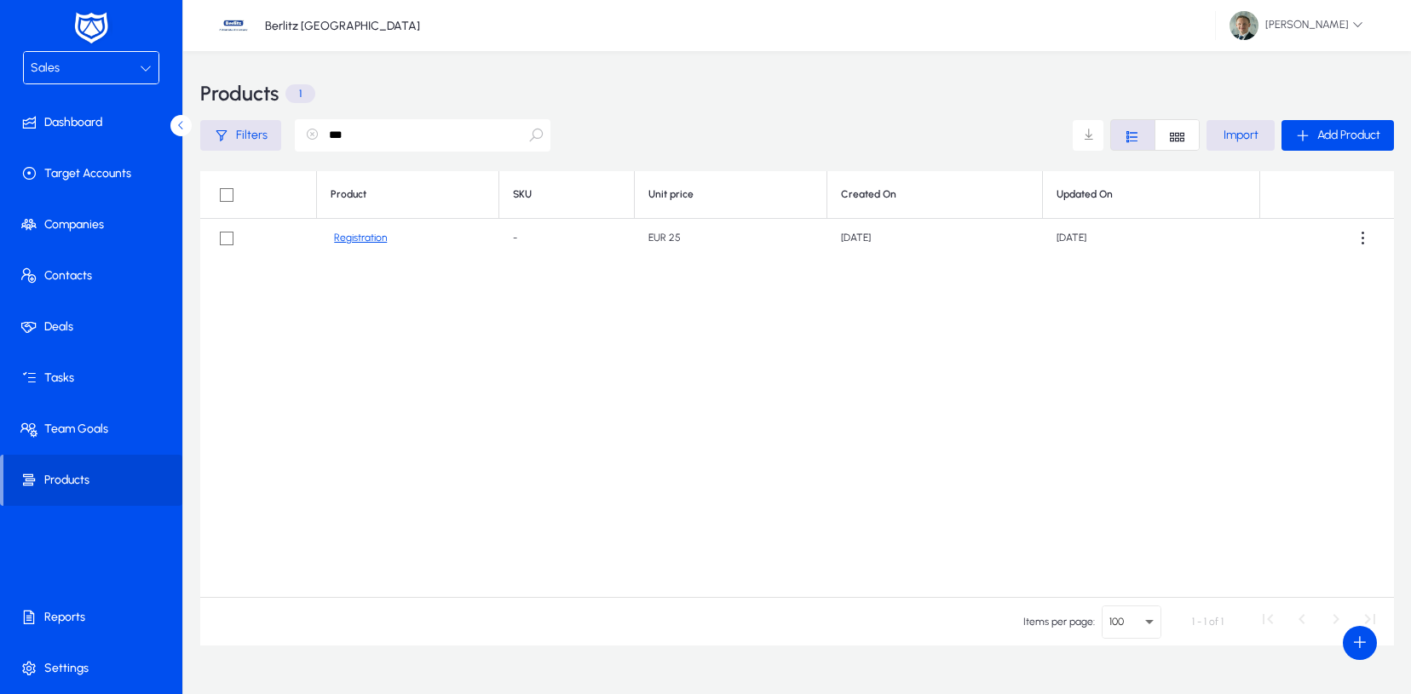
scroll to position [0, 0]
type input "***"
click at [346, 240] on link "Registration" at bounding box center [360, 238] width 53 height 13
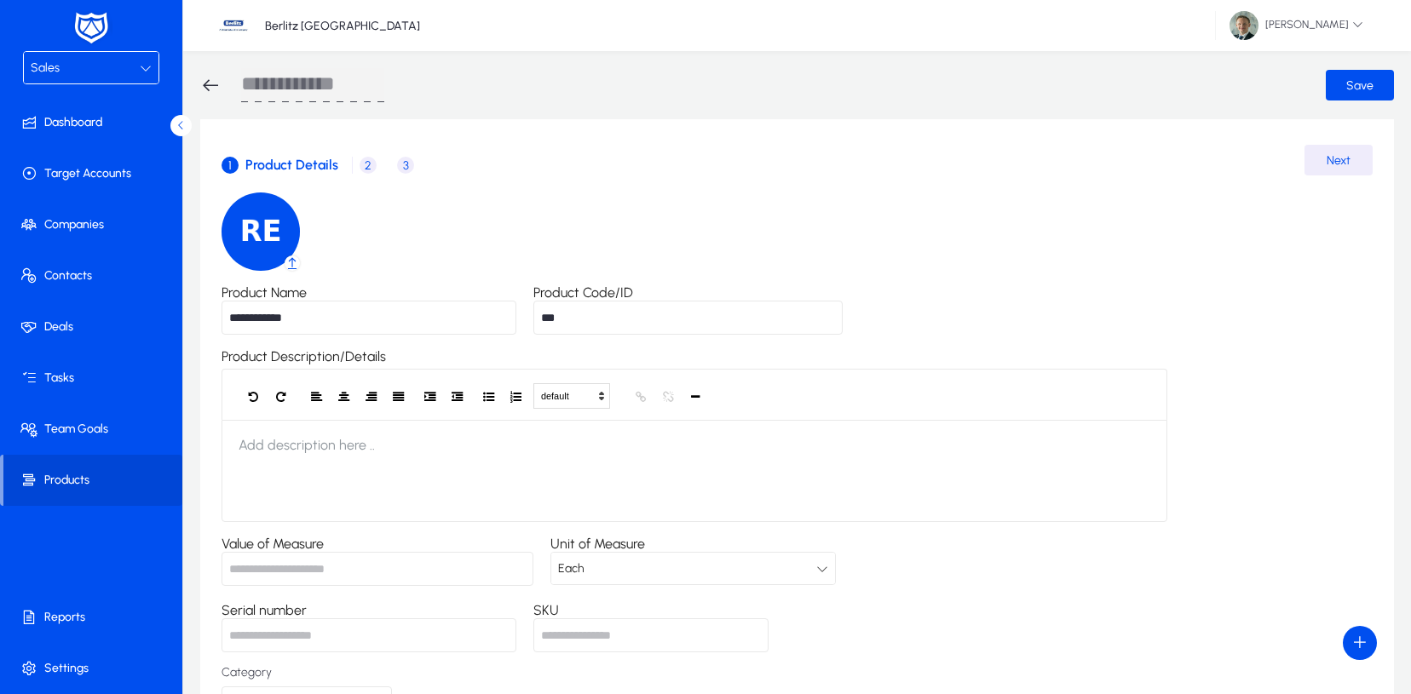
scroll to position [140, 0]
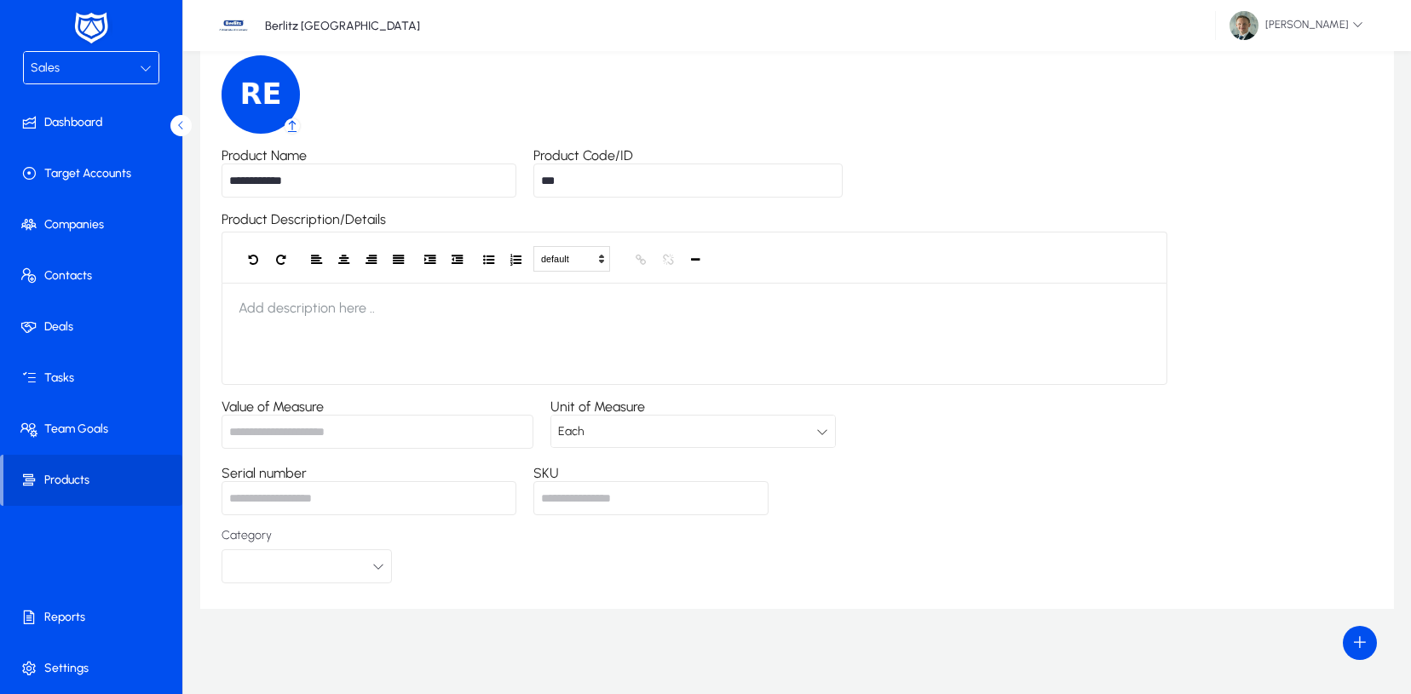
click at [344, 569] on button "button" at bounding box center [306, 566] width 170 height 34
click at [344, 569] on div at bounding box center [705, 347] width 1411 height 694
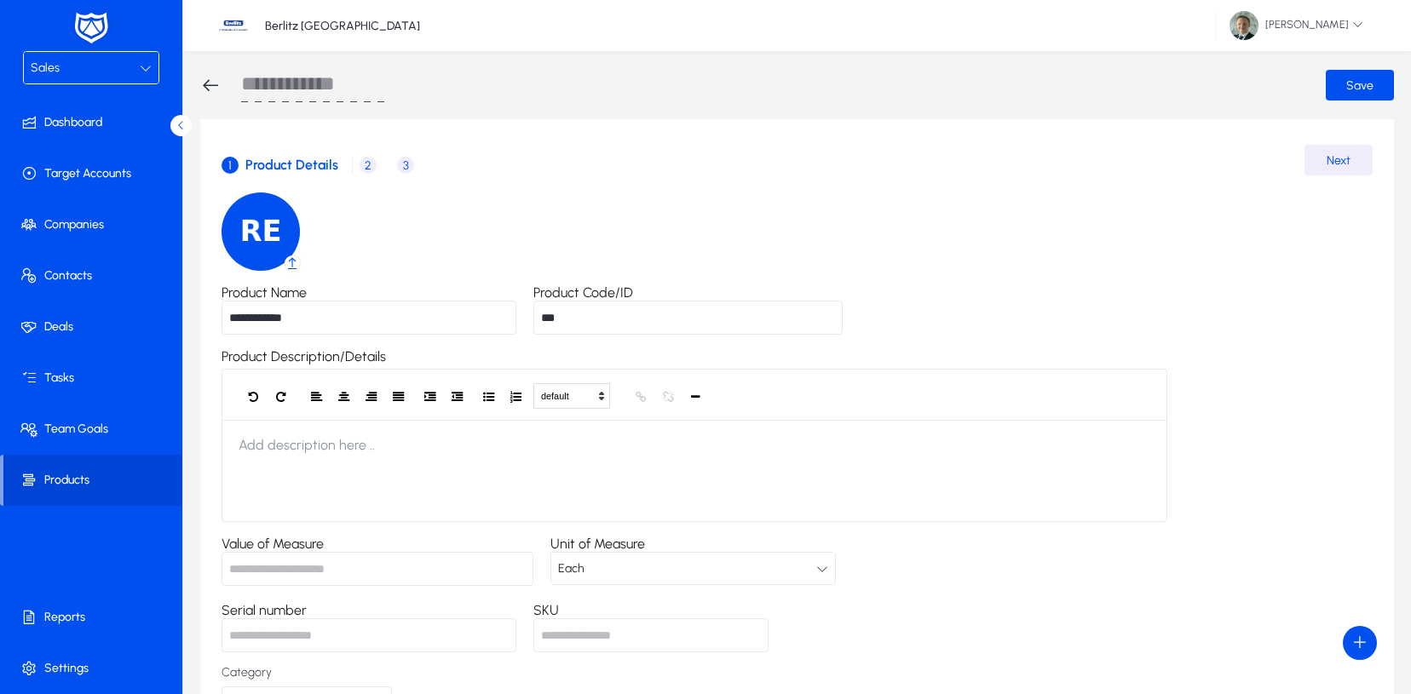
scroll to position [0, 0]
click at [367, 161] on span "2" at bounding box center [367, 165] width 17 height 17
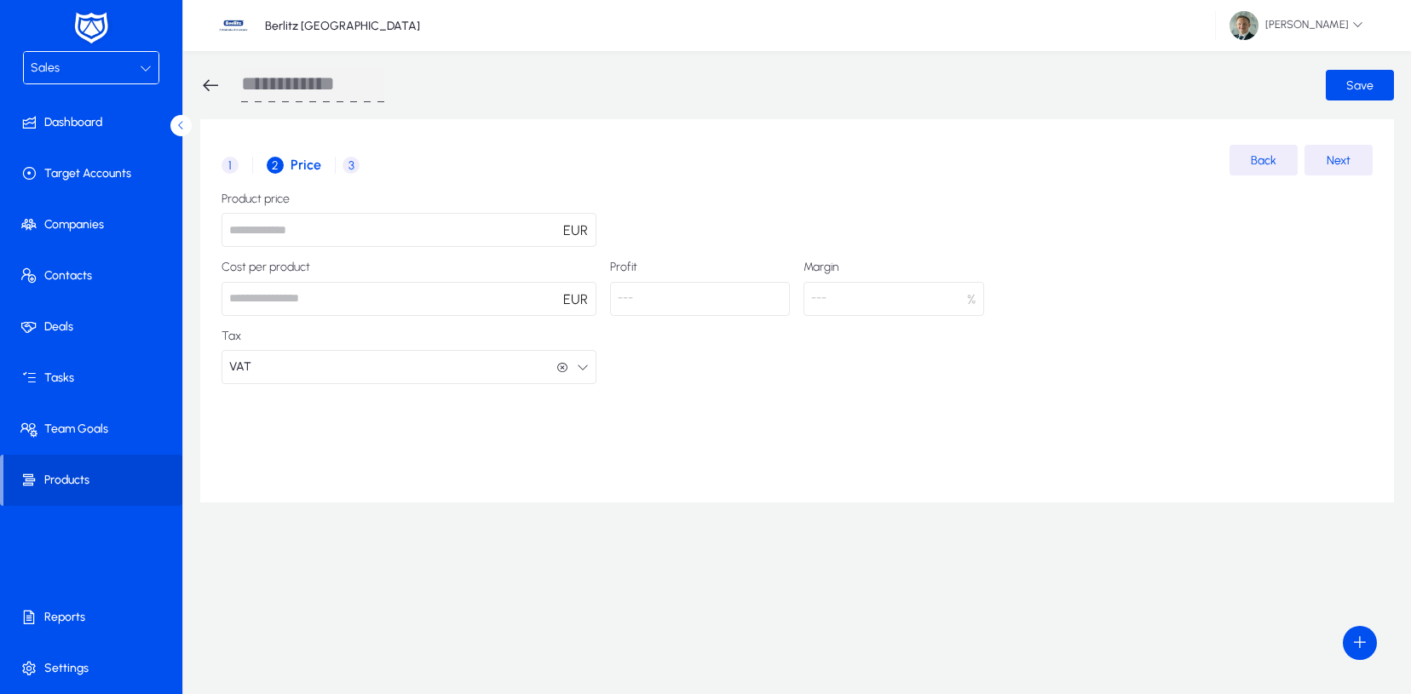
click at [505, 364] on button "VAT VAT" at bounding box center [408, 367] width 375 height 34
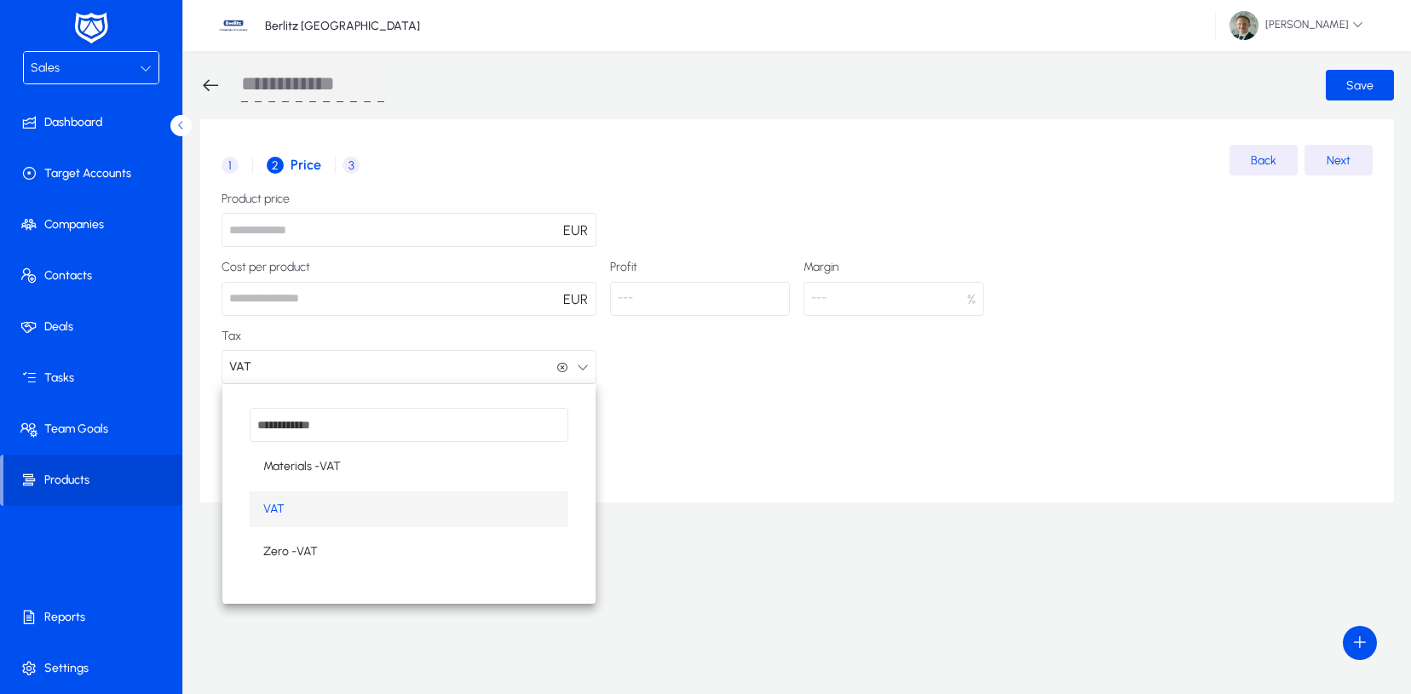
click at [319, 510] on mat-option "VAT" at bounding box center [409, 510] width 319 height 36
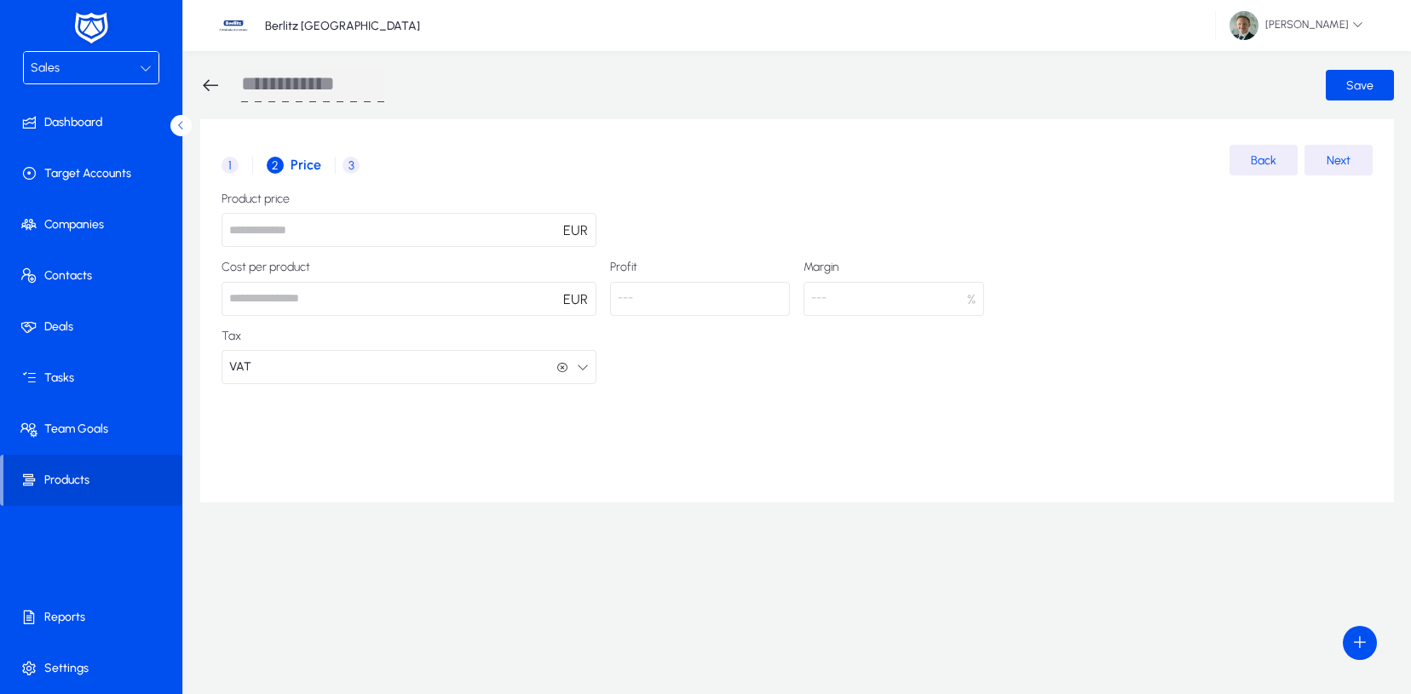
click at [353, 168] on span "3" at bounding box center [350, 165] width 17 height 17
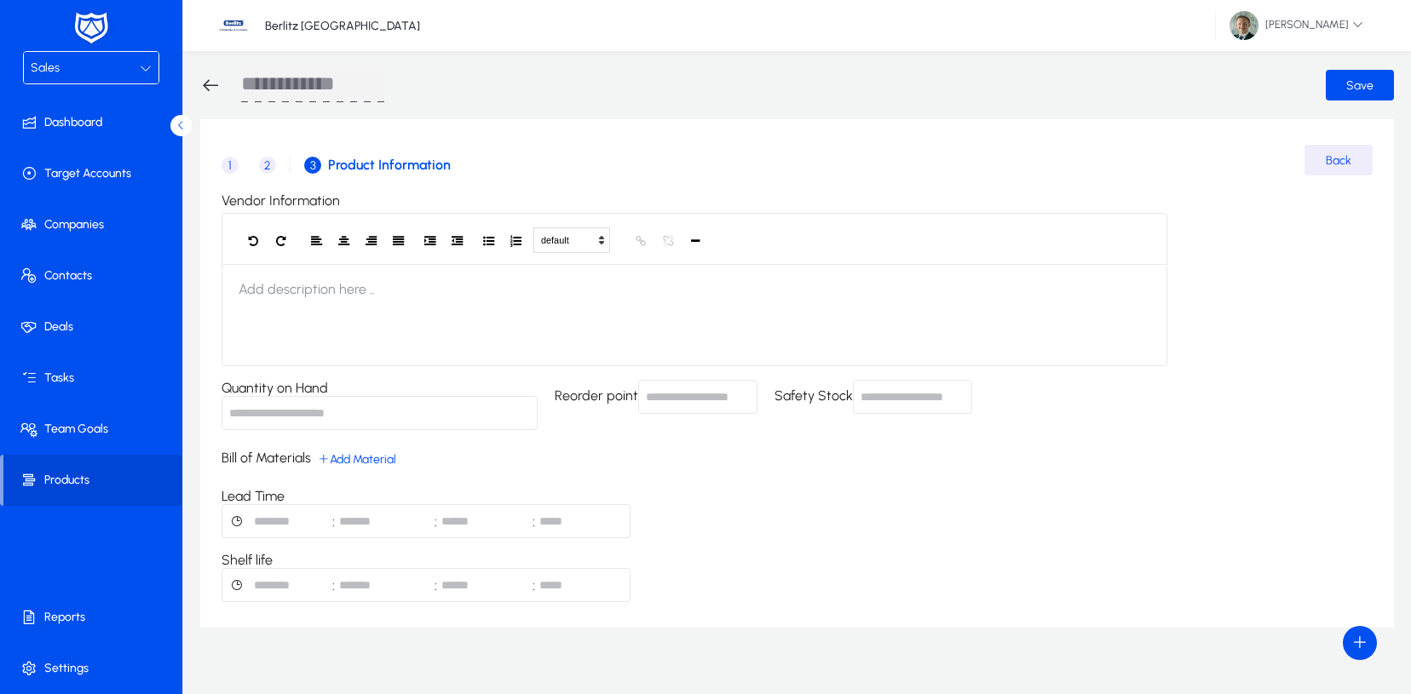
click at [263, 166] on span "2" at bounding box center [267, 165] width 17 height 17
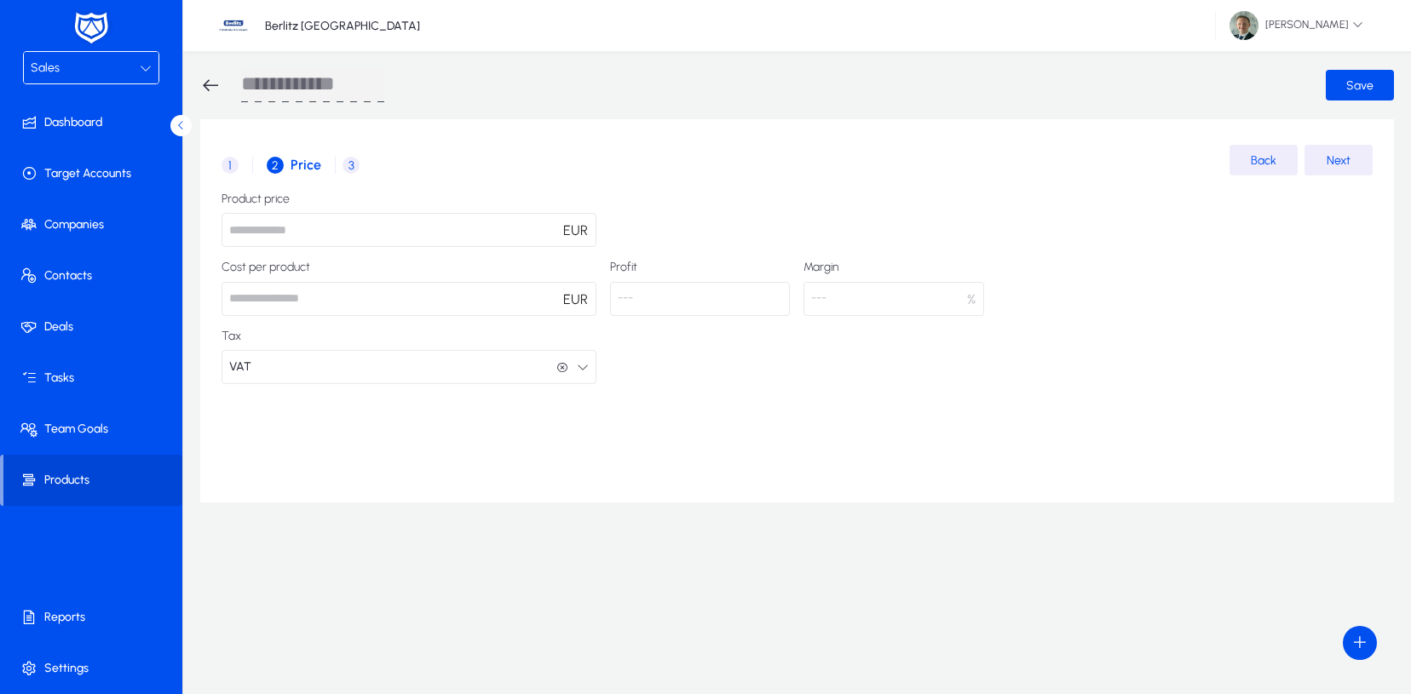
click at [231, 87] on div "**********" at bounding box center [322, 85] width 245 height 34
click at [215, 85] on icon at bounding box center [210, 85] width 20 height 20
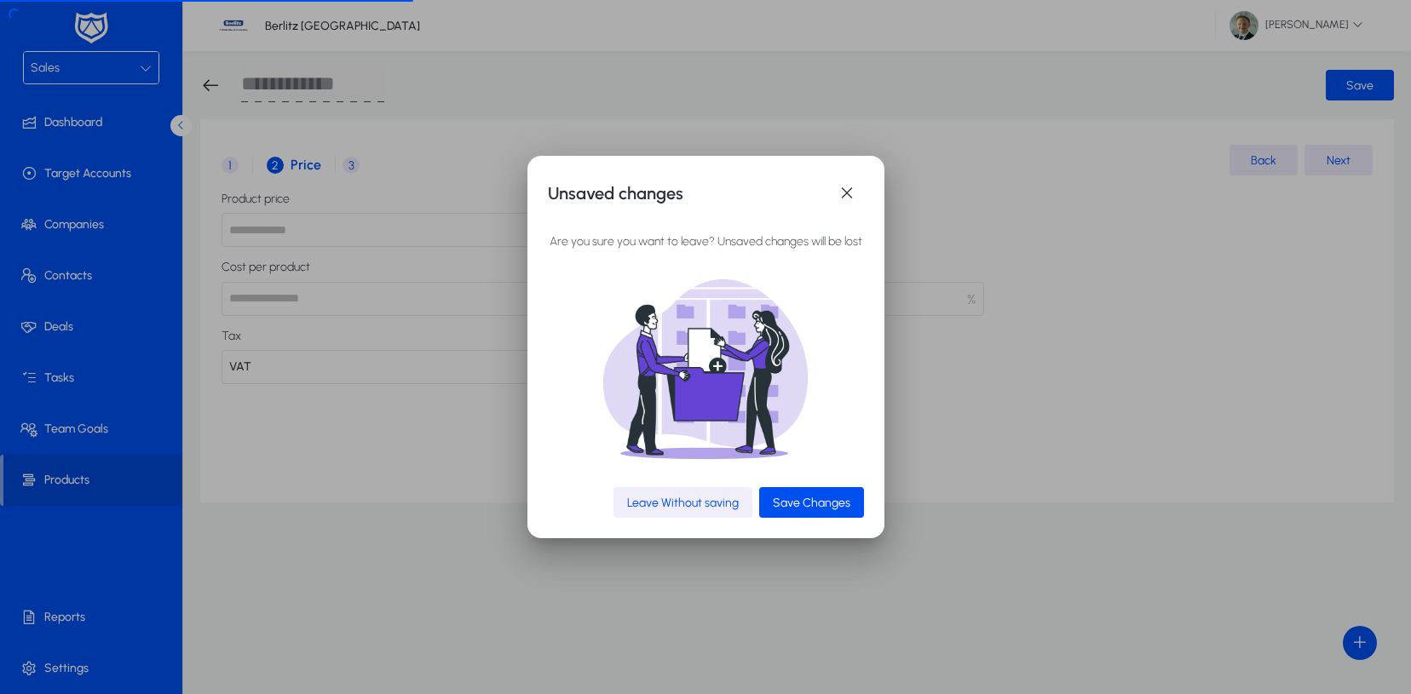
click at [692, 501] on span "Leave Without saving" at bounding box center [683, 503] width 112 height 14
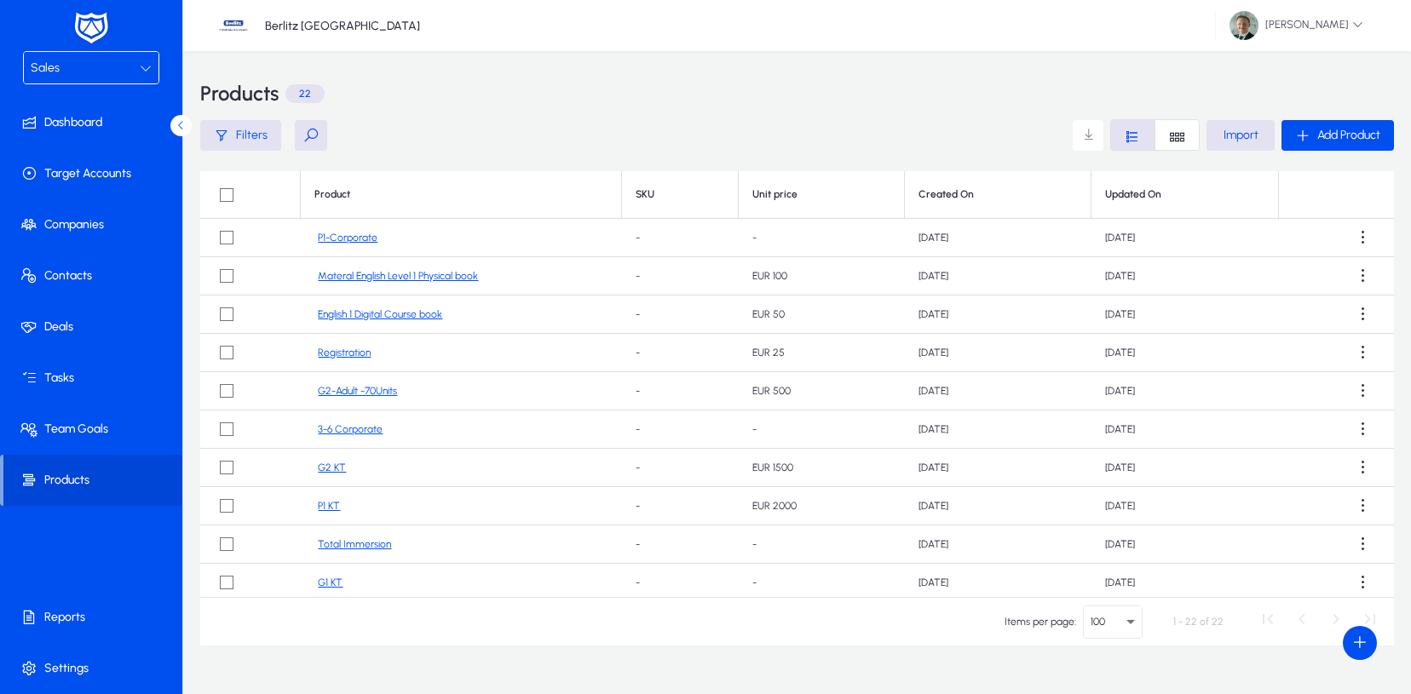
click at [305, 135] on button at bounding box center [311, 135] width 32 height 31
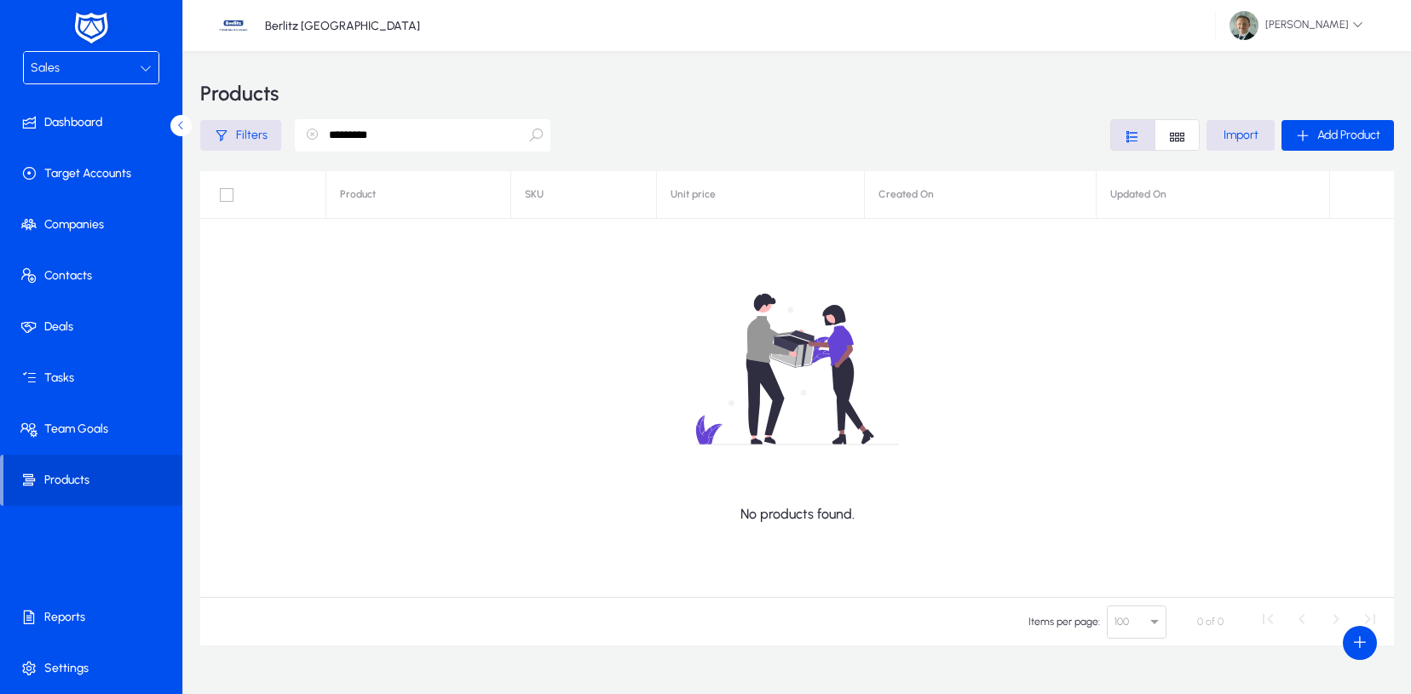
drag, startPoint x: 354, startPoint y: 135, endPoint x: 400, endPoint y: 134, distance: 46.9
click at [400, 134] on input "*********" at bounding box center [423, 135] width 256 height 32
type input "*"
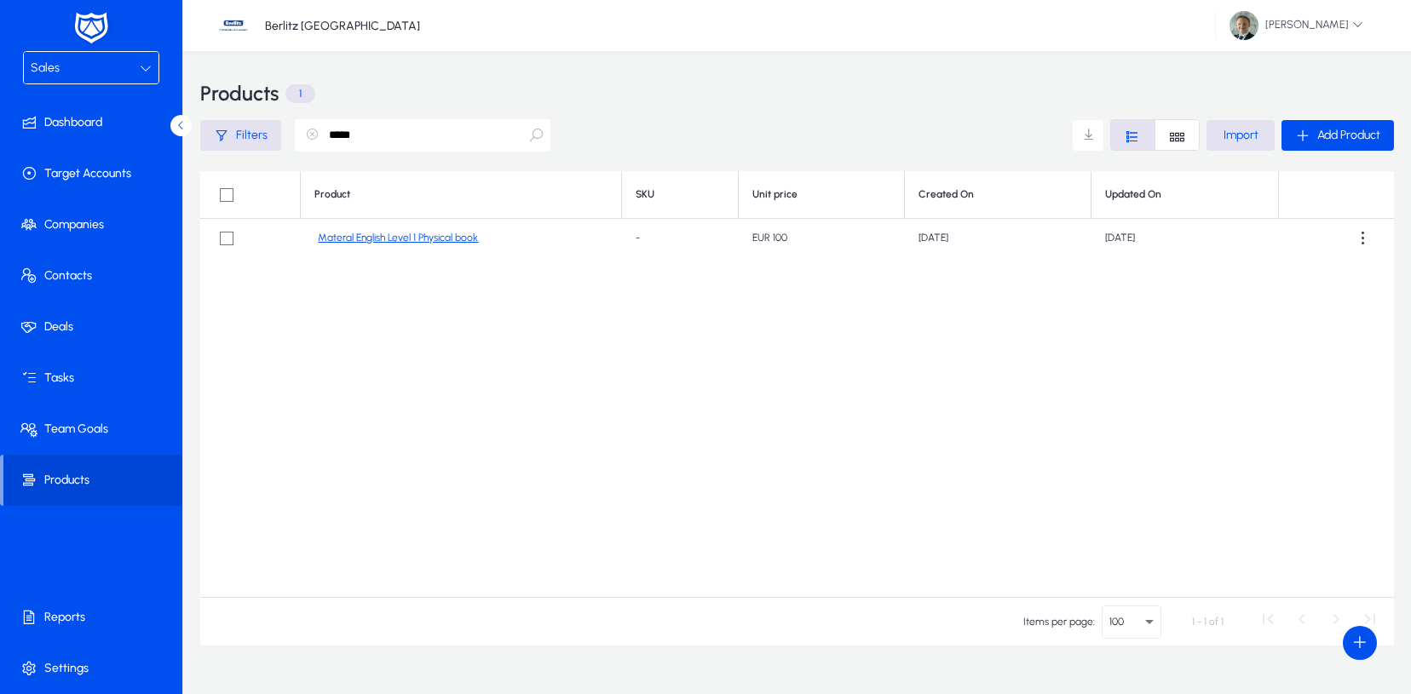
scroll to position [10, 0]
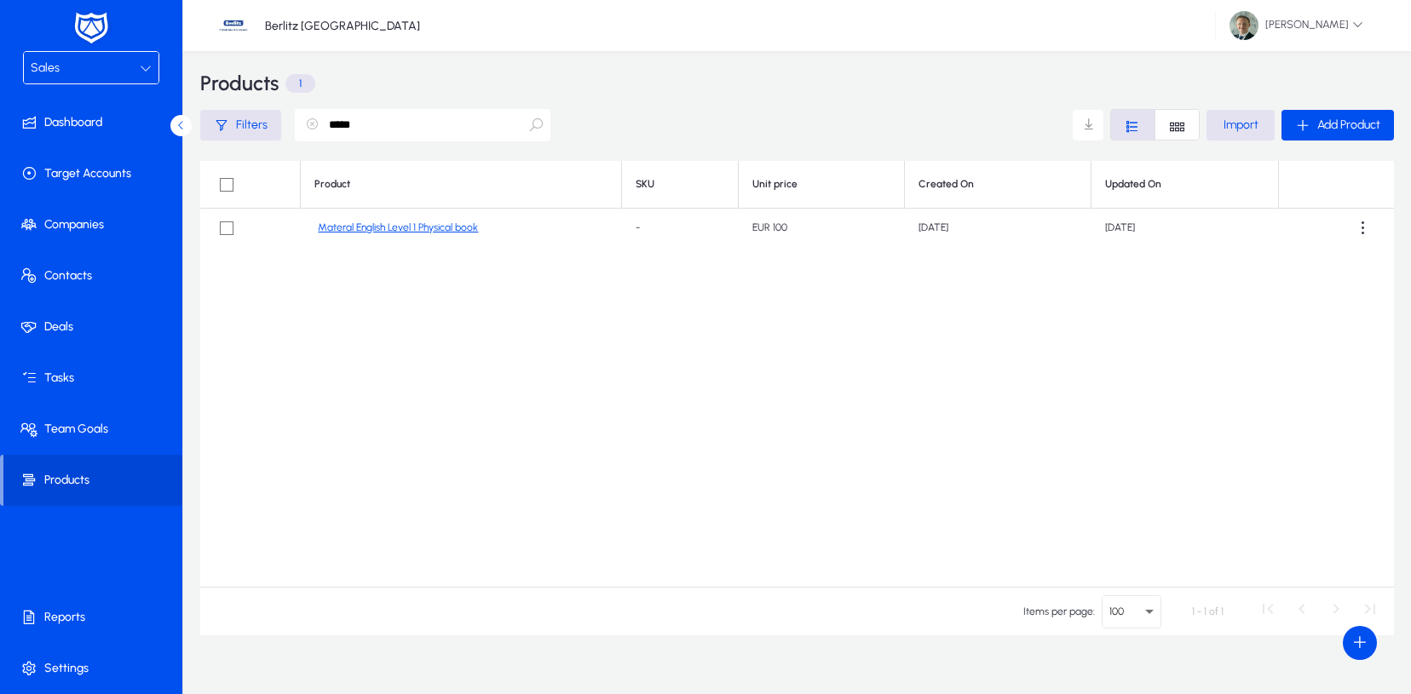
type input "*****"
click at [331, 227] on link "Materal English Level 1 Physical book" at bounding box center [398, 227] width 160 height 13
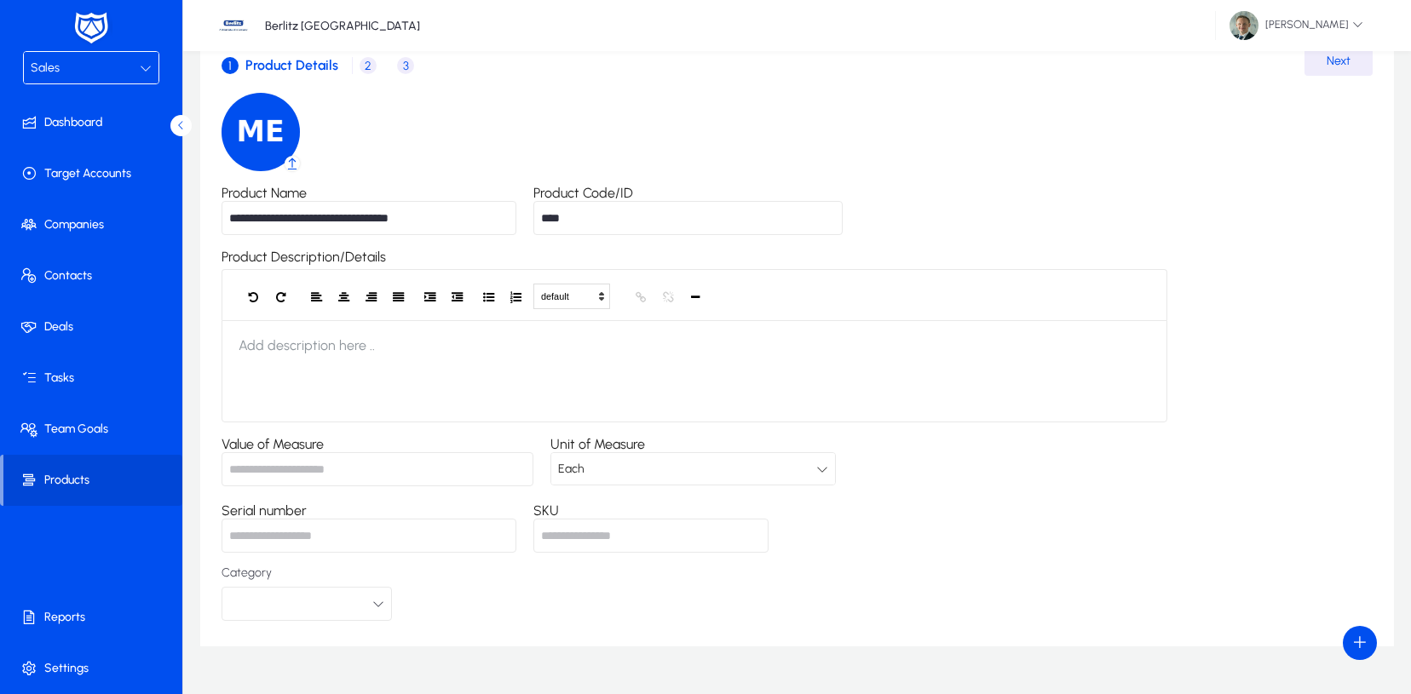
scroll to position [90, 0]
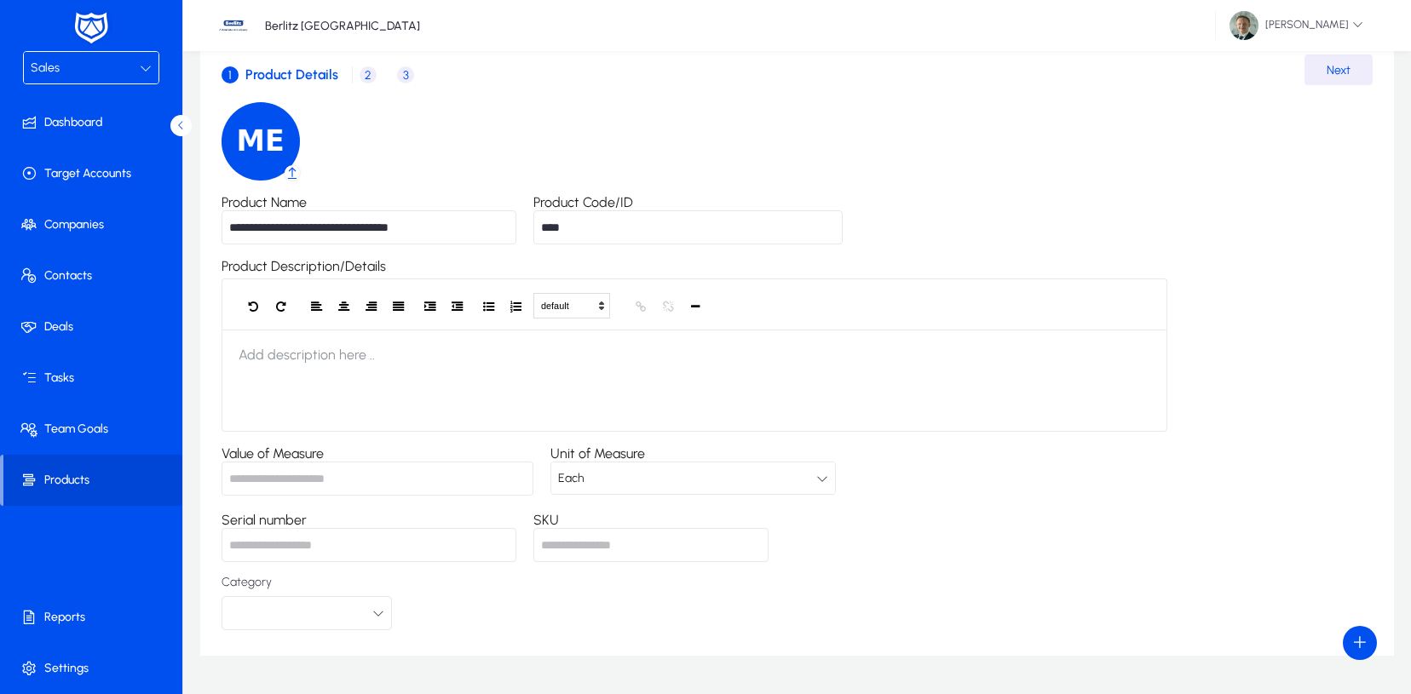
click at [359, 72] on span "2" at bounding box center [367, 74] width 17 height 17
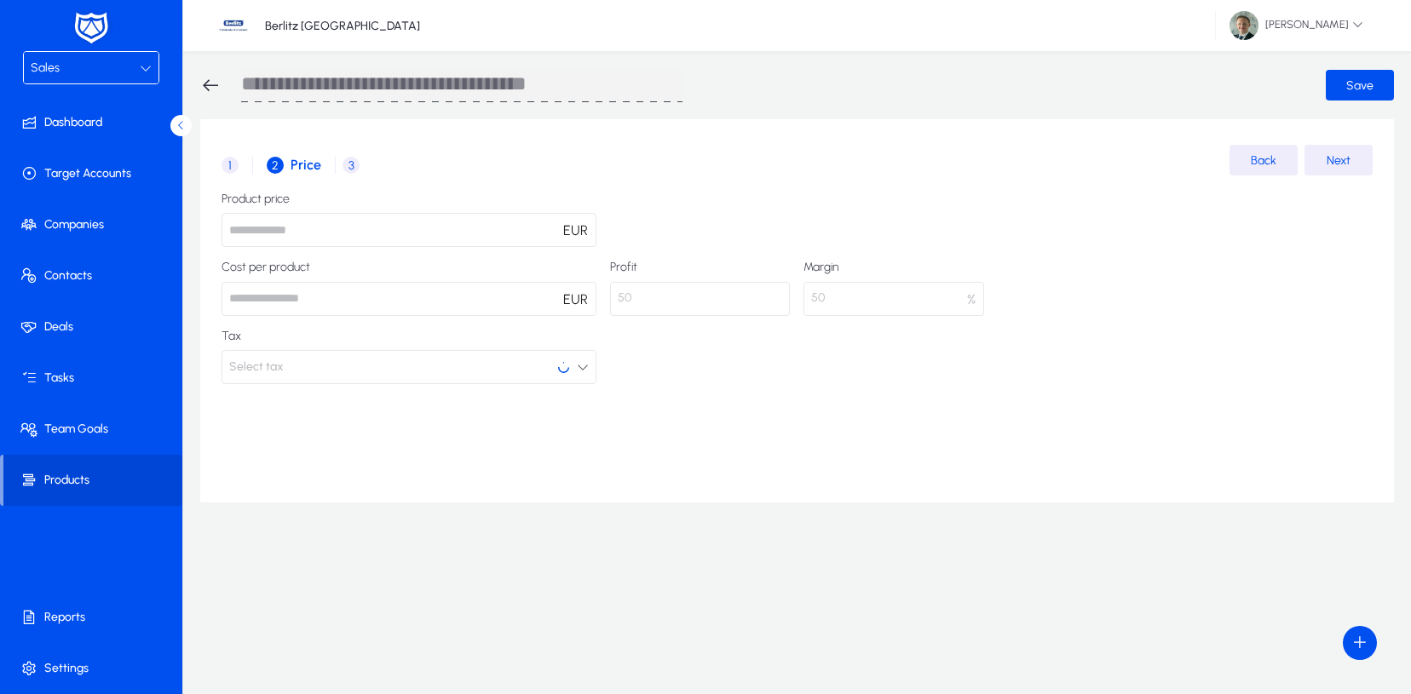
scroll to position [0, 0]
click at [542, 361] on button "Select tax" at bounding box center [408, 367] width 375 height 34
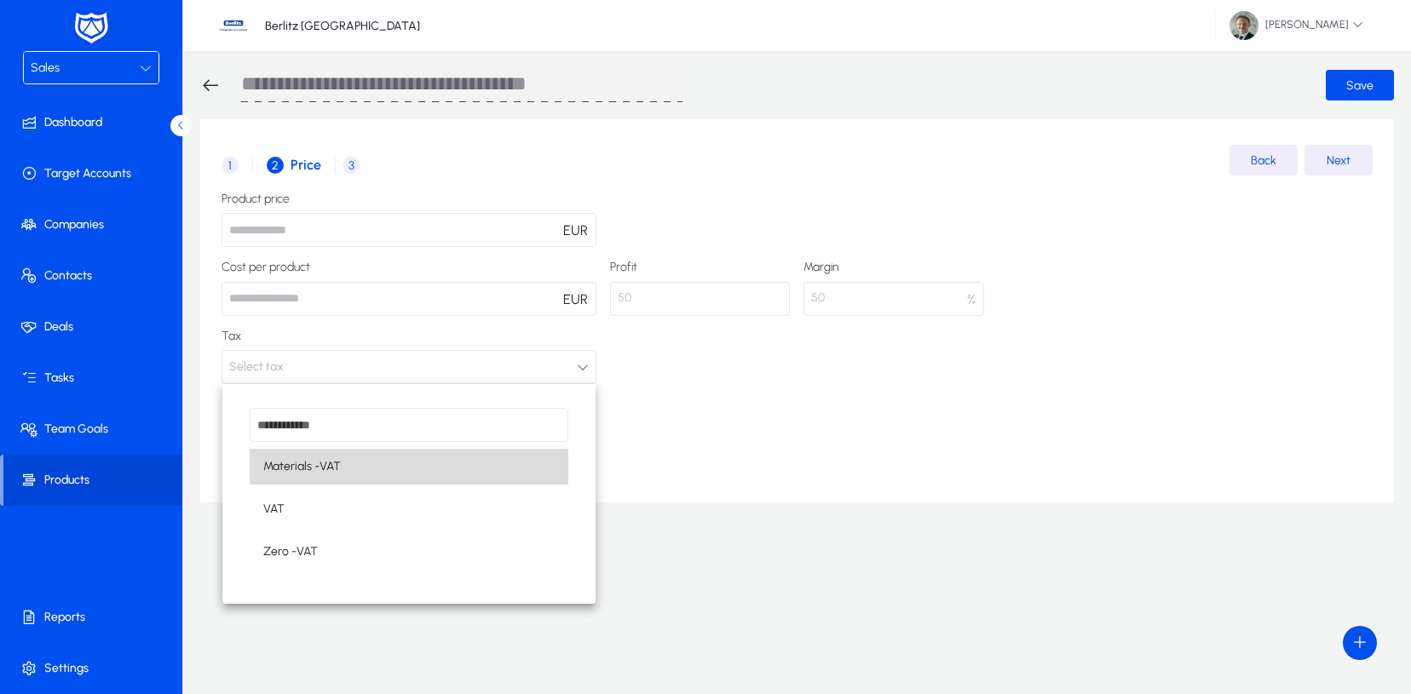
click at [351, 468] on mat-option "Materials -VAT" at bounding box center [409, 467] width 319 height 36
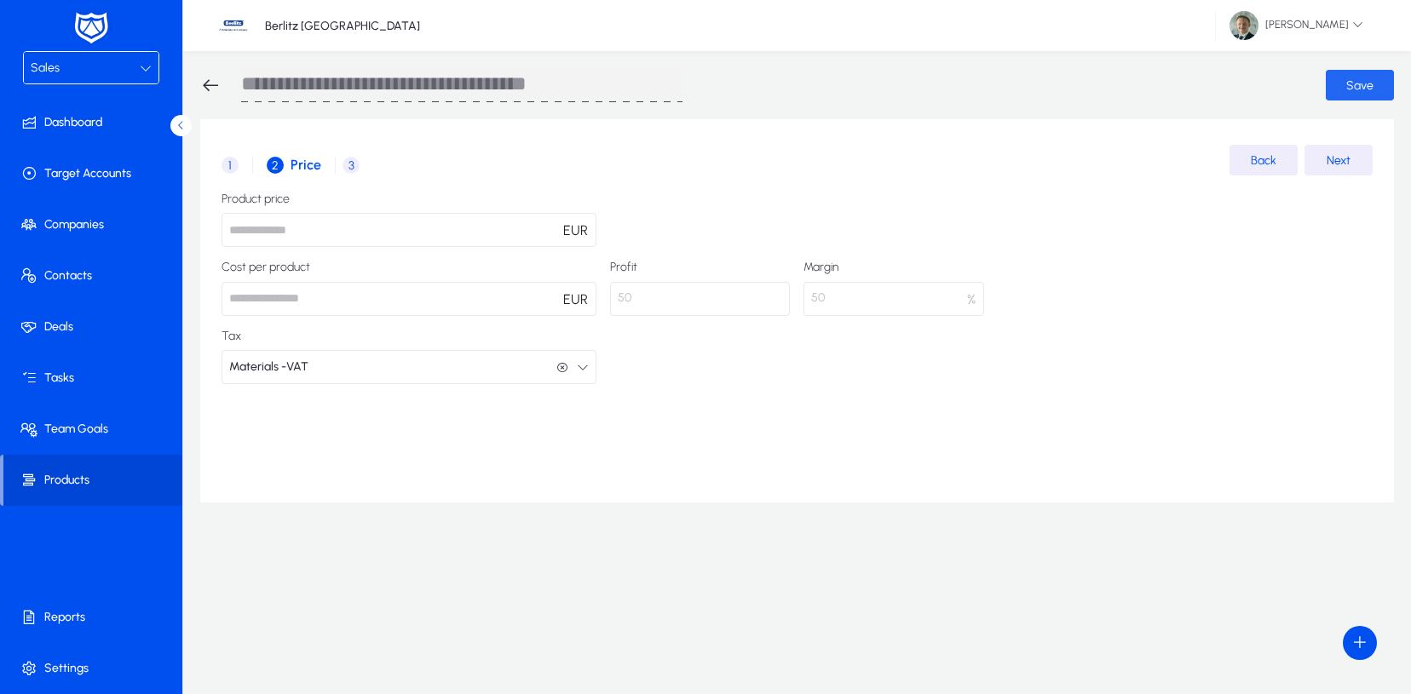
click at [1357, 78] on span "Save" at bounding box center [1359, 85] width 27 height 14
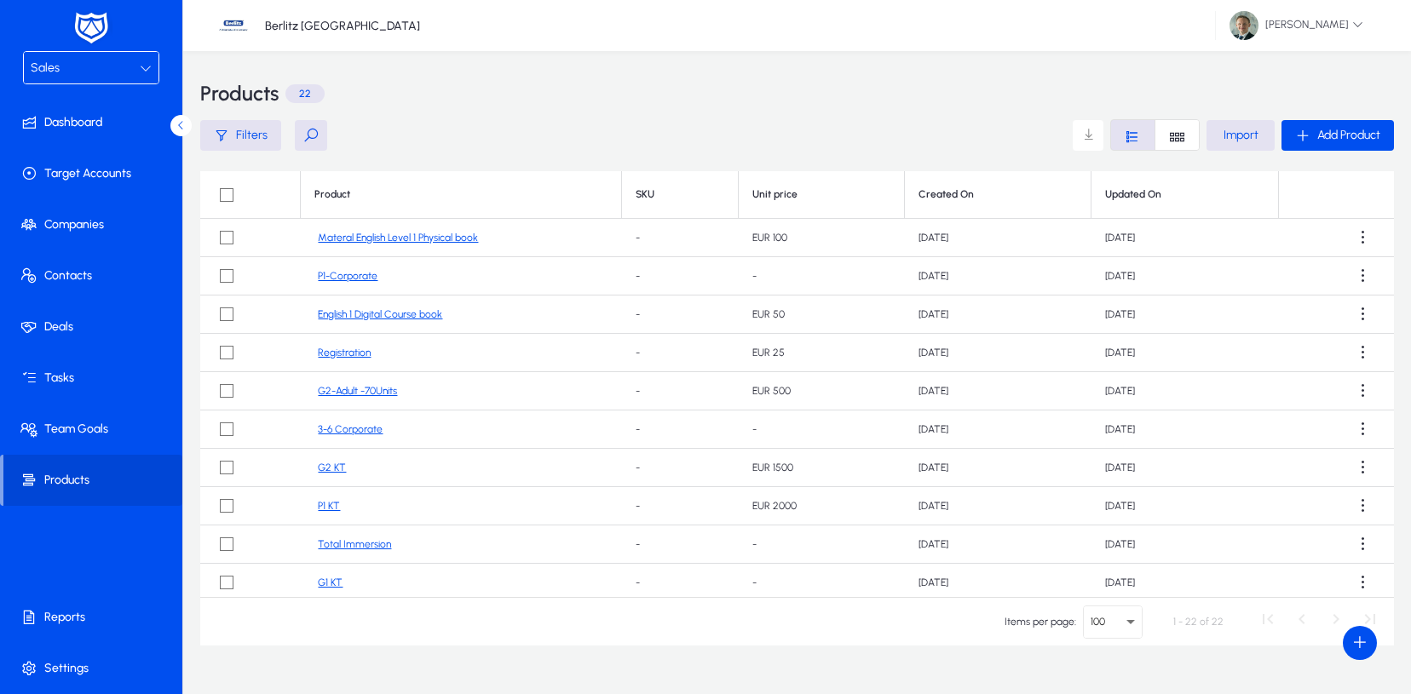
click at [313, 140] on button at bounding box center [311, 135] width 32 height 31
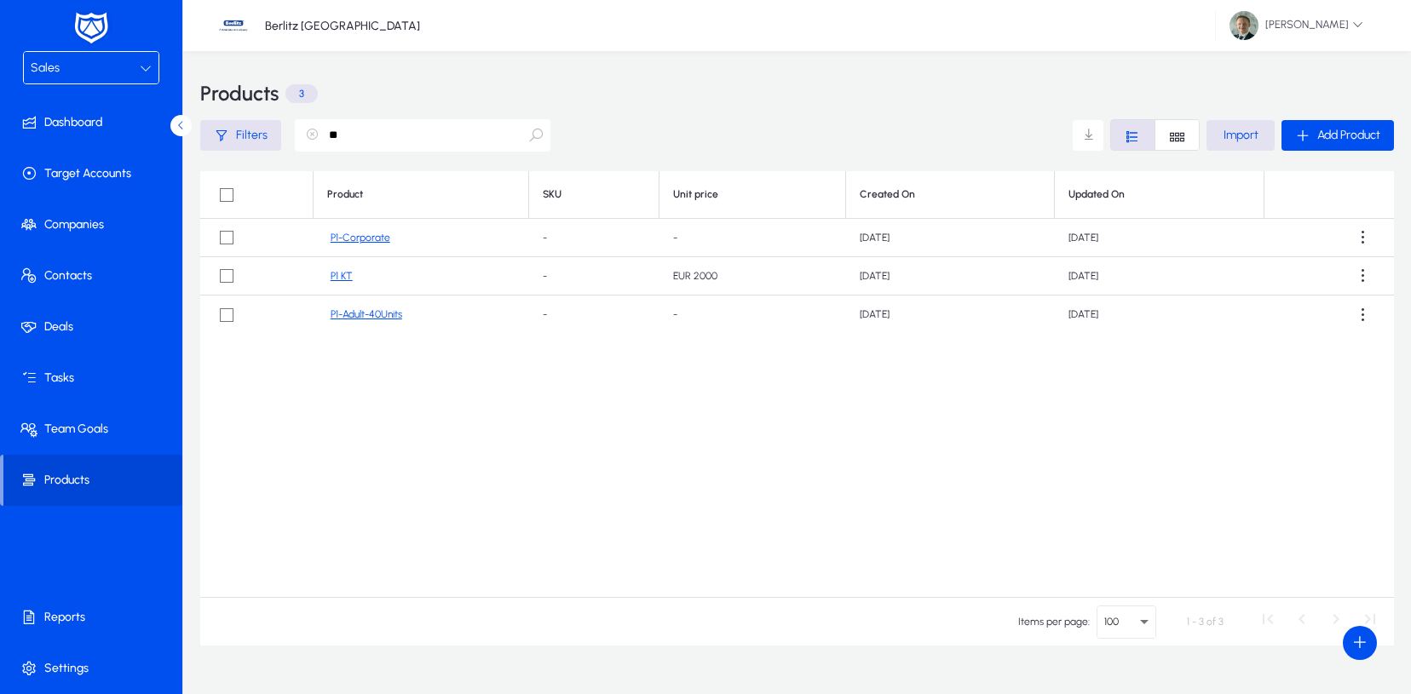
type input "**"
click at [371, 236] on link "P1-Corporate" at bounding box center [361, 238] width 60 height 13
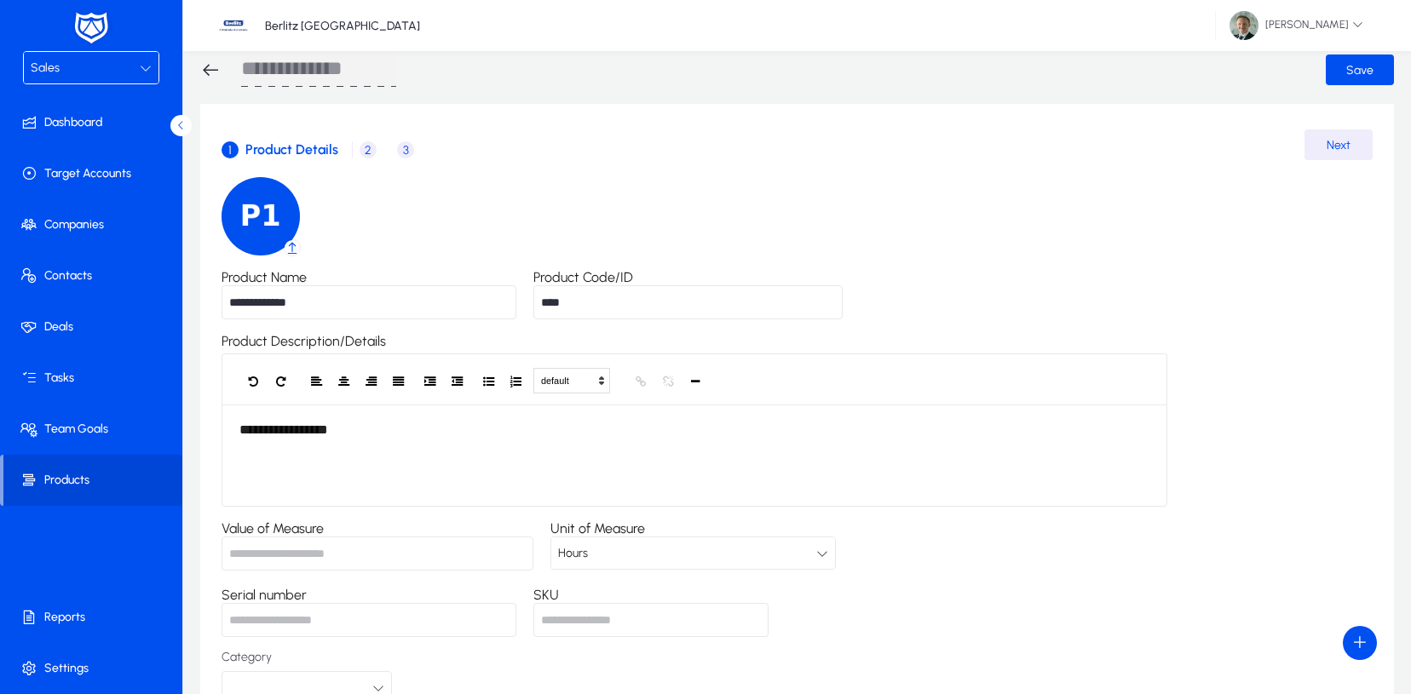
scroll to position [1, 0]
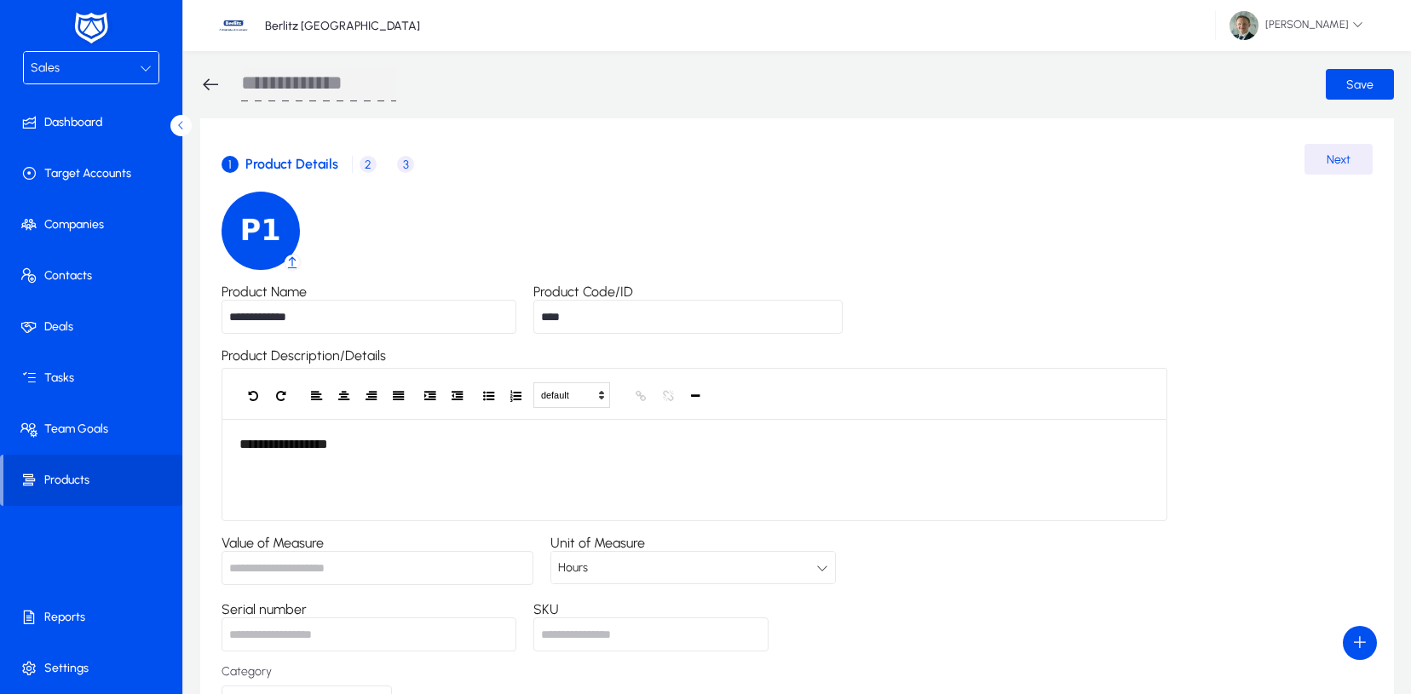
click at [367, 158] on span "2" at bounding box center [367, 164] width 17 height 17
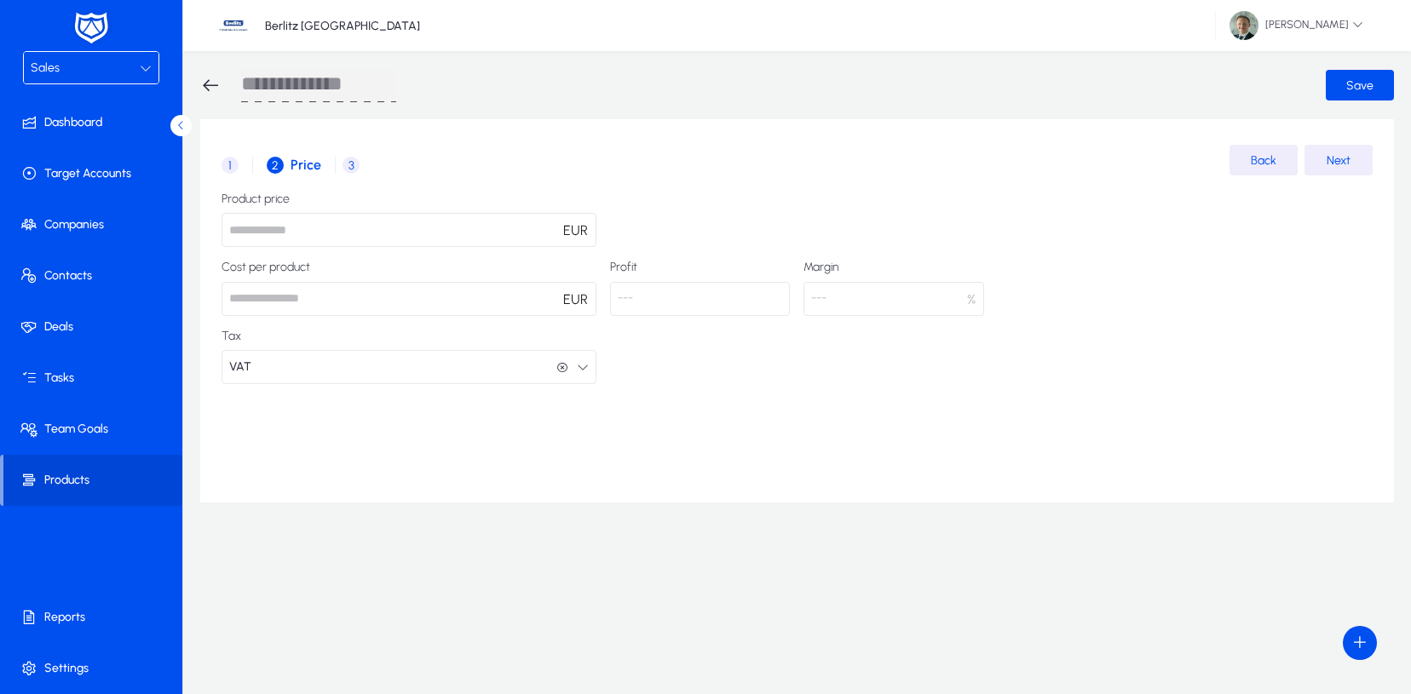
scroll to position [0, 0]
click at [226, 158] on span "1" at bounding box center [229, 165] width 17 height 17
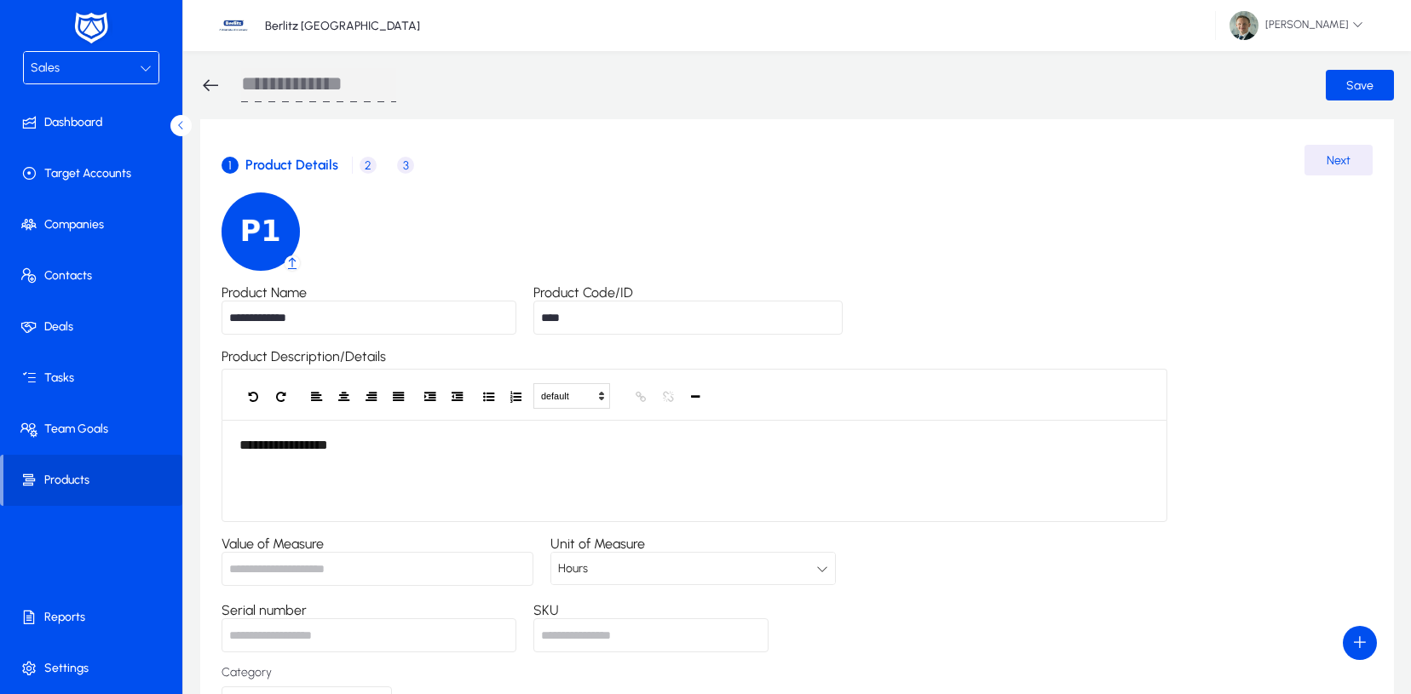
scroll to position [60, 0]
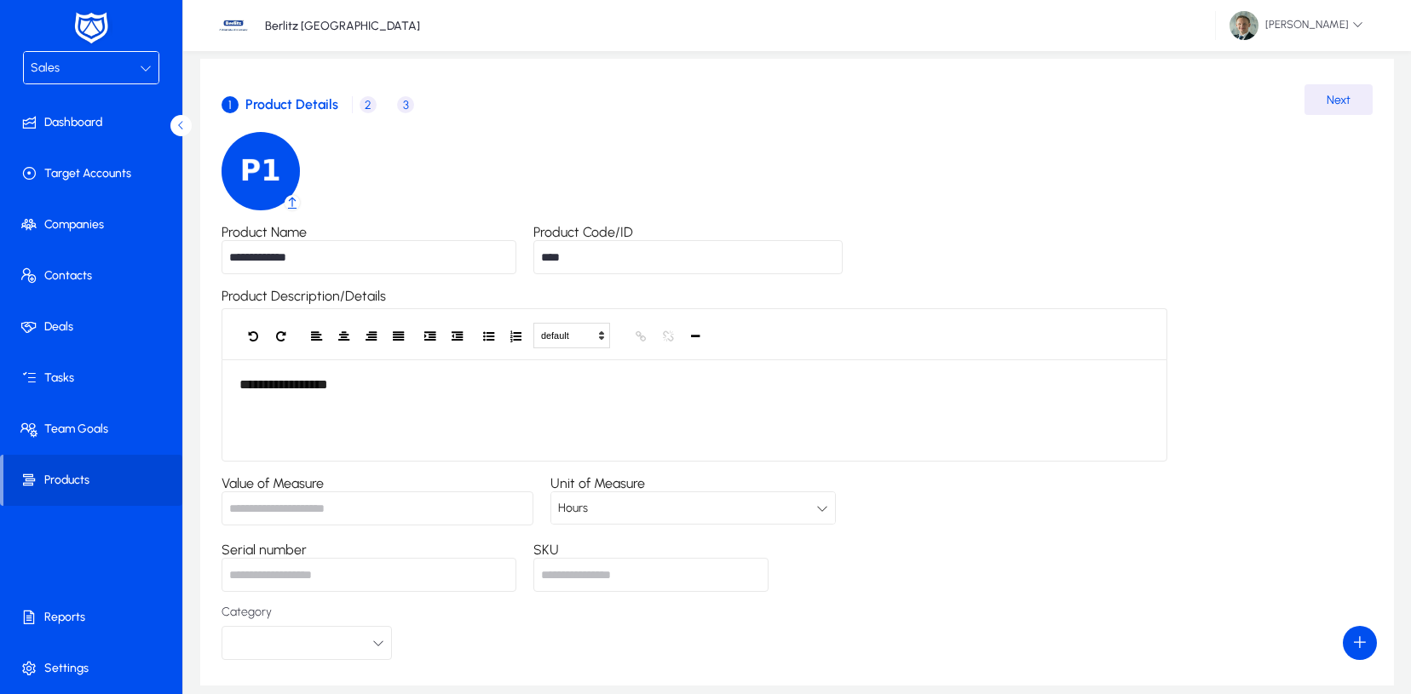
click at [587, 520] on div "Hours" at bounding box center [687, 508] width 258 height 22
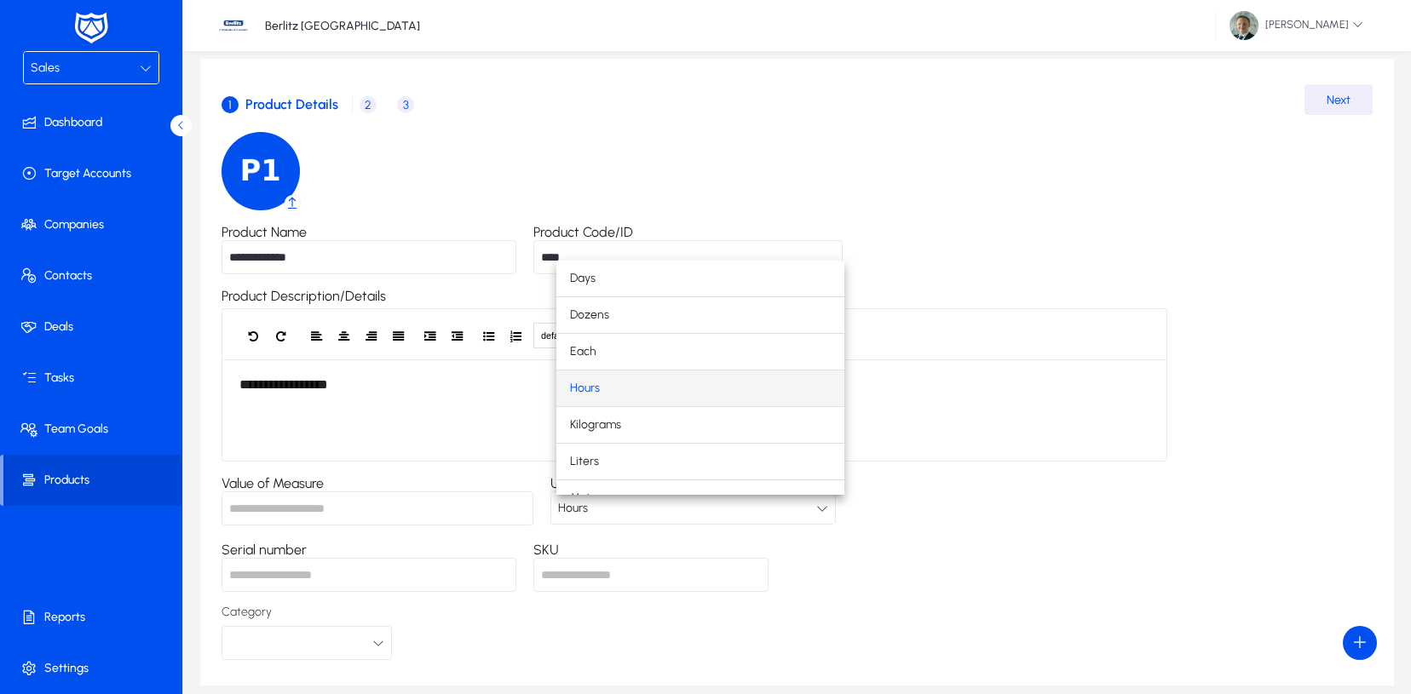
click at [588, 515] on div at bounding box center [705, 347] width 1411 height 694
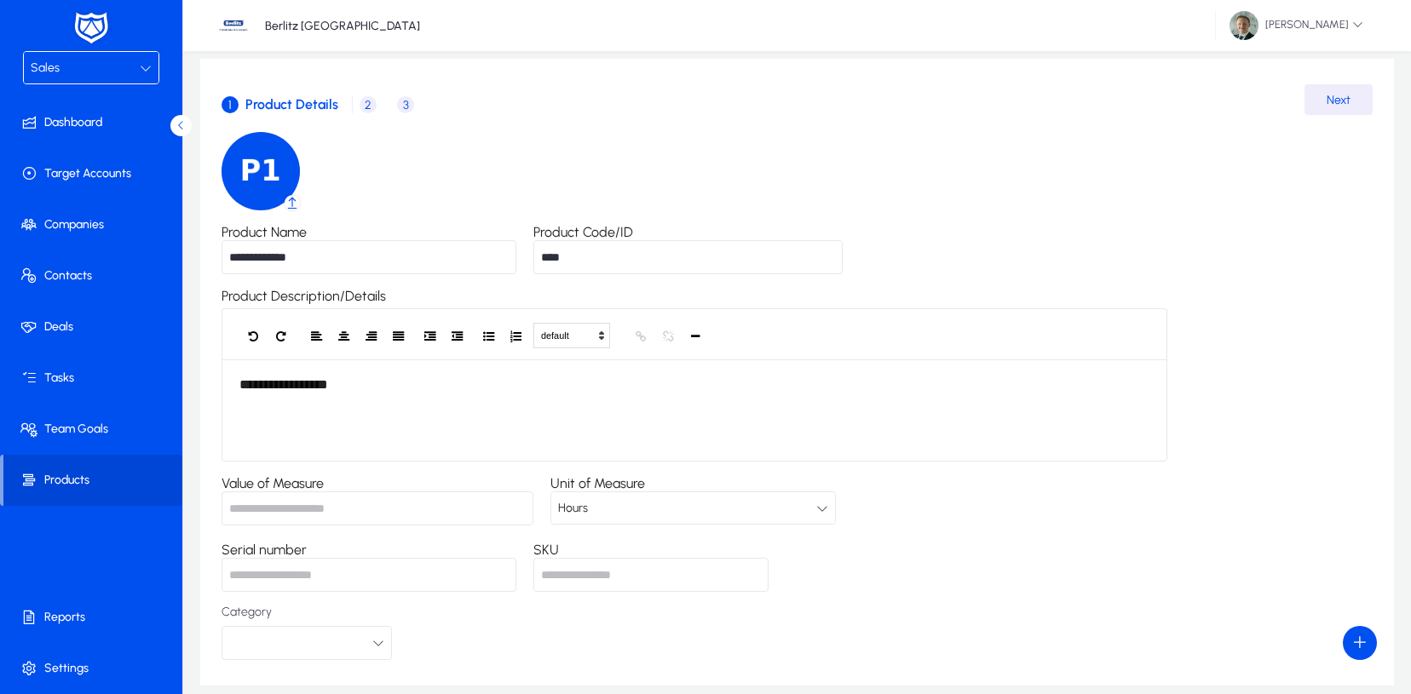
click at [588, 515] on span "Hours" at bounding box center [573, 508] width 30 height 14
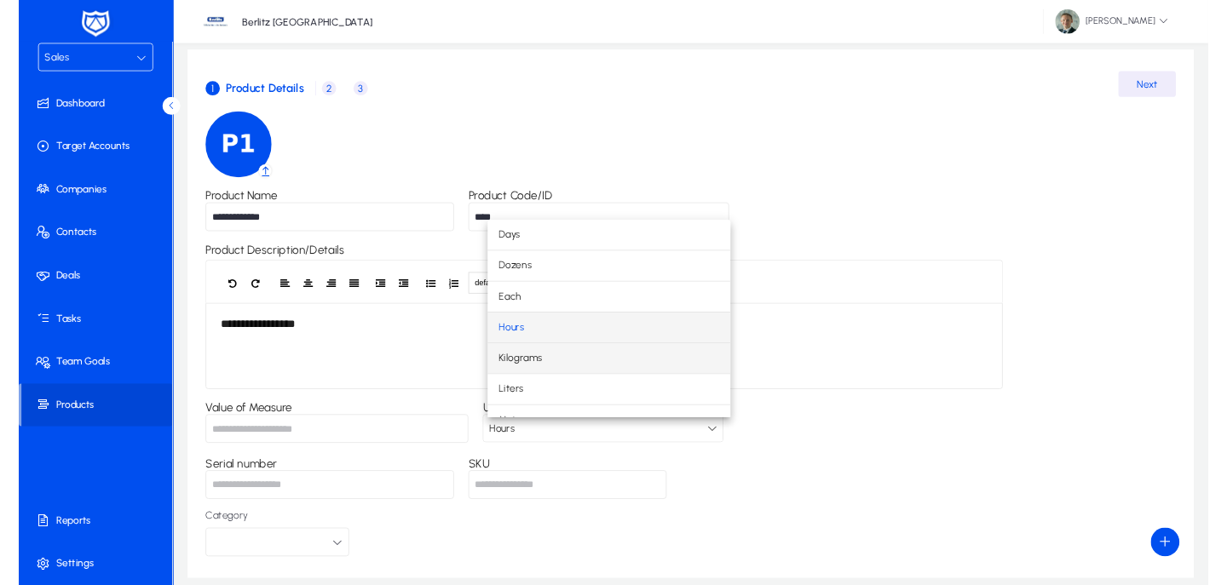
scroll to position [0, 0]
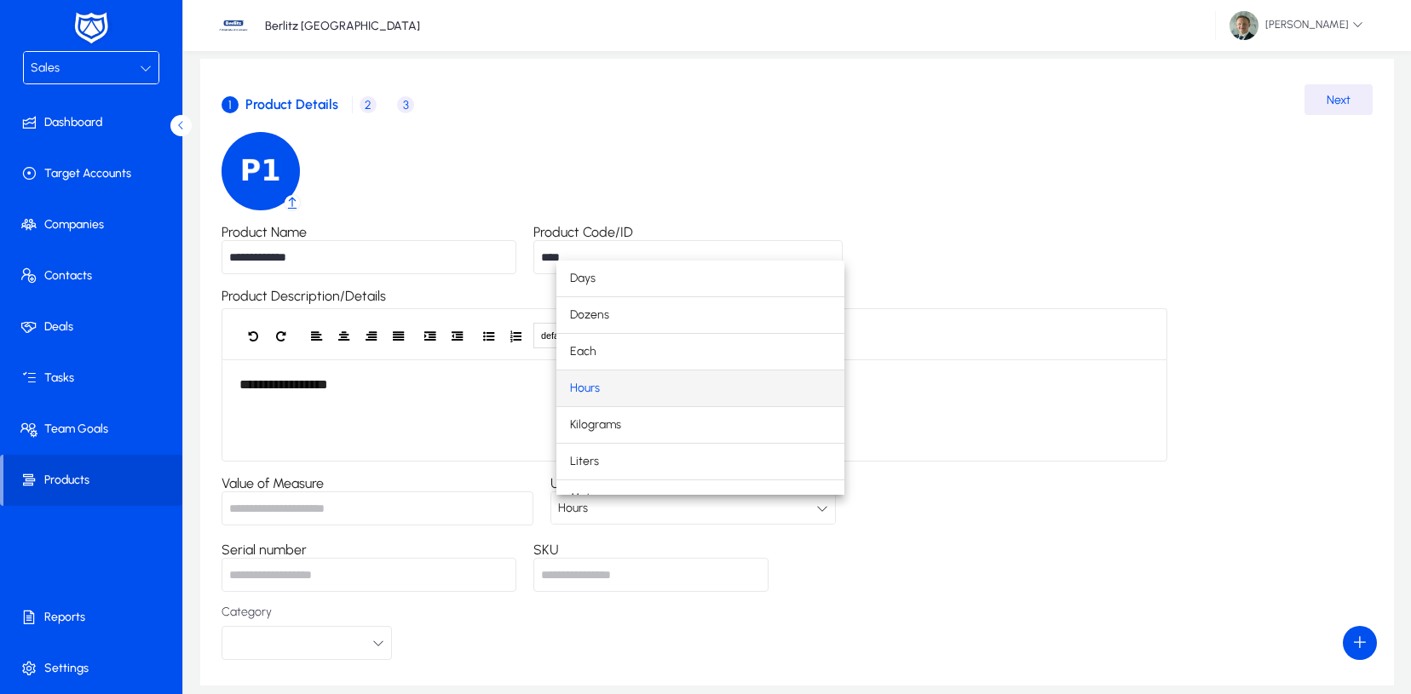
click at [394, 447] on div at bounding box center [705, 347] width 1411 height 694
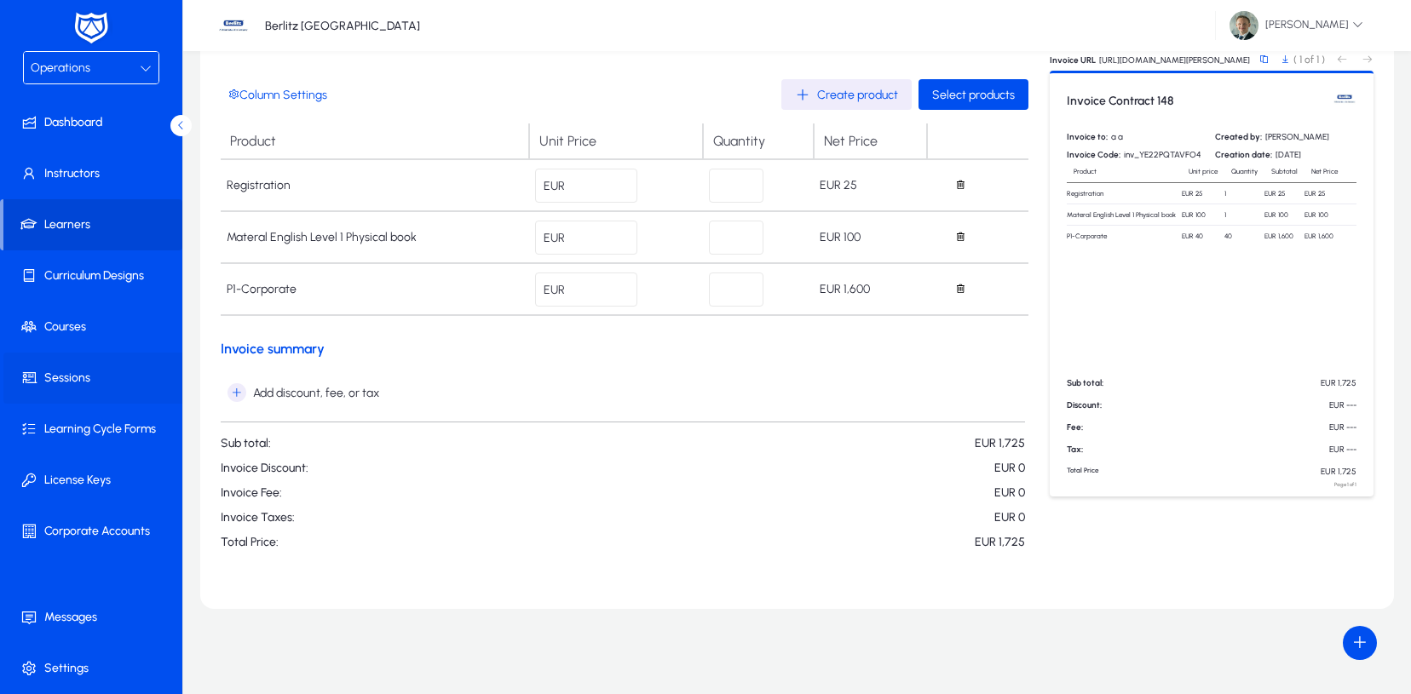
scroll to position [175, 0]
click at [277, 394] on span "Add discount, fee, or tax" at bounding box center [303, 392] width 152 height 19
click at [267, 504] on span "Add one-time tax" at bounding box center [284, 505] width 101 height 15
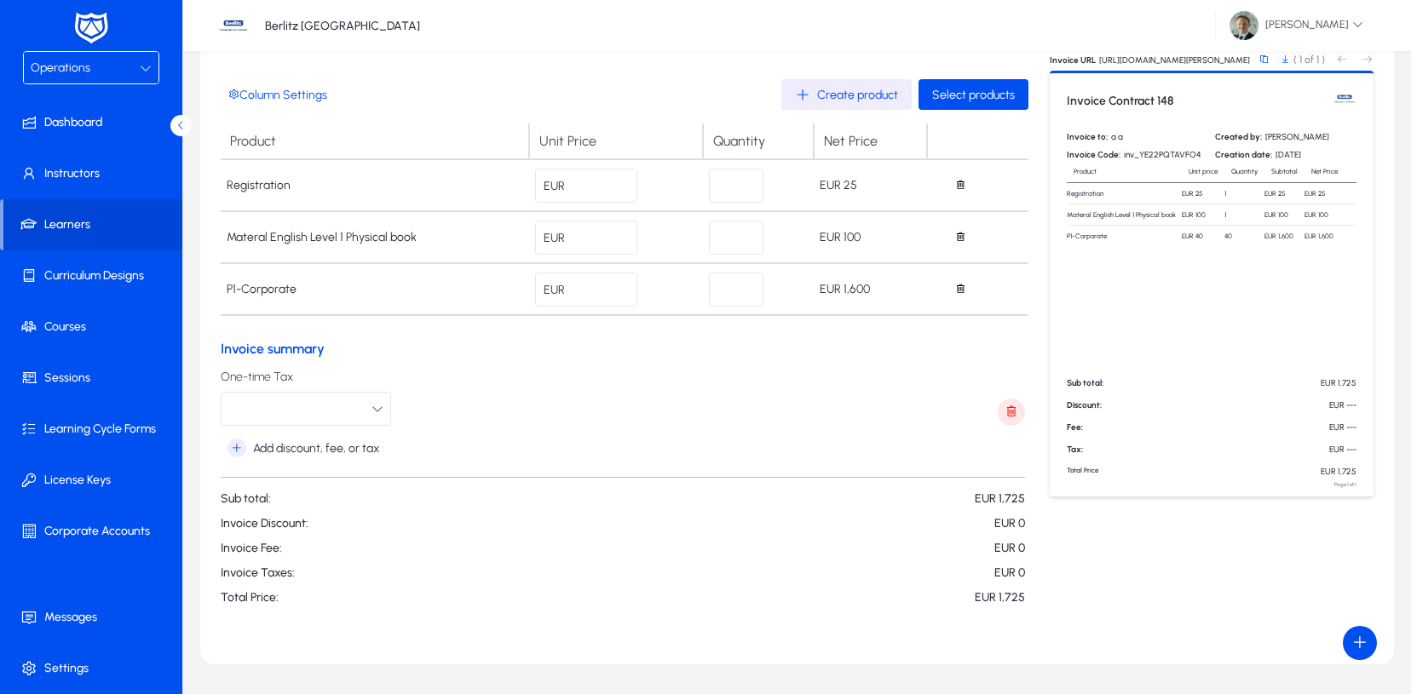
click at [330, 411] on button "button" at bounding box center [306, 409] width 170 height 34
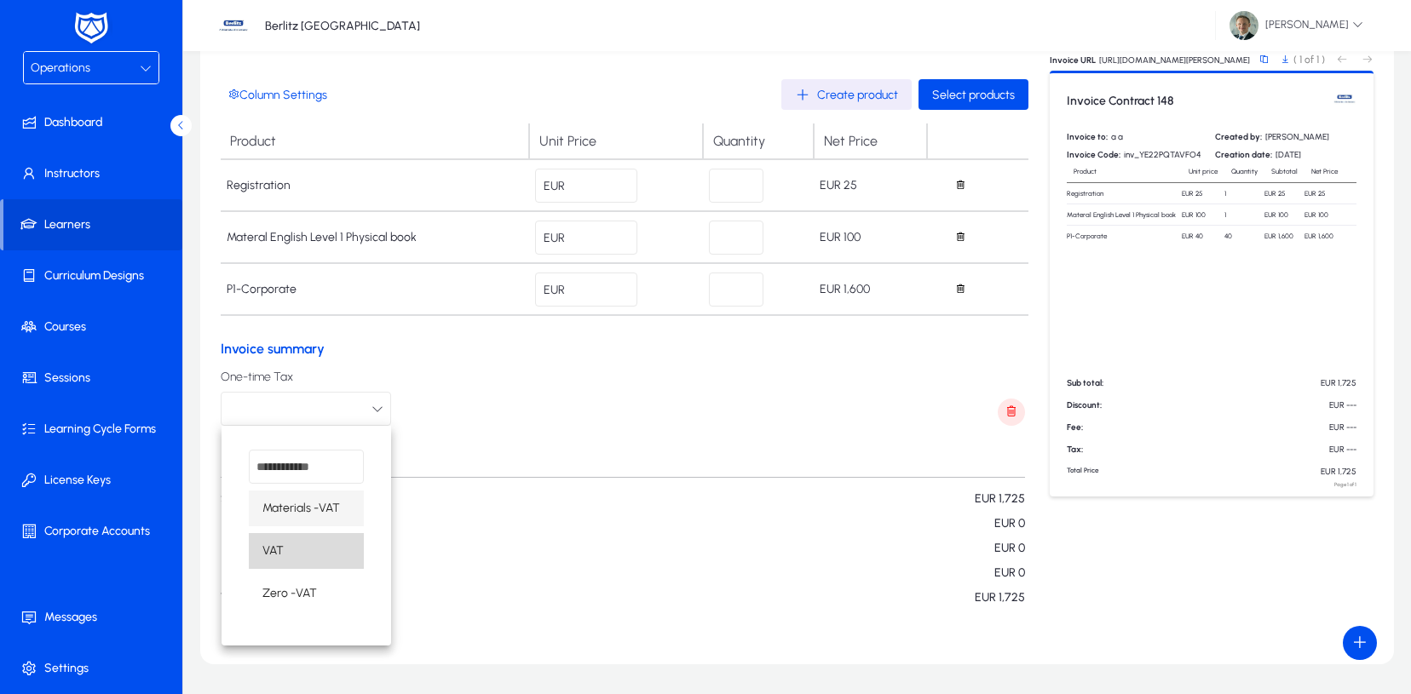
click at [296, 551] on mat-option "VAT" at bounding box center [306, 551] width 115 height 36
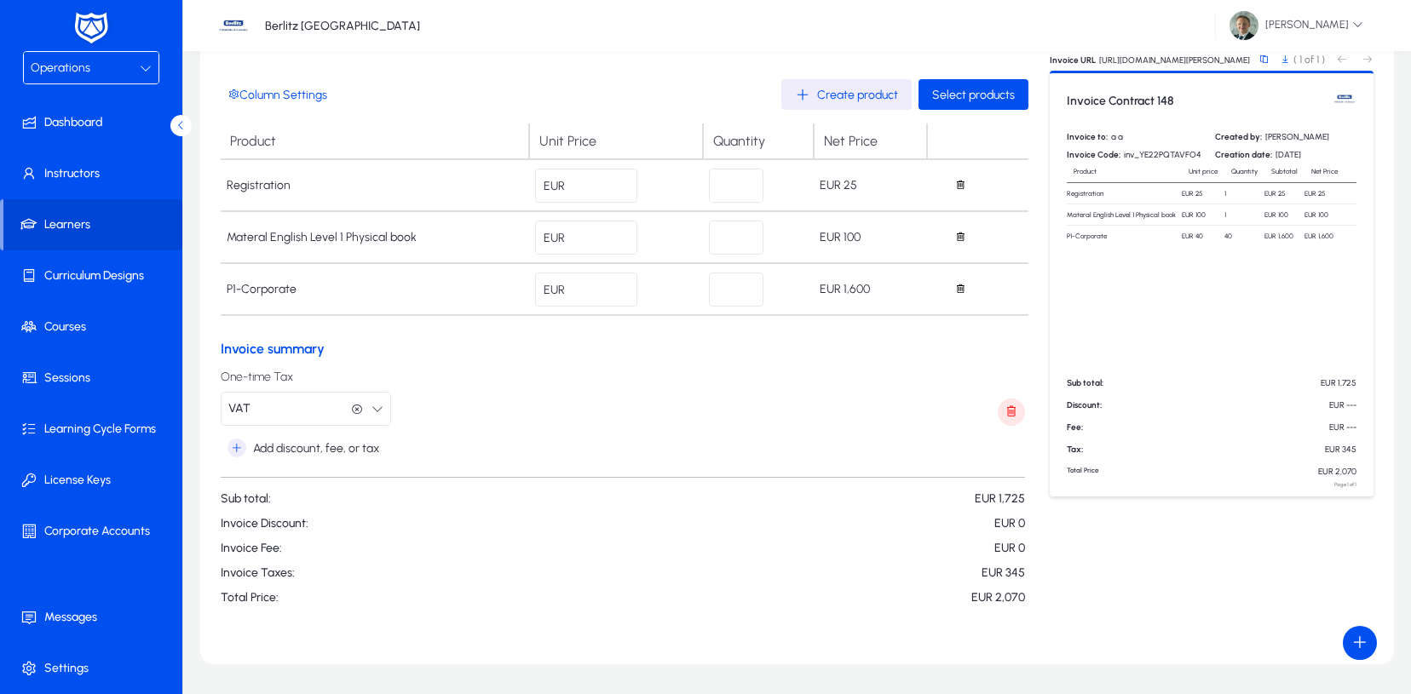
click at [302, 414] on button "VAT VAT" at bounding box center [306, 409] width 170 height 34
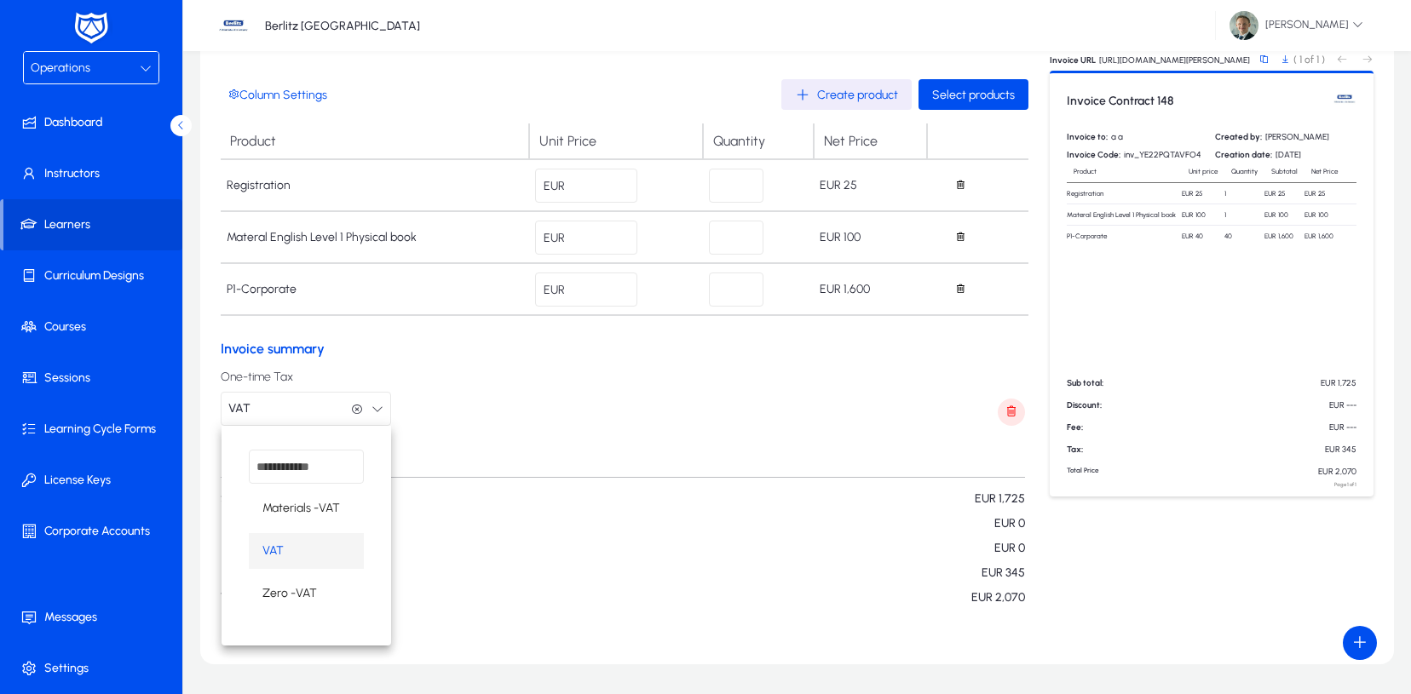
click at [1002, 406] on div at bounding box center [705, 347] width 1411 height 694
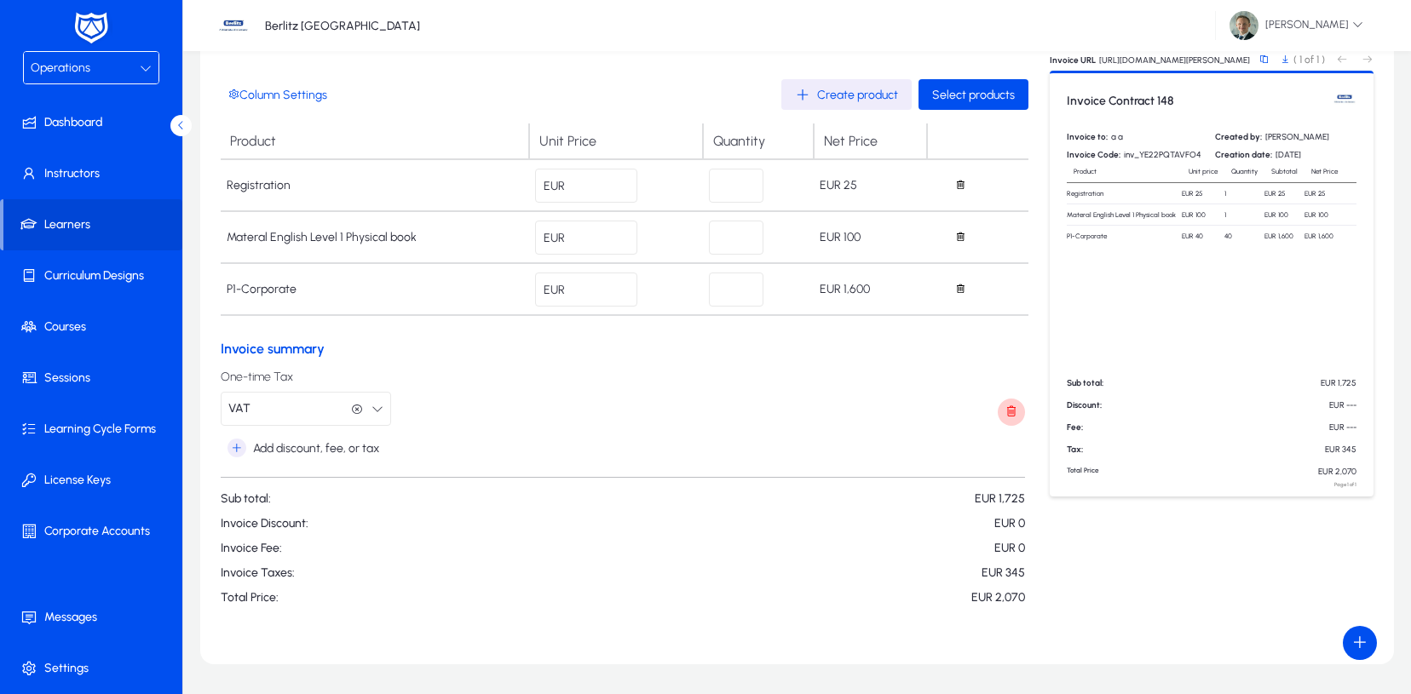
click at [1006, 406] on span "button" at bounding box center [1011, 412] width 34 height 34
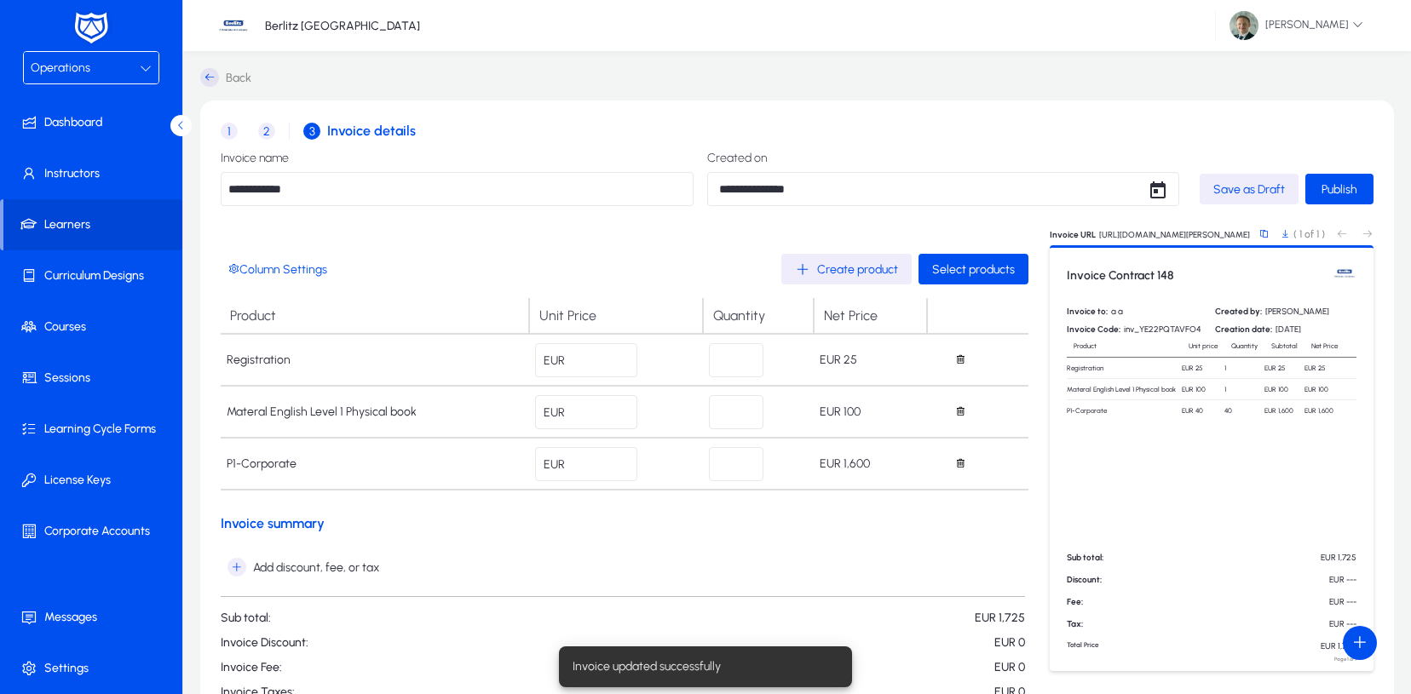
scroll to position [0, 0]
click at [262, 463] on td "P1-Corporate" at bounding box center [375, 464] width 308 height 52
